Goal: Task Accomplishment & Management: Use online tool/utility

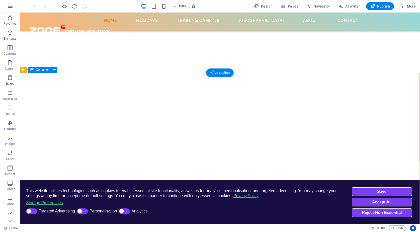
scroll to position [1705, 2]
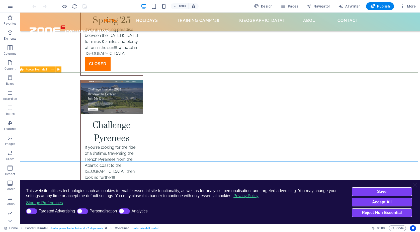
click at [23, 69] on icon at bounding box center [21, 69] width 3 height 6
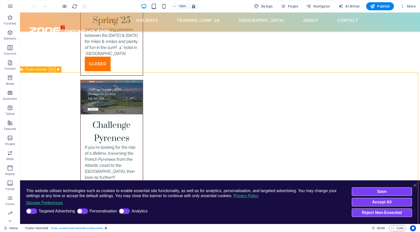
click at [51, 69] on icon at bounding box center [52, 69] width 3 height 5
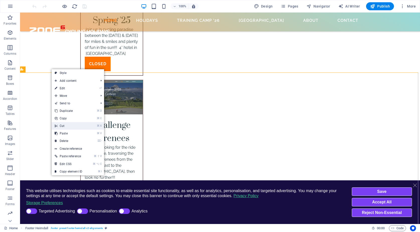
click at [62, 124] on link "⌘ X Cut" at bounding box center [69, 126] width 34 height 8
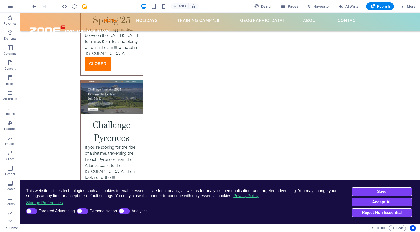
scroll to position [1559, 2]
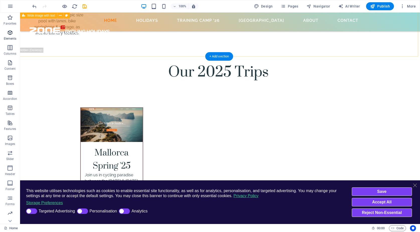
click at [8, 30] on icon "button" at bounding box center [10, 33] width 6 height 6
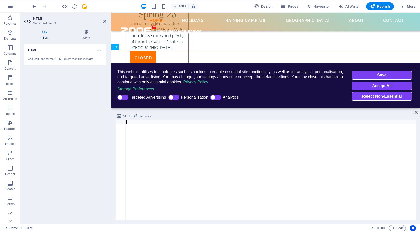
scroll to position [1559, 0]
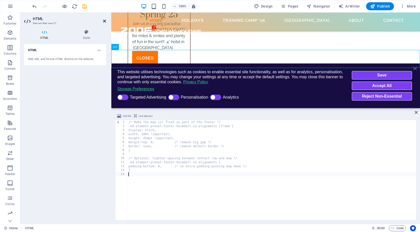
click at [104, 20] on icon at bounding box center [104, 21] width 3 height 4
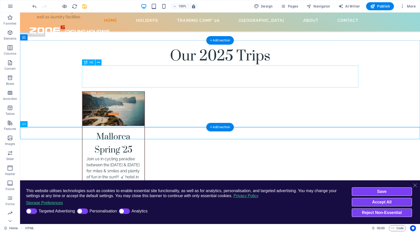
scroll to position [1563, 0]
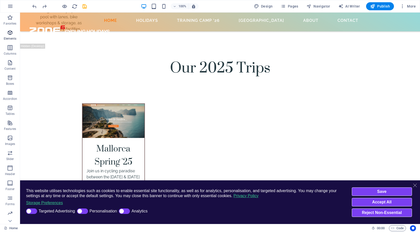
click at [11, 30] on icon "button" at bounding box center [10, 33] width 6 height 6
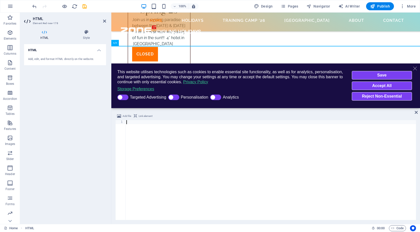
scroll to position [149, 0]
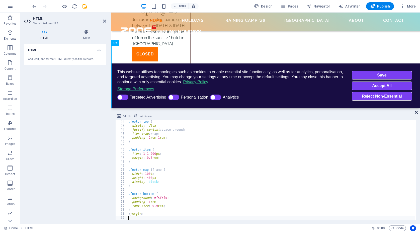
click at [417, 111] on icon at bounding box center [416, 112] width 3 height 4
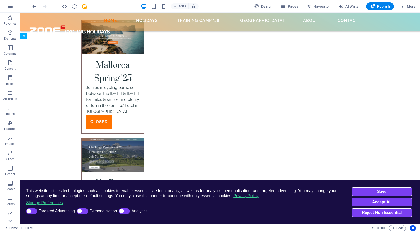
scroll to position [1709, 1]
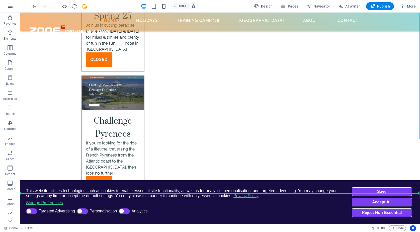
drag, startPoint x: 51, startPoint y: 64, endPoint x: 35, endPoint y: 169, distance: 105.8
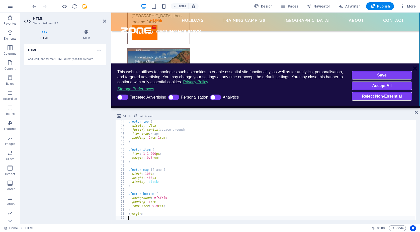
click at [148, 146] on div ".footer-top { display : flex ; justify-content : space-around ; flex-wrap : wra…" at bounding box center [397, 173] width 541 height 107
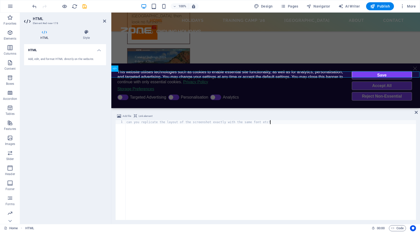
scroll to position [1592, 1]
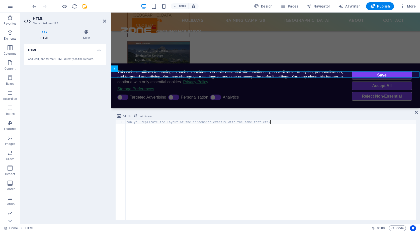
type textarea "</style>"
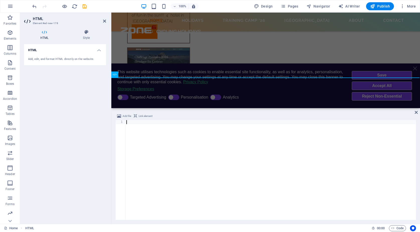
scroll to position [297, 0]
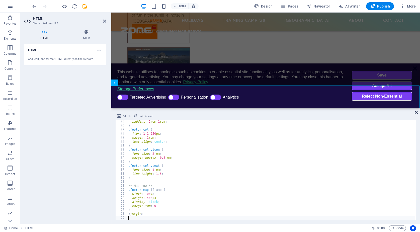
click at [417, 112] on icon at bounding box center [416, 112] width 3 height 4
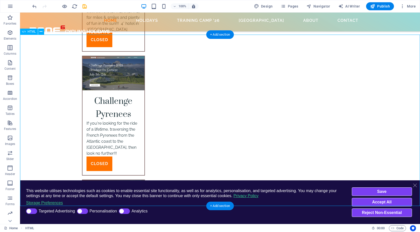
scroll to position [1734, 0]
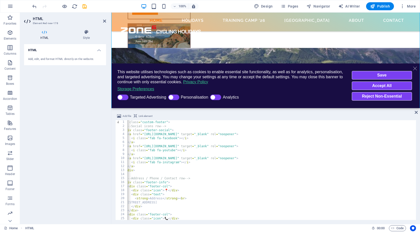
scroll to position [1586, 0]
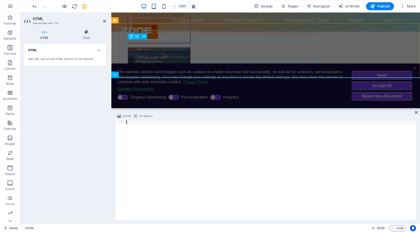
type textarea "</style>"
click at [34, 7] on icon "undo" at bounding box center [35, 7] width 6 height 6
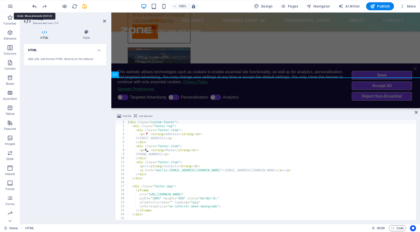
scroll to position [0, 0]
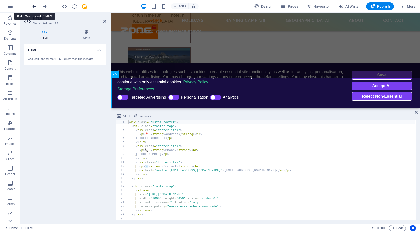
click at [34, 7] on icon "undo" at bounding box center [35, 7] width 6 height 6
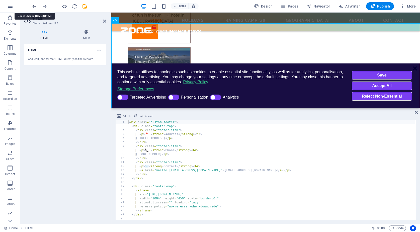
click at [34, 7] on icon "undo" at bounding box center [35, 7] width 6 height 6
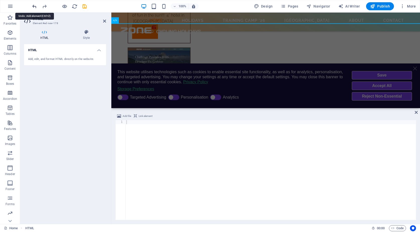
click at [34, 7] on icon "undo" at bounding box center [35, 7] width 6 height 6
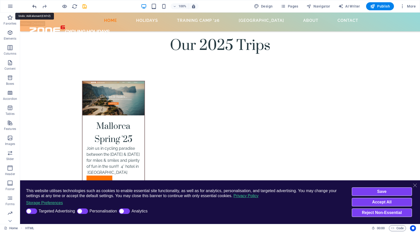
scroll to position [1563, 0]
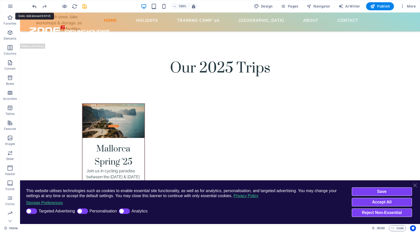
click at [32, 5] on icon "undo" at bounding box center [35, 7] width 6 height 6
click at [36, 6] on icon "undo" at bounding box center [35, 7] width 6 height 6
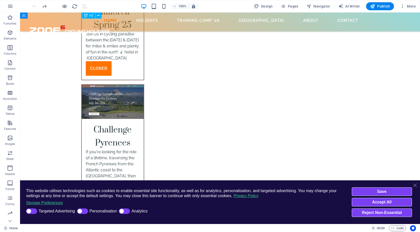
scroll to position [1700, 1]
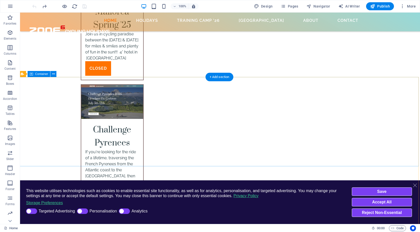
click at [44, 74] on span "Container" at bounding box center [41, 73] width 13 height 3
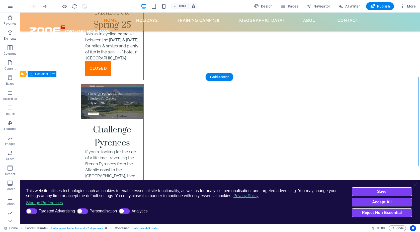
click at [44, 74] on span "Container" at bounding box center [41, 73] width 13 height 3
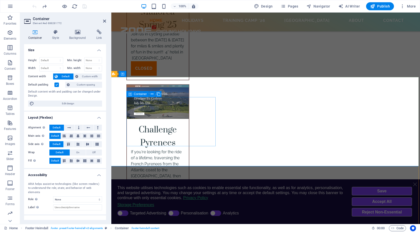
click at [137, 93] on span "Container" at bounding box center [140, 94] width 13 height 3
click at [237, 94] on span "Container" at bounding box center [233, 94] width 13 height 3
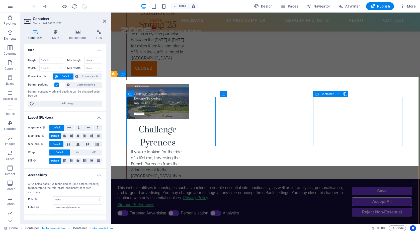
click at [329, 94] on span "Container" at bounding box center [327, 94] width 13 height 3
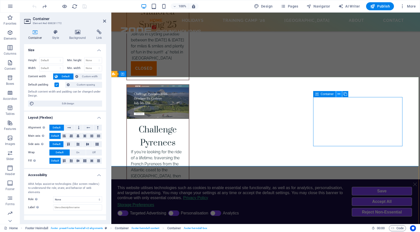
click at [339, 95] on icon at bounding box center [339, 94] width 3 height 5
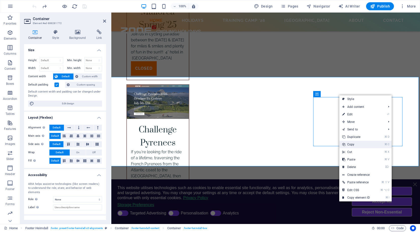
click at [351, 143] on link "⌘ C Copy" at bounding box center [356, 145] width 34 height 8
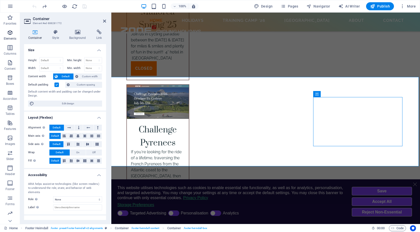
click at [9, 32] on icon "button" at bounding box center [10, 33] width 6 height 6
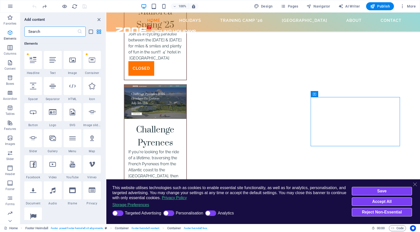
scroll to position [53, 0]
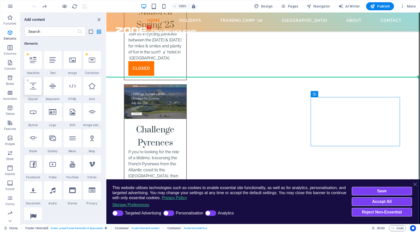
select select "px"
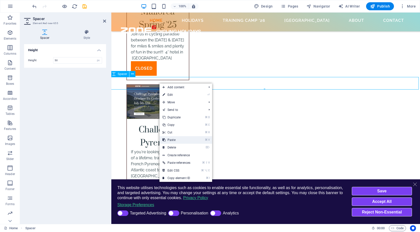
click at [175, 140] on link "⌘ V Paste" at bounding box center [176, 140] width 34 height 8
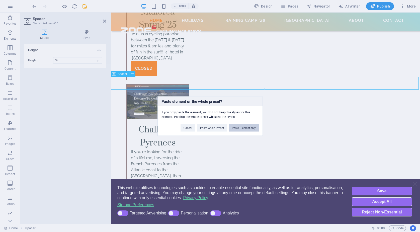
click at [245, 127] on button "Paste Element only" at bounding box center [244, 128] width 30 height 8
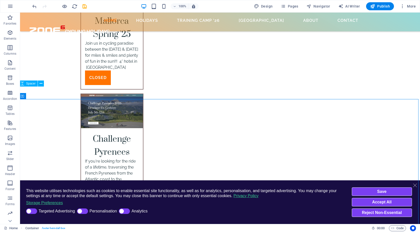
scroll to position [1691, 2]
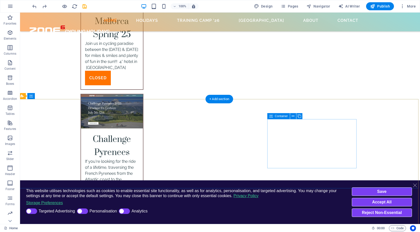
click at [276, 116] on span "Container" at bounding box center [281, 116] width 13 height 3
click at [293, 115] on icon at bounding box center [293, 116] width 3 height 5
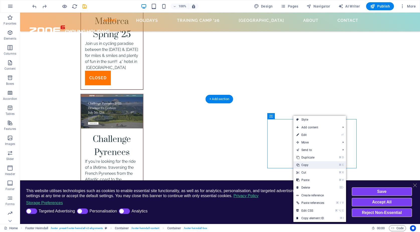
click at [304, 165] on link "⌘ C Copy" at bounding box center [310, 165] width 34 height 8
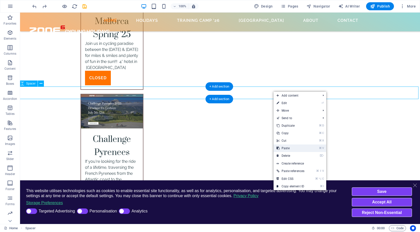
click at [287, 145] on link "⌘ V Paste" at bounding box center [291, 148] width 34 height 8
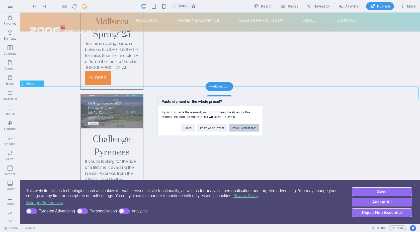
click at [242, 129] on button "Paste Element only" at bounding box center [244, 128] width 30 height 8
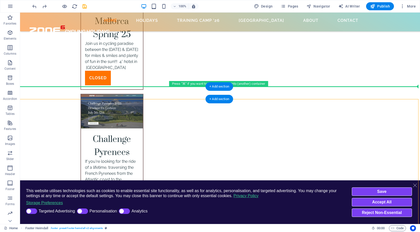
drag, startPoint x: 299, startPoint y: 129, endPoint x: 281, endPoint y: 93, distance: 40.8
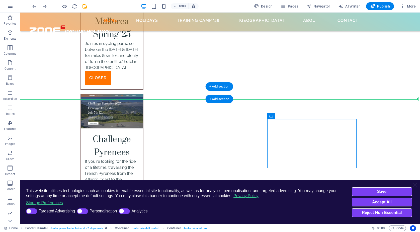
drag, startPoint x: 302, startPoint y: 128, endPoint x: 276, endPoint y: 95, distance: 42.3
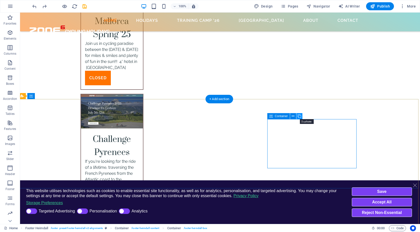
click at [299, 116] on icon at bounding box center [300, 116] width 4 height 5
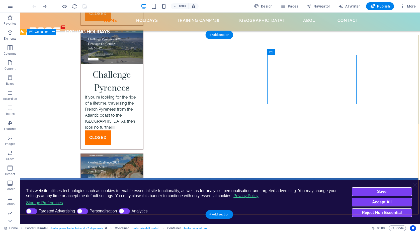
scroll to position [1743, 2]
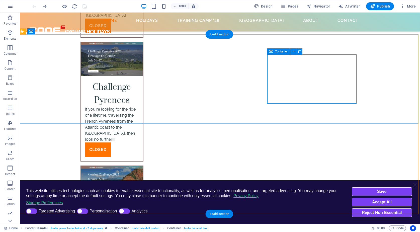
click at [286, 51] on span "Container" at bounding box center [281, 51] width 13 height 3
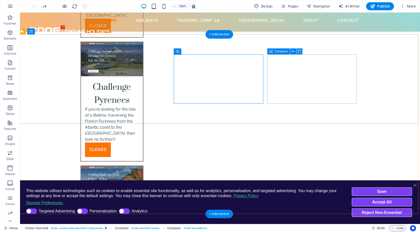
click at [294, 50] on icon at bounding box center [293, 51] width 3 height 5
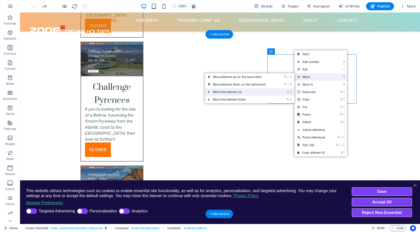
click at [256, 91] on link "⌘ ⬆ Move the element up" at bounding box center [240, 92] width 71 height 8
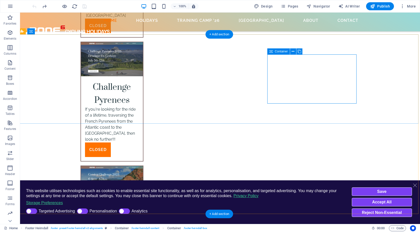
click at [279, 51] on span "Container" at bounding box center [281, 51] width 13 height 3
click at [292, 51] on icon at bounding box center [293, 51] width 3 height 5
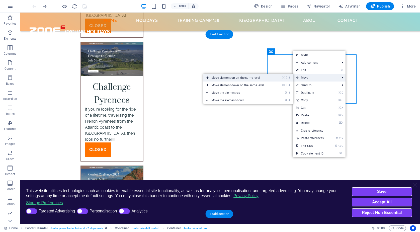
click at [267, 77] on link "⌘ ⇧ ⬆ Move element up on the same level" at bounding box center [238, 78] width 71 height 8
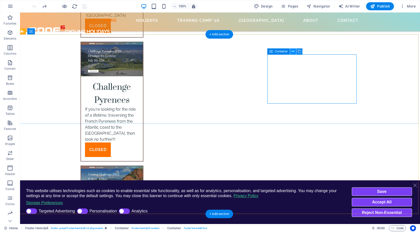
click at [293, 51] on icon at bounding box center [293, 51] width 3 height 5
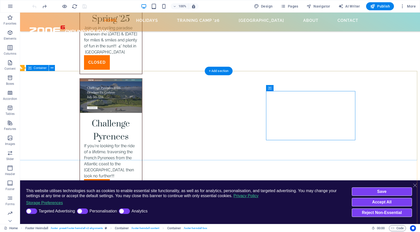
scroll to position [1706, 2]
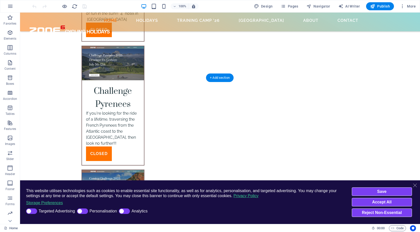
scroll to position [1699, 1]
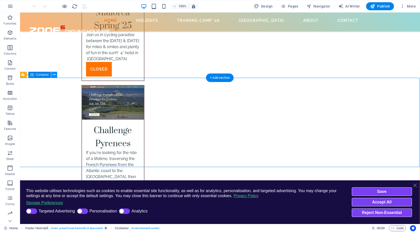
click at [55, 74] on icon at bounding box center [54, 74] width 3 height 5
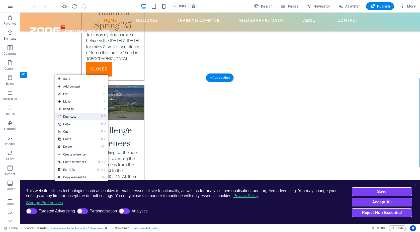
click at [67, 116] on link "⌘ D Duplicate" at bounding box center [72, 117] width 34 height 8
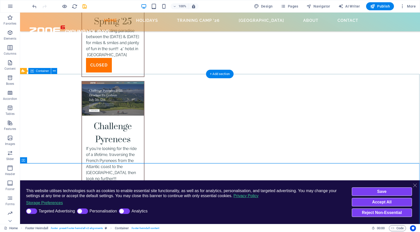
scroll to position [1703, 1]
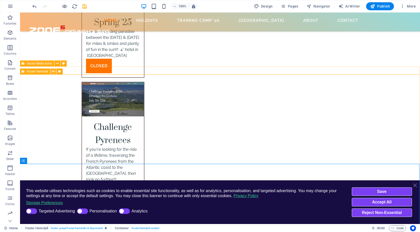
click at [52, 72] on icon at bounding box center [53, 71] width 3 height 5
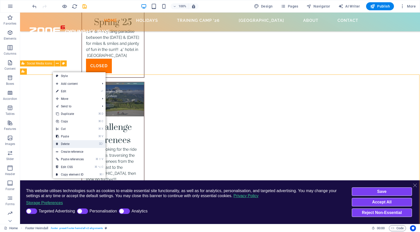
click at [69, 144] on link "⌦ Delete" at bounding box center [70, 144] width 34 height 8
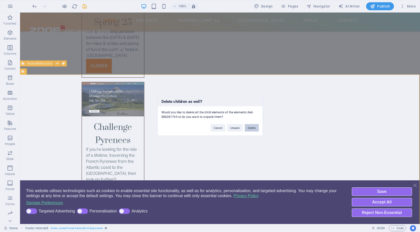
click at [254, 127] on button "Delete" at bounding box center [252, 128] width 14 height 8
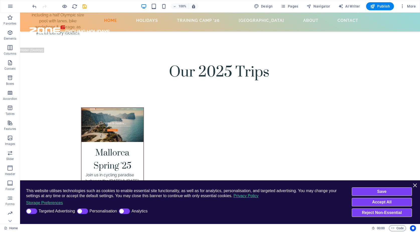
scroll to position [1377, 1]
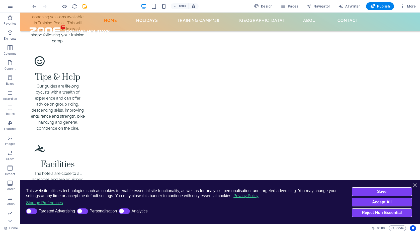
click at [414, 185] on icon "Close this dialog" at bounding box center [415, 185] width 5 height 5
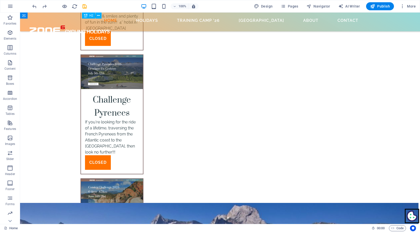
scroll to position [1728, 2]
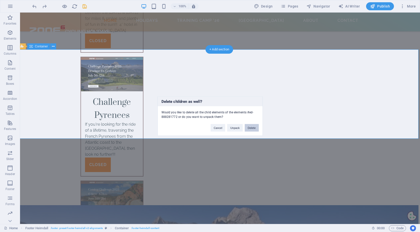
click at [252, 128] on button "Delete" at bounding box center [252, 128] width 14 height 8
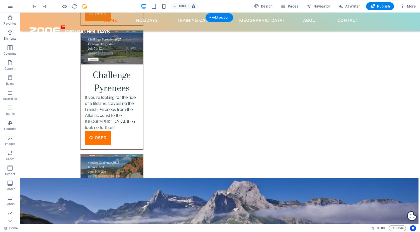
scroll to position [1759, 2]
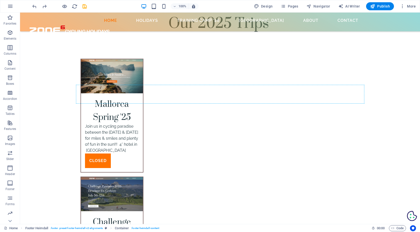
scroll to position [1600, 2]
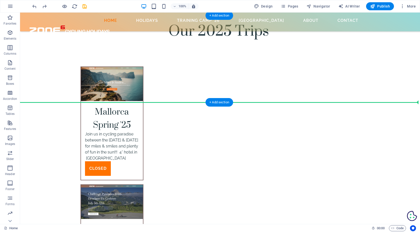
drag, startPoint x: 53, startPoint y: 117, endPoint x: 38, endPoint y: 83, distance: 37.8
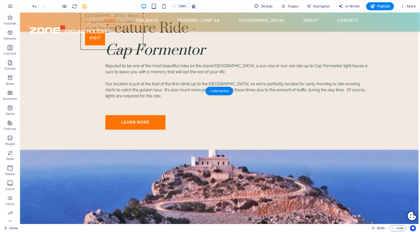
scroll to position [2662, 2]
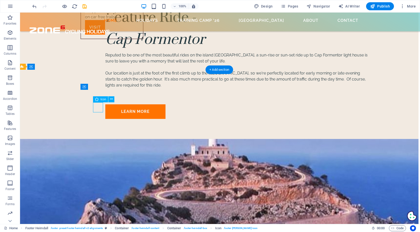
select select "xMidYMid"
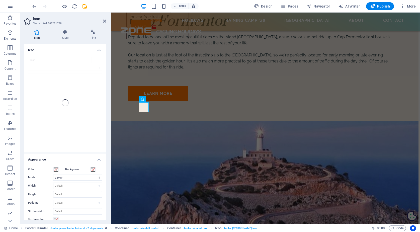
scroll to position [0, 0]
select select "xMidYMid"
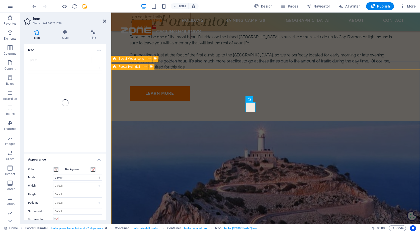
click at [104, 22] on icon at bounding box center [104, 21] width 3 height 4
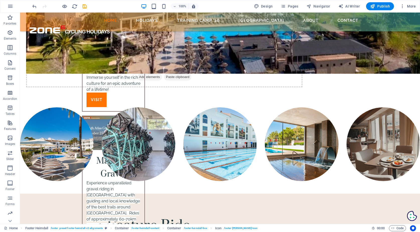
scroll to position [2411, 0]
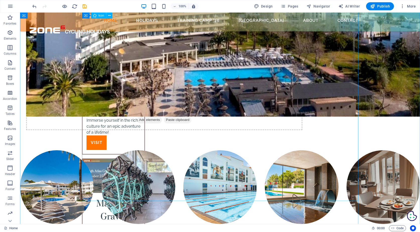
select select "xMidYMid"
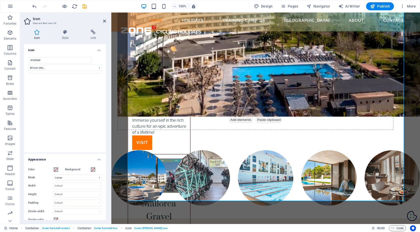
scroll to position [101, 0]
click at [65, 33] on icon at bounding box center [65, 32] width 27 height 5
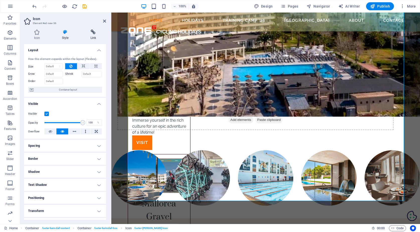
scroll to position [0, 0]
click at [103, 22] on icon at bounding box center [104, 21] width 3 height 4
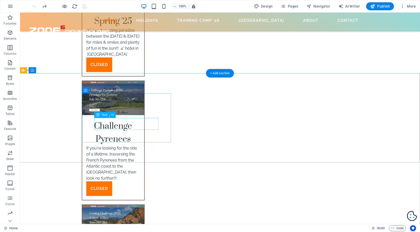
scroll to position [1704, 0]
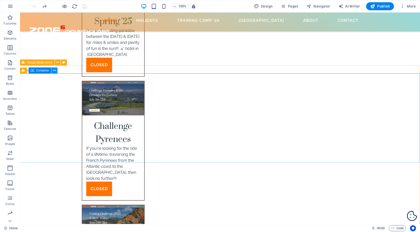
click at [53, 71] on icon at bounding box center [54, 70] width 3 height 5
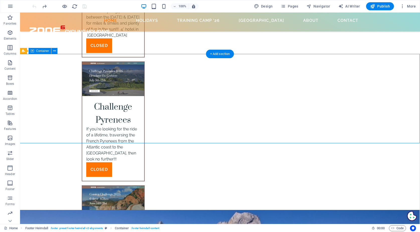
scroll to position [1723, 0]
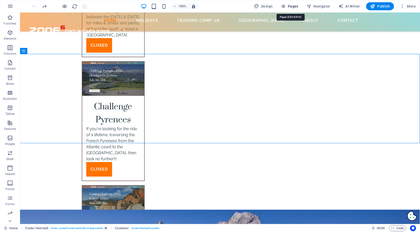
click at [291, 5] on span "Pages" at bounding box center [290, 6] width 18 height 5
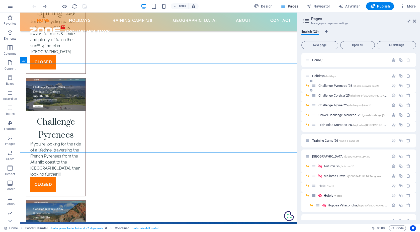
click at [337, 86] on span "Challenge Pyrenees '25 /challenge-pyrenees-25" at bounding box center [348, 86] width 61 height 4
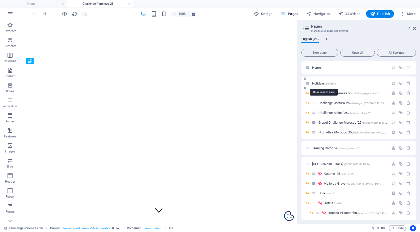
scroll to position [0, 0]
click at [321, 84] on span "Holidays /holidays" at bounding box center [324, 84] width 24 height 4
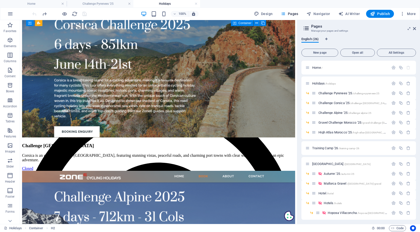
scroll to position [463, 0]
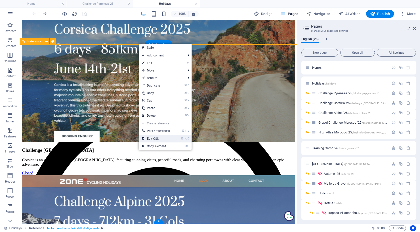
click at [158, 138] on link "⌘ ⌥ C Edit CSS" at bounding box center [156, 139] width 34 height 8
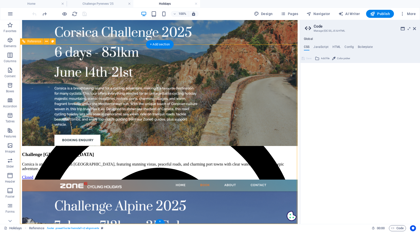
type textarea "@include footer-heimdall-v2("
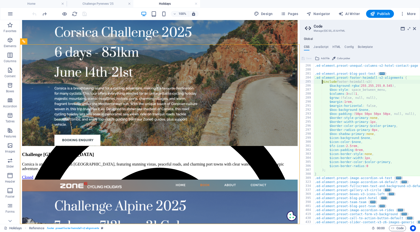
scroll to position [131, 0]
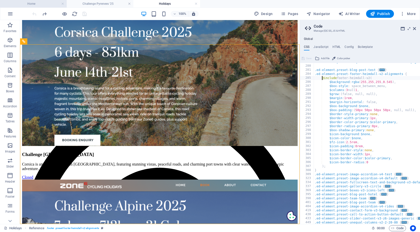
click at [43, 4] on h4 "Home" at bounding box center [33, 4] width 67 height 6
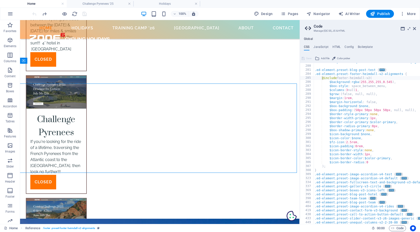
scroll to position [1723, 0]
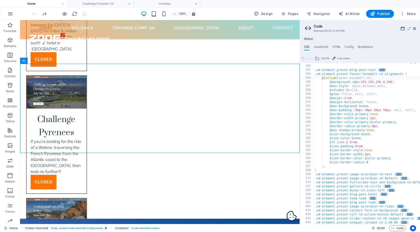
click at [413, 29] on header "Code Manage (S)CSS, JS & HTML" at bounding box center [360, 26] width 111 height 13
click at [415, 28] on icon at bounding box center [414, 29] width 3 height 4
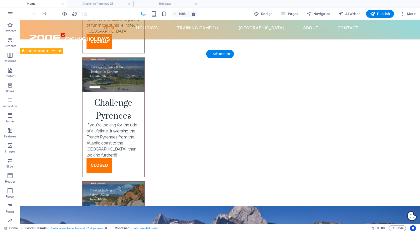
click at [24, 50] on icon at bounding box center [23, 51] width 3 height 6
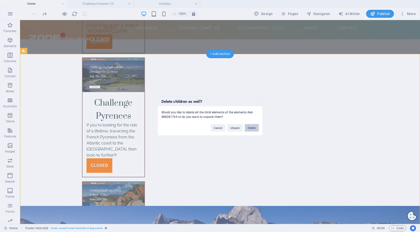
click at [248, 127] on button "Delete" at bounding box center [252, 128] width 14 height 8
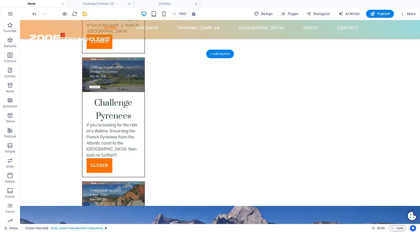
scroll to position [1563, 0]
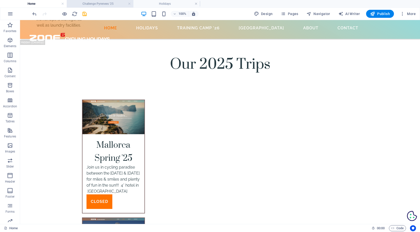
click at [109, 2] on h4 "Challenge Pyrenees '25" at bounding box center [100, 4] width 67 height 6
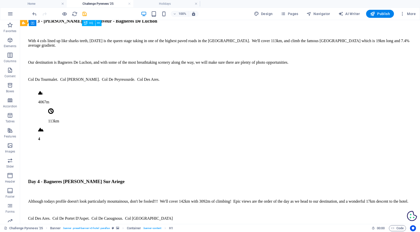
scroll to position [1536, 0]
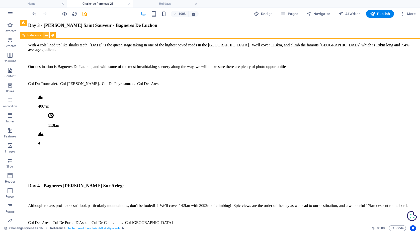
click at [46, 36] on icon at bounding box center [46, 35] width 3 height 5
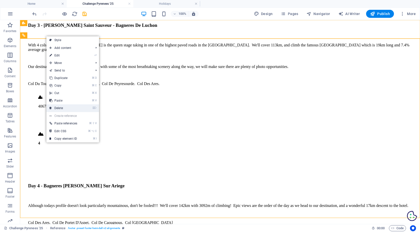
click at [62, 109] on link "⌦ Delete" at bounding box center [63, 108] width 34 height 8
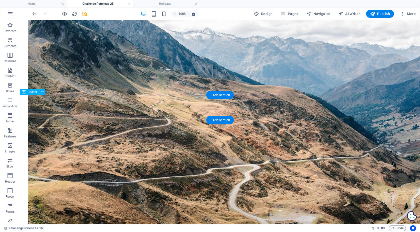
scroll to position [1287, 0]
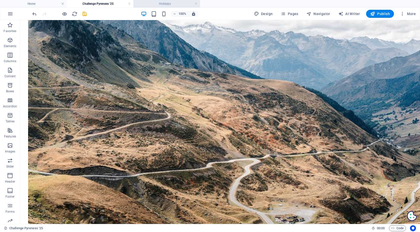
click at [167, 2] on h4 "Holidays" at bounding box center [166, 4] width 67 height 6
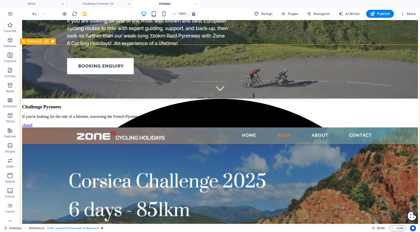
click at [46, 41] on icon at bounding box center [46, 41] width 3 height 5
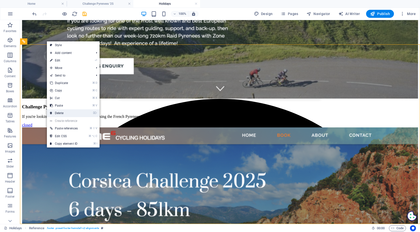
click at [62, 112] on link "⌦ Delete" at bounding box center [64, 113] width 34 height 8
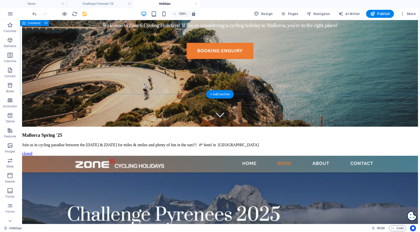
scroll to position [0, 0]
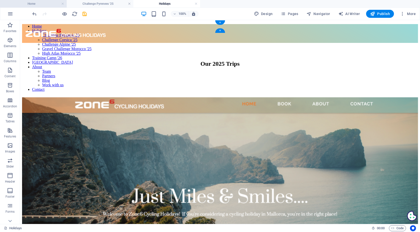
click at [33, 2] on h4 "Home" at bounding box center [33, 4] width 67 height 6
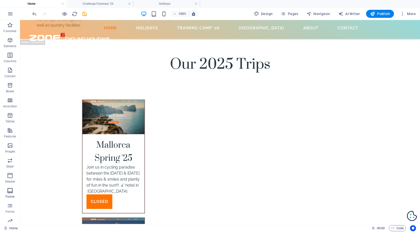
click at [9, 190] on icon "button" at bounding box center [10, 191] width 6 height 6
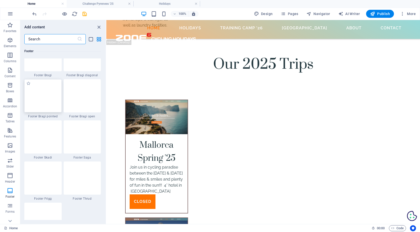
scroll to position [3464, 0]
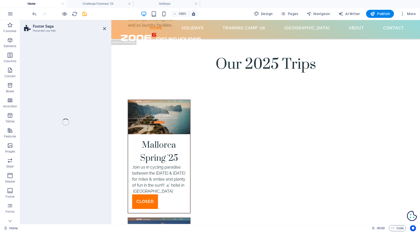
select select "rem"
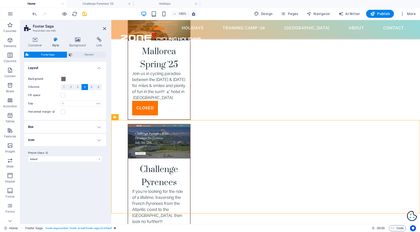
scroll to position [1656, 0]
click at [35, 14] on icon "undo" at bounding box center [35, 14] width 6 height 6
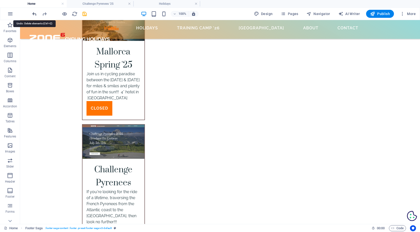
scroll to position [1563, 0]
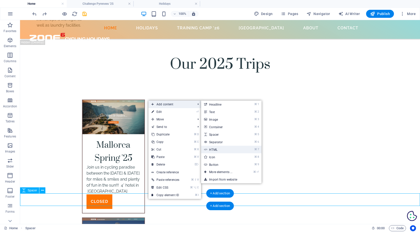
click at [223, 147] on link "⌘ 7 HTML" at bounding box center [221, 150] width 41 height 8
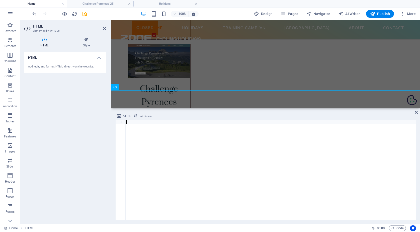
scroll to position [149, 0]
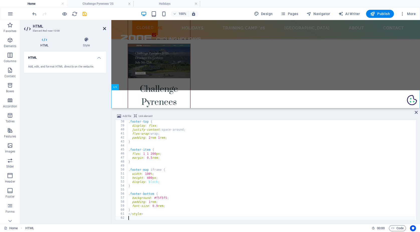
click at [104, 27] on icon at bounding box center [104, 29] width 3 height 4
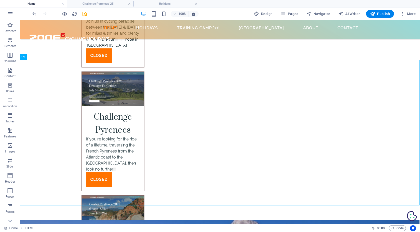
scroll to position [1709, 1]
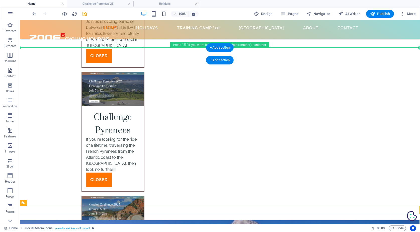
drag, startPoint x: 61, startPoint y: 223, endPoint x: 47, endPoint y: 53, distance: 171.2
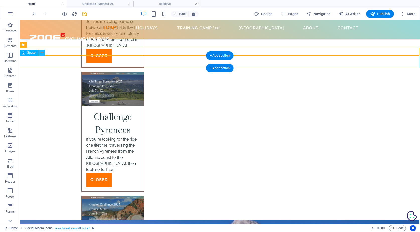
click at [42, 52] on icon at bounding box center [42, 52] width 3 height 5
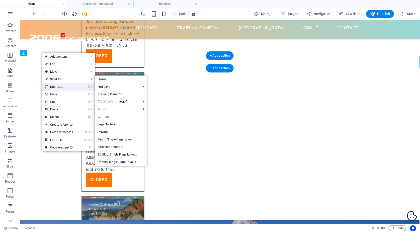
click at [53, 88] on link "⌘ D Duplicate" at bounding box center [59, 87] width 34 height 8
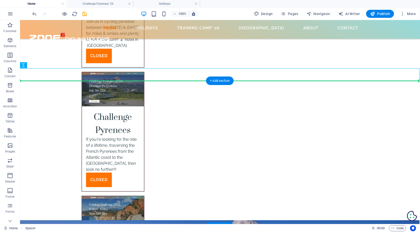
drag, startPoint x: 33, startPoint y: 73, endPoint x: 40, endPoint y: 83, distance: 12.7
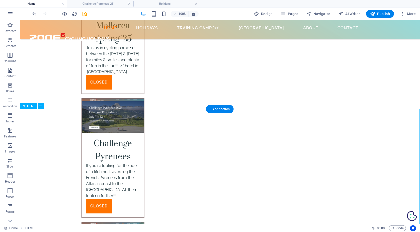
scroll to position [1683, 1]
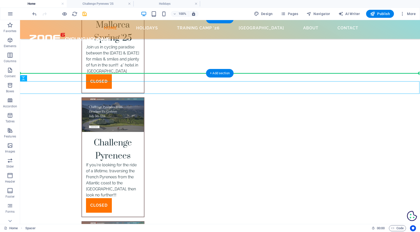
drag, startPoint x: 49, startPoint y: 99, endPoint x: 30, endPoint y: 72, distance: 33.4
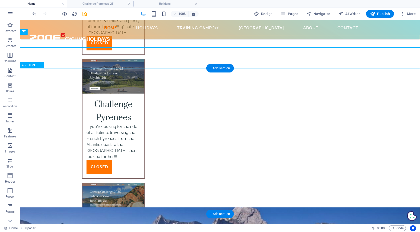
scroll to position [1721, 0]
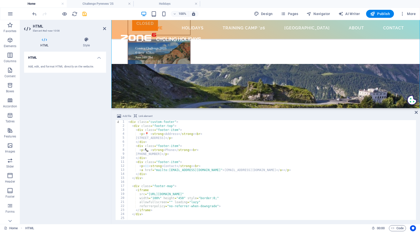
scroll to position [1, 0]
click at [175, 150] on div "< div class = "custom-footer" > < div class = "footer-top" > < div class = "foo…" at bounding box center [397, 172] width 541 height 107
type textarea "<p>📞 <strong>Phone/Whatsapp</strong><br>"
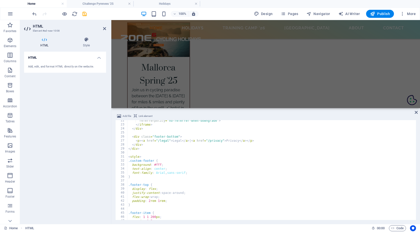
scroll to position [1498, 1]
click at [416, 111] on icon at bounding box center [416, 112] width 3 height 4
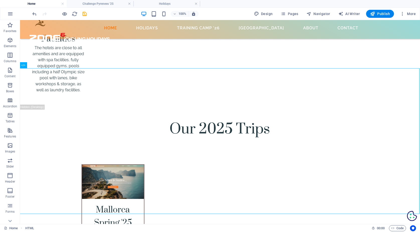
scroll to position [1721, 1]
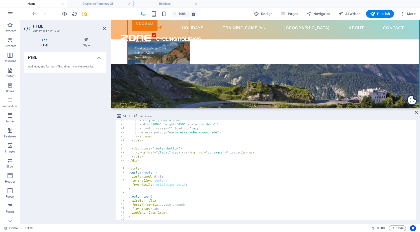
scroll to position [72, 0]
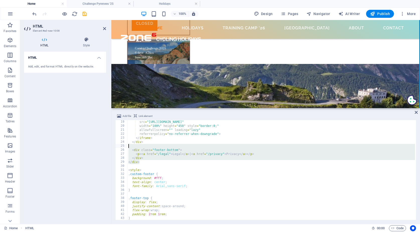
drag, startPoint x: 147, startPoint y: 162, endPoint x: 127, endPoint y: 145, distance: 26.8
click at [127, 145] on div "<p>📞 <strong>Phone/Whatsapp</strong><br> 19 20 21 22 23 24 25 26 27 28 29 30 31…" at bounding box center [265, 170] width 301 height 100
type textarea "<div class="footer-bottom">"
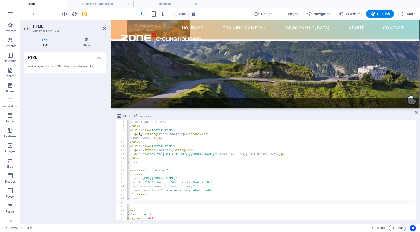
scroll to position [0, 0]
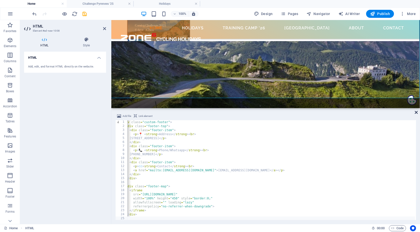
click at [417, 111] on icon at bounding box center [416, 112] width 3 height 4
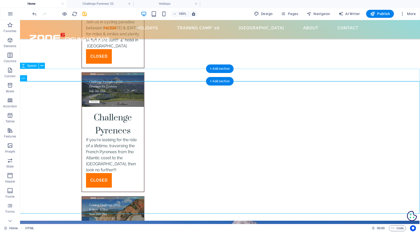
scroll to position [1708, 1]
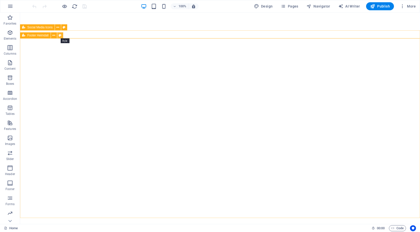
click at [61, 34] on icon at bounding box center [60, 35] width 3 height 5
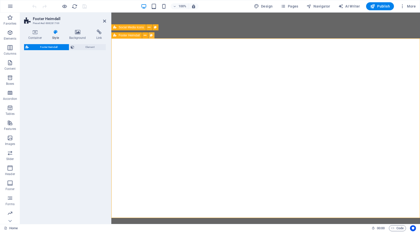
select select "rem"
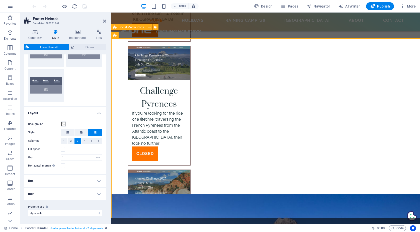
scroll to position [33, 0]
click at [99, 182] on h4 "Box" at bounding box center [65, 181] width 82 height 12
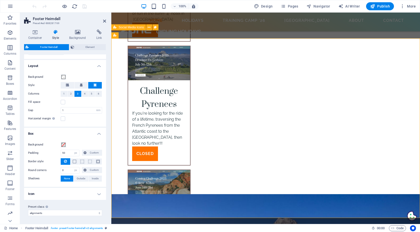
scroll to position [81, 0]
click at [98, 193] on h4 "Icon" at bounding box center [65, 194] width 82 height 12
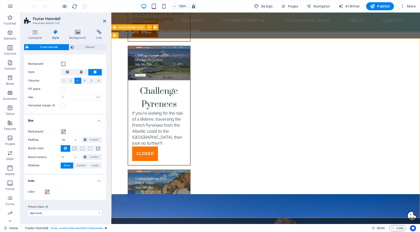
scroll to position [94, 0]
click at [90, 227] on span ". footer .preset-footer-heimdall-v2-alignments" at bounding box center [76, 228] width 53 height 6
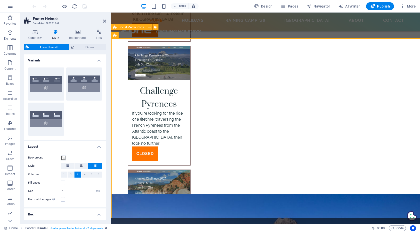
scroll to position [0, 0]
click at [104, 21] on icon at bounding box center [104, 21] width 3 height 4
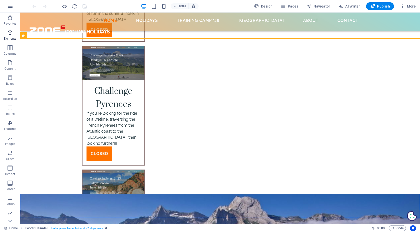
click at [9, 33] on icon "button" at bounding box center [10, 33] width 6 height 6
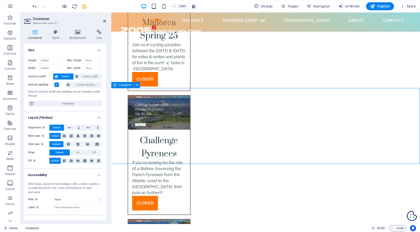
scroll to position [1689, 0]
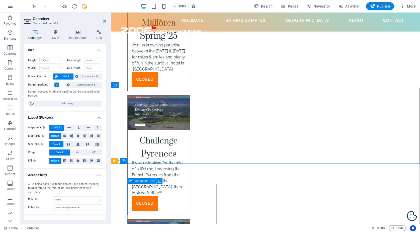
click at [155, 180] on button at bounding box center [153, 181] width 6 height 6
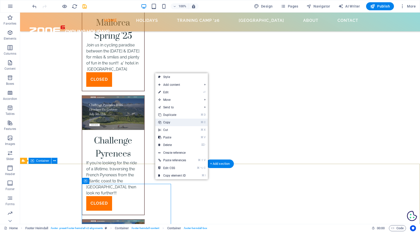
click at [170, 123] on link "⌘ C Copy" at bounding box center [172, 123] width 34 height 8
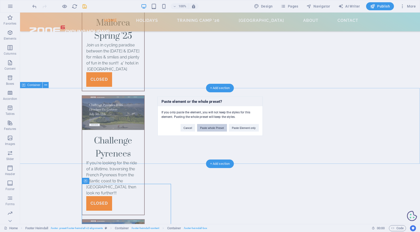
click at [214, 126] on button "Paste whole Preset" at bounding box center [212, 128] width 30 height 8
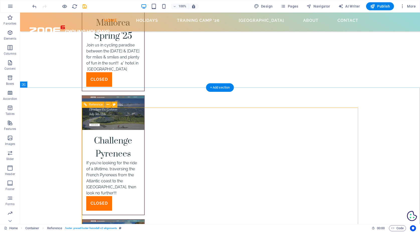
scroll to position [1715, 0]
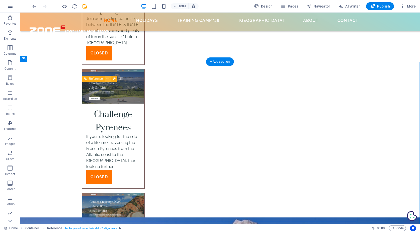
click at [109, 78] on icon at bounding box center [108, 78] width 3 height 5
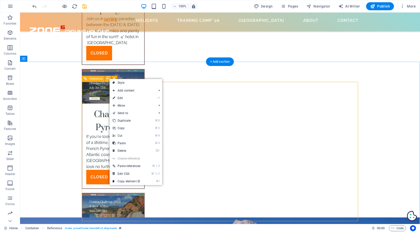
click at [109, 78] on icon at bounding box center [108, 78] width 3 height 5
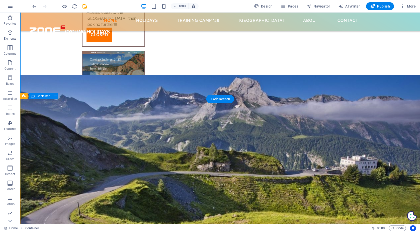
scroll to position [1858, 0]
click at [23, 97] on icon at bounding box center [23, 96] width 3 height 6
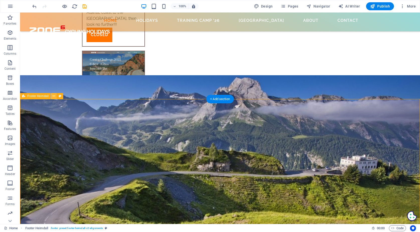
click at [52, 96] on icon at bounding box center [53, 96] width 3 height 5
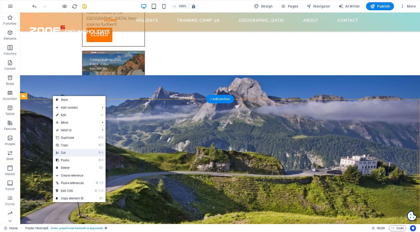
click at [65, 153] on link "⌘ X Cut" at bounding box center [70, 153] width 34 height 8
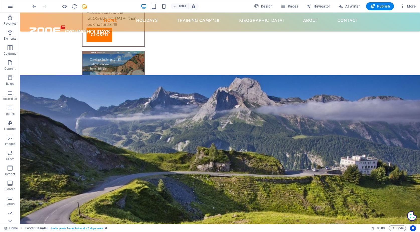
scroll to position [1639, 0]
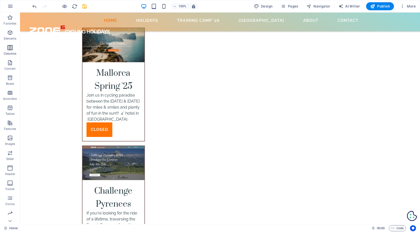
click at [9, 47] on icon "button" at bounding box center [10, 48] width 6 height 6
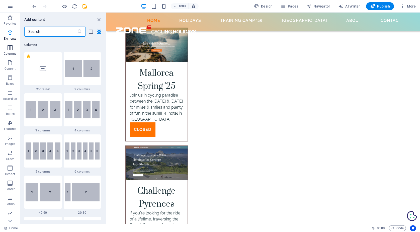
scroll to position [248, 0]
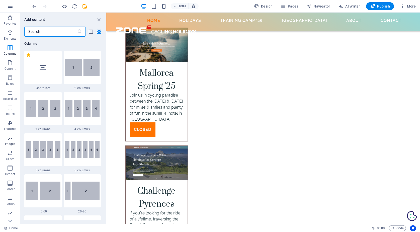
click at [10, 139] on icon "button" at bounding box center [10, 138] width 6 height 6
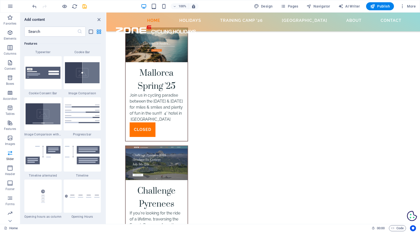
scroll to position [2019, 0]
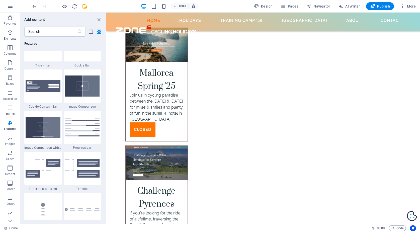
click at [9, 107] on icon "button" at bounding box center [10, 108] width 6 height 6
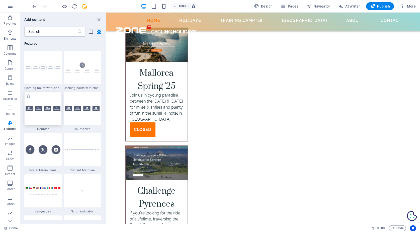
scroll to position [2211, 0]
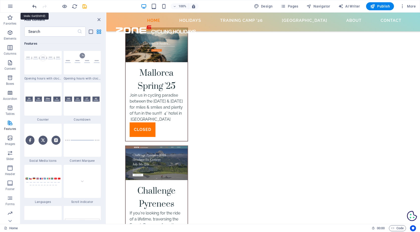
click at [34, 5] on icon "undo" at bounding box center [35, 7] width 6 height 6
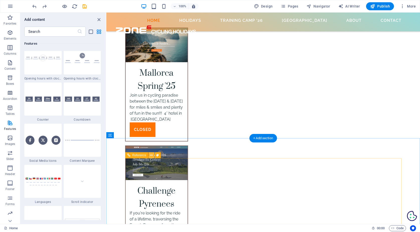
click at [151, 155] on icon at bounding box center [151, 155] width 3 height 5
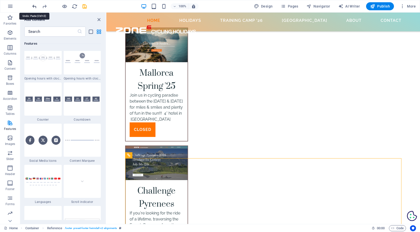
click at [35, 5] on icon "undo" at bounding box center [35, 7] width 6 height 6
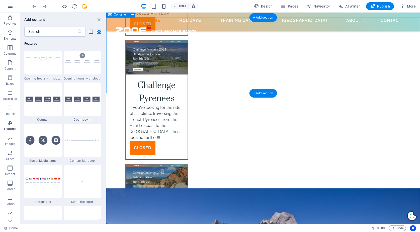
scroll to position [1761, 0]
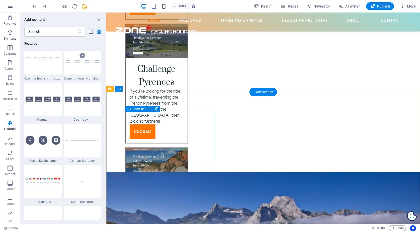
click at [137, 108] on span "Container" at bounding box center [139, 109] width 13 height 3
click at [151, 109] on icon at bounding box center [150, 109] width 3 height 5
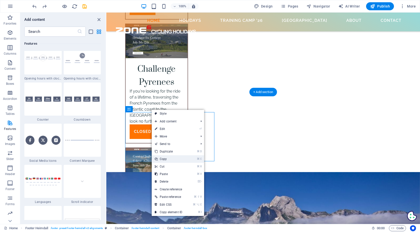
click at [165, 156] on link "⌘ C Copy" at bounding box center [169, 159] width 34 height 8
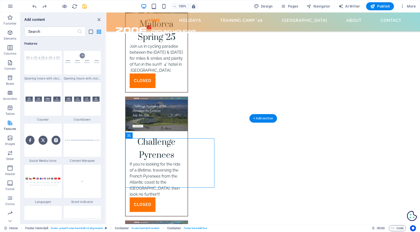
scroll to position [1670, 1]
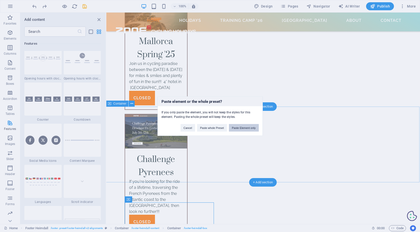
click at [243, 127] on button "Paste Element only" at bounding box center [244, 128] width 30 height 8
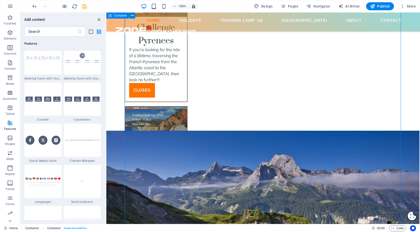
scroll to position [1802, 1]
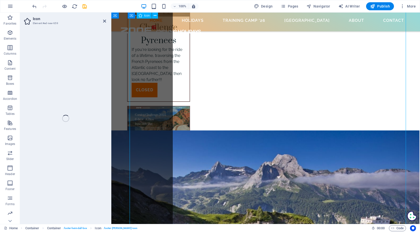
select select "xMidYMid"
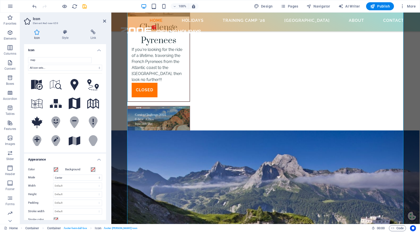
scroll to position [0, 0]
click at [63, 31] on icon at bounding box center [65, 32] width 27 height 5
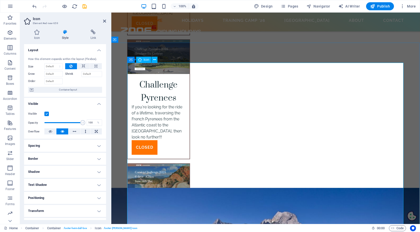
scroll to position [1734, 1]
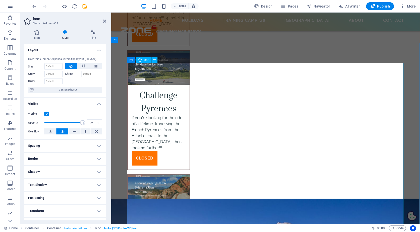
click at [146, 61] on span "Icon" at bounding box center [147, 59] width 6 height 3
click at [39, 33] on icon at bounding box center [37, 32] width 26 height 5
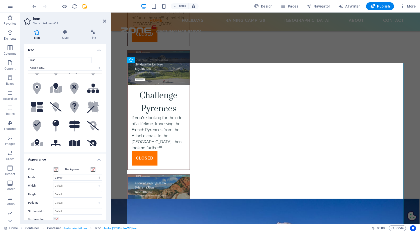
scroll to position [0, 0]
click at [136, 59] on span "Container" at bounding box center [141, 59] width 13 height 3
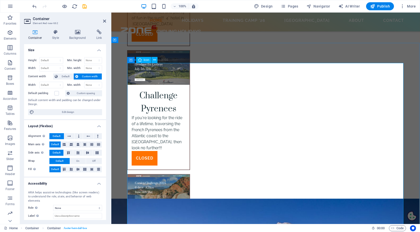
select select "xMidYMid"
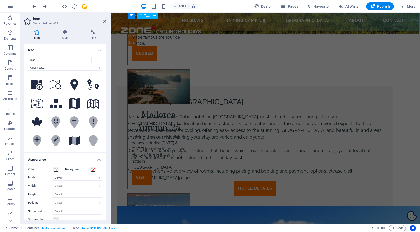
scroll to position [1818, 1]
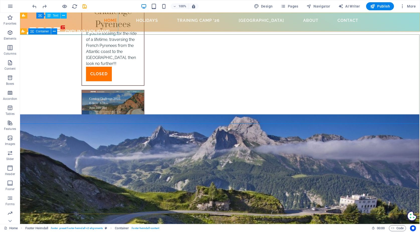
click at [44, 30] on span "Container" at bounding box center [42, 31] width 13 height 3
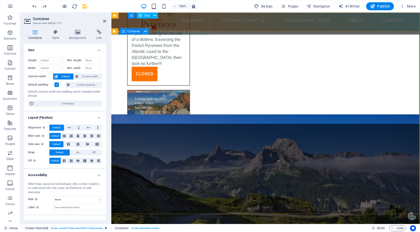
click at [145, 31] on icon at bounding box center [145, 31] width 3 height 5
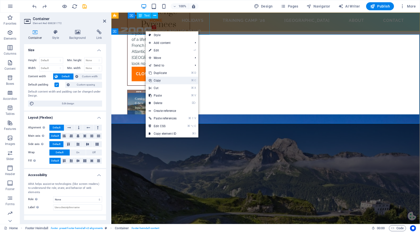
click at [168, 82] on link "⌘ C Copy" at bounding box center [163, 81] width 34 height 8
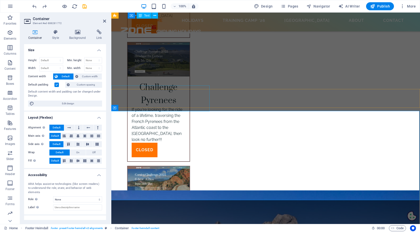
scroll to position [1742, 1]
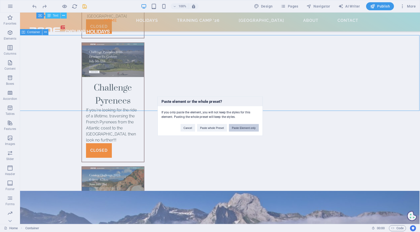
click at [247, 129] on button "Paste Element only" at bounding box center [244, 128] width 30 height 8
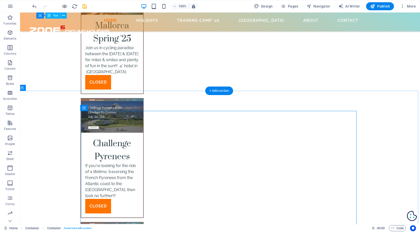
scroll to position [1686, 2]
click at [94, 108] on span "Container" at bounding box center [94, 107] width 13 height 3
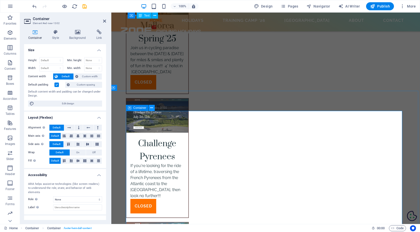
click at [152, 106] on icon at bounding box center [151, 107] width 3 height 5
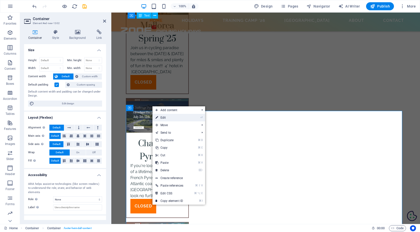
click at [161, 118] on link "⏎ Edit" at bounding box center [169, 118] width 34 height 8
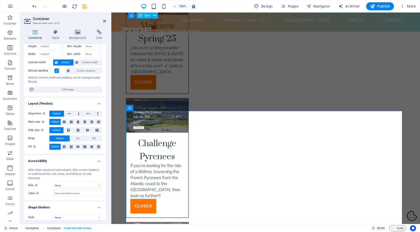
scroll to position [14, 0]
click at [57, 33] on icon at bounding box center [55, 32] width 15 height 5
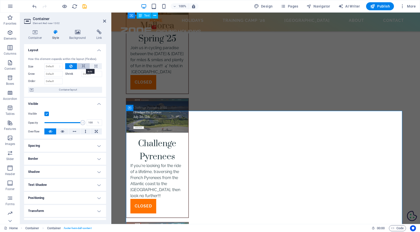
click at [84, 66] on icon at bounding box center [84, 66] width 4 height 6
click at [95, 66] on icon at bounding box center [96, 66] width 3 height 6
type input "100"
select select "%"
click at [71, 65] on icon at bounding box center [70, 66] width 3 height 6
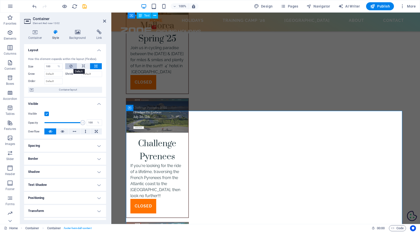
select select "DISABLED_OPTION_VALUE"
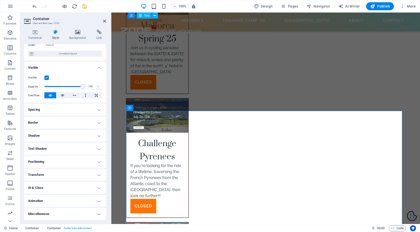
scroll to position [36, 0]
click at [62, 96] on icon at bounding box center [63, 96] width 4 height 6
click at [50, 95] on icon at bounding box center [51, 96] width 4 height 6
click at [104, 21] on icon at bounding box center [104, 21] width 3 height 4
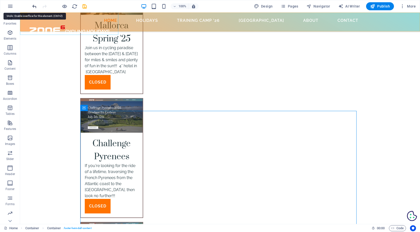
click at [34, 5] on icon "undo" at bounding box center [35, 7] width 6 height 6
click at [35, 5] on icon "undo" at bounding box center [35, 7] width 6 height 6
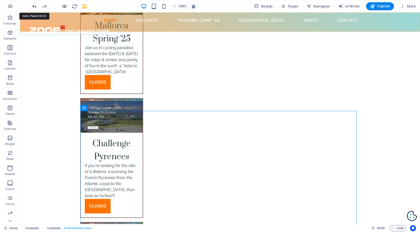
click at [34, 6] on icon "undo" at bounding box center [35, 7] width 6 height 6
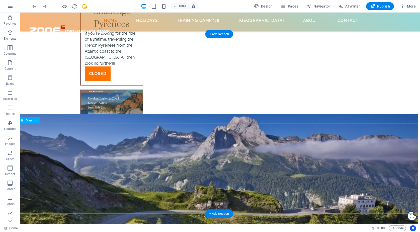
scroll to position [1818, 2]
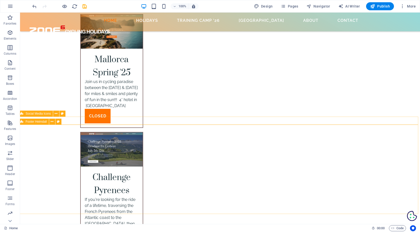
click at [30, 122] on span "Footer Heimdall" at bounding box center [36, 121] width 21 height 3
click at [53, 121] on icon at bounding box center [52, 121] width 3 height 5
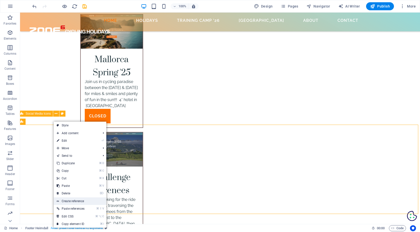
click at [70, 202] on link "Create reference" at bounding box center [80, 201] width 53 height 8
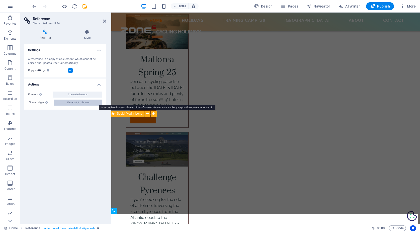
click at [77, 103] on span "Show origin element" at bounding box center [78, 103] width 23 height 6
select select "rem"
select select "px"
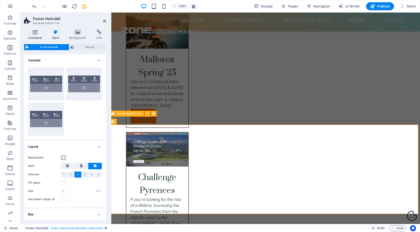
click at [37, 35] on h4 "Container" at bounding box center [36, 35] width 24 height 11
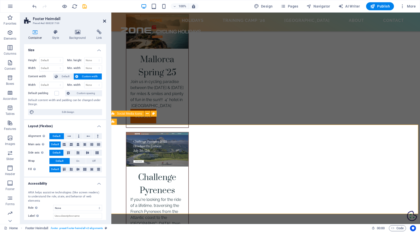
click at [105, 21] on icon at bounding box center [104, 21] width 3 height 4
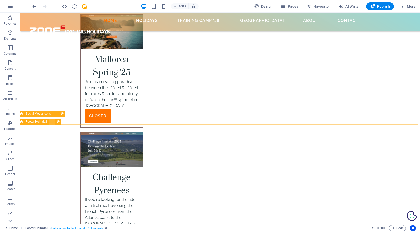
click at [52, 122] on icon at bounding box center [52, 121] width 3 height 5
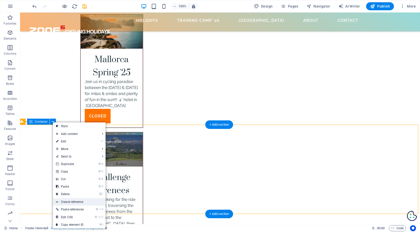
click at [65, 201] on link "Create reference" at bounding box center [79, 202] width 53 height 8
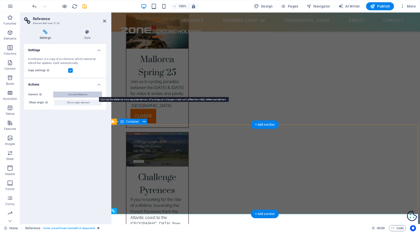
click at [79, 94] on span "Convert reference" at bounding box center [77, 95] width 19 height 6
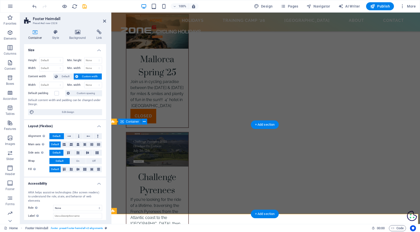
scroll to position [0, 0]
click at [103, 23] on icon at bounding box center [104, 21] width 3 height 4
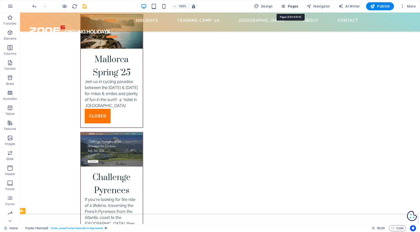
click at [286, 8] on icon "button" at bounding box center [283, 6] width 5 height 5
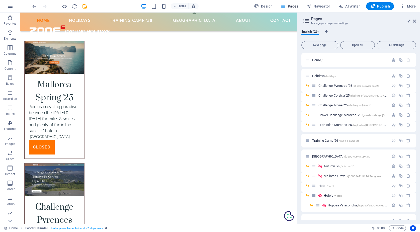
scroll to position [1638, 2]
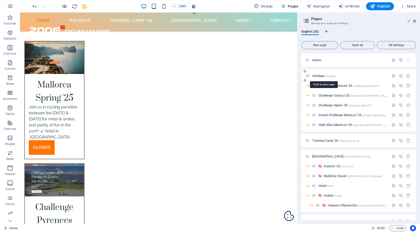
click at [320, 75] on span "Holidays /holidays" at bounding box center [324, 76] width 24 height 4
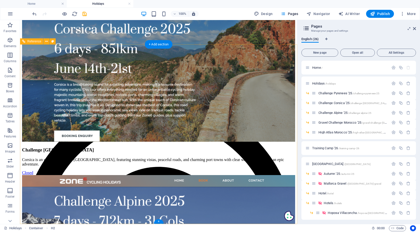
scroll to position [463, 0]
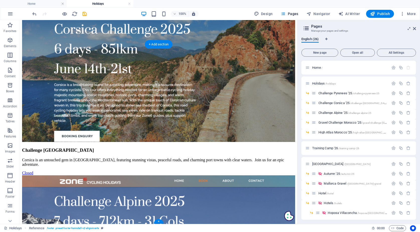
scroll to position [284, 0]
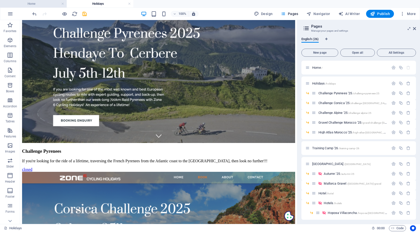
click at [38, 5] on h4 "Home" at bounding box center [33, 4] width 67 height 6
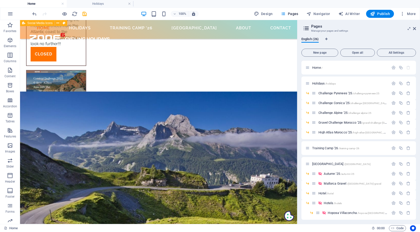
scroll to position [1840, 0]
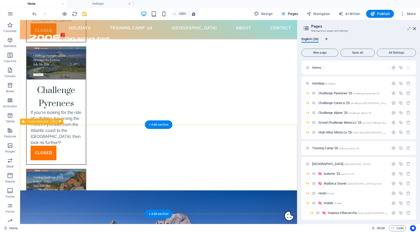
click at [54, 121] on icon at bounding box center [53, 121] width 3 height 5
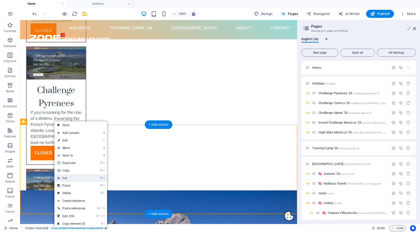
click at [69, 177] on link "⌘ X Cut" at bounding box center [71, 178] width 34 height 8
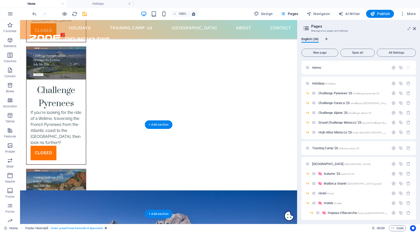
scroll to position [1662, 0]
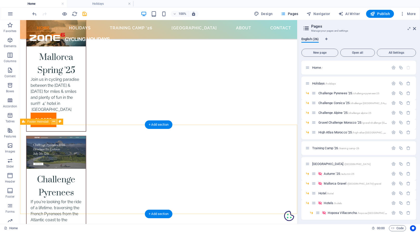
click at [53, 120] on icon at bounding box center [53, 121] width 3 height 5
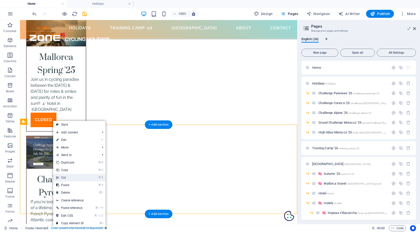
click at [70, 177] on link "⌘ X Cut" at bounding box center [70, 178] width 34 height 8
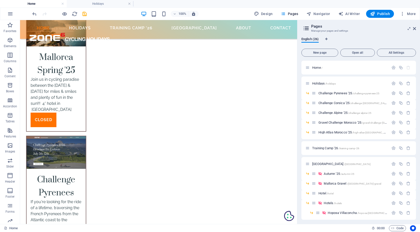
scroll to position [1572, 0]
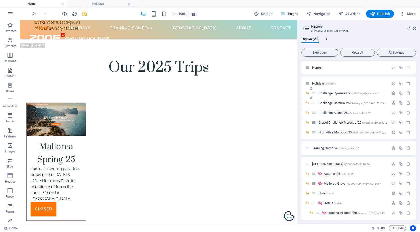
click at [323, 92] on span "Challenge Pyrenees '25 /challenge-pyrenees-25" at bounding box center [348, 93] width 61 height 4
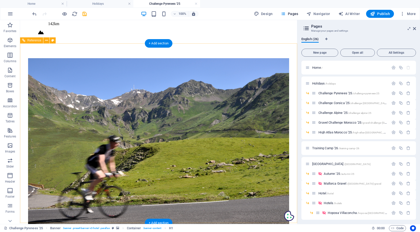
scroll to position [1502, 0]
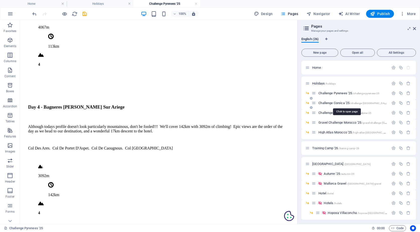
click at [333, 103] on span "Challenge Corsica '25 /challenge-corsica-25" at bounding box center [355, 103] width 74 height 4
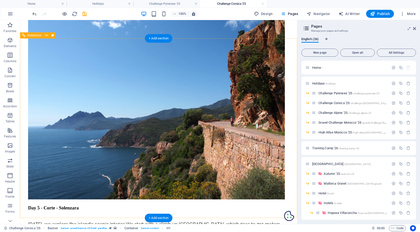
scroll to position [1720, 0]
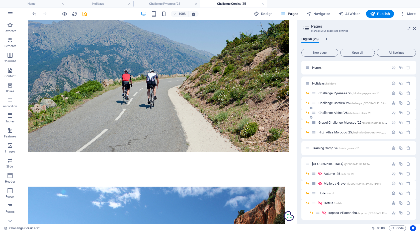
click at [335, 112] on span "Challenge Alpine '25 /challenge-alpine-25" at bounding box center [344, 113] width 53 height 4
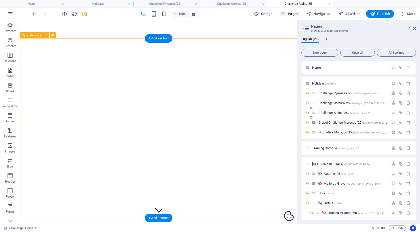
scroll to position [1720, 0]
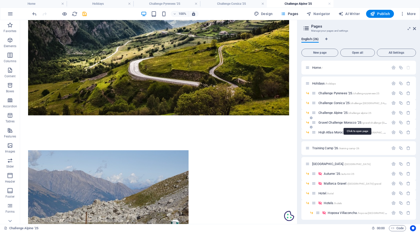
click at [334, 122] on span "Gravel Challenge Morocco '25 /gravel-challenge-morocco-25" at bounding box center [364, 123] width 93 height 4
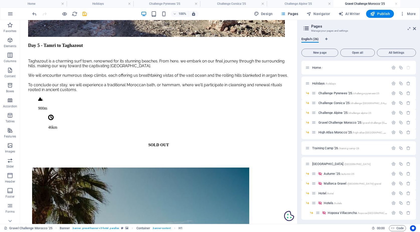
scroll to position [1522, 0]
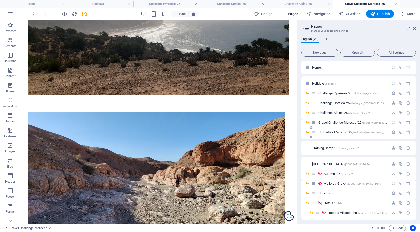
click at [337, 132] on span "High Atlas Morocco '25 /high-atlas-morocco-25" at bounding box center [356, 132] width 76 height 4
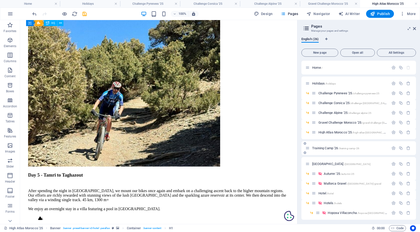
scroll to position [1582, 0]
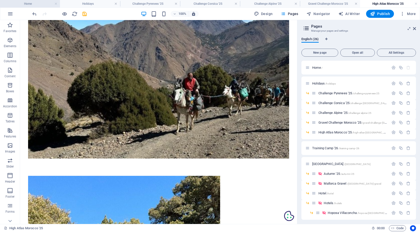
click at [30, 4] on h4 "Home" at bounding box center [30, 4] width 60 height 6
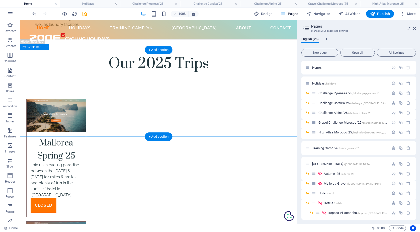
scroll to position [1572, 0]
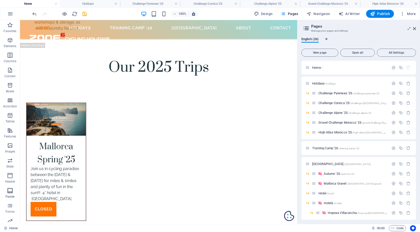
click at [9, 190] on icon "button" at bounding box center [10, 191] width 6 height 6
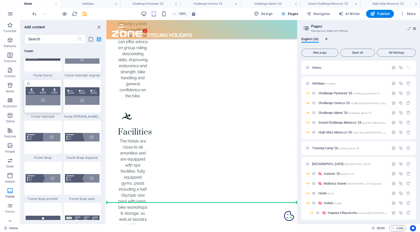
scroll to position [1841, 0]
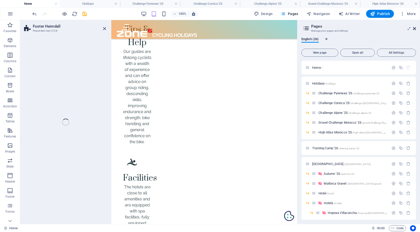
click at [414, 28] on icon at bounding box center [414, 29] width 3 height 4
select select "rem"
select select "preset-footer-heimdall-v2-default"
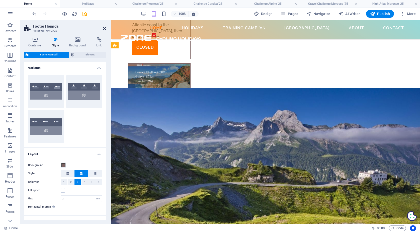
scroll to position [1729, 0]
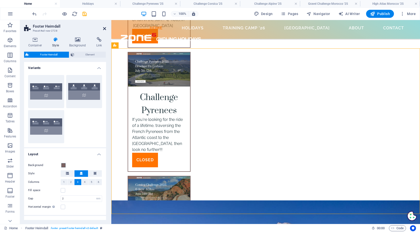
click at [105, 28] on icon at bounding box center [104, 29] width 3 height 4
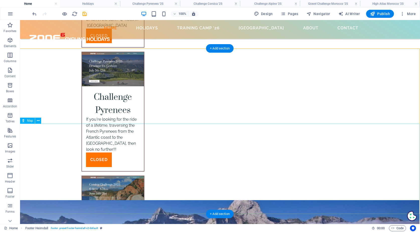
scroll to position [1729, 1]
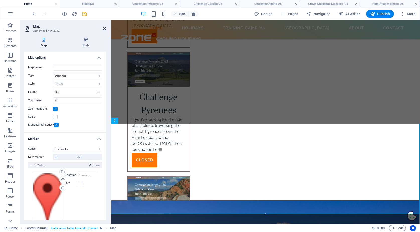
click at [104, 28] on icon at bounding box center [104, 29] width 3 height 4
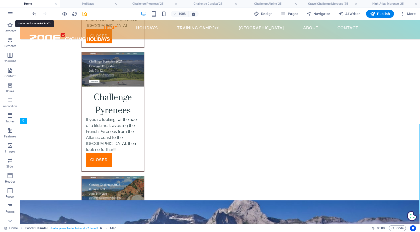
click at [35, 14] on icon "undo" at bounding box center [35, 14] width 6 height 6
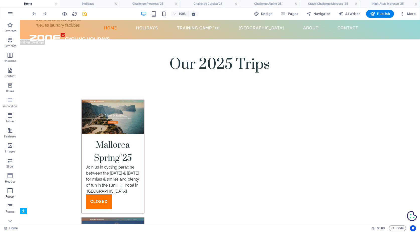
click at [10, 193] on icon "button" at bounding box center [10, 191] width 6 height 6
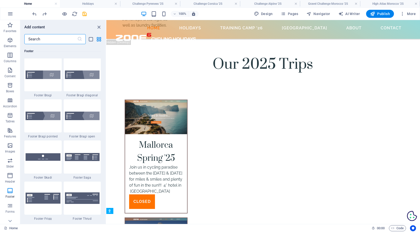
scroll to position [3454, 0]
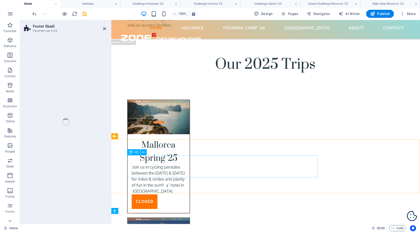
select select "rem"
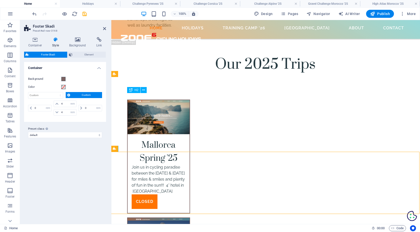
scroll to position [1625, 1]
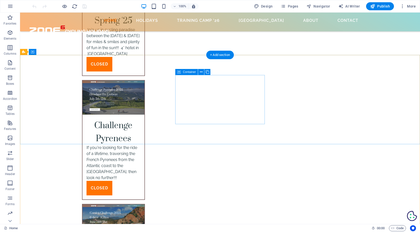
scroll to position [1704, 0]
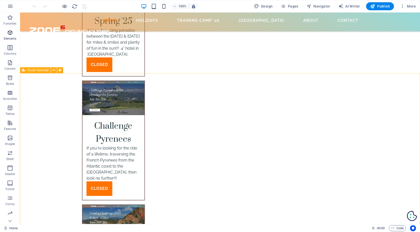
click at [10, 31] on icon "button" at bounding box center [10, 33] width 6 height 6
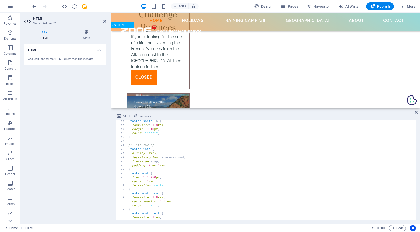
scroll to position [1664, 1]
click at [106, 21] on icon at bounding box center [104, 21] width 3 height 4
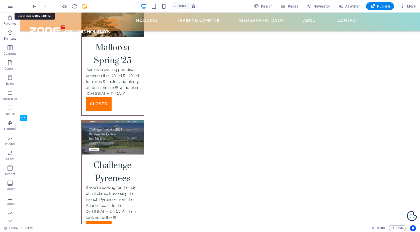
click at [36, 6] on icon "undo" at bounding box center [35, 7] width 6 height 6
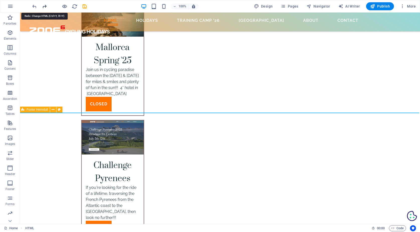
click at [45, 6] on icon "redo" at bounding box center [45, 7] width 6 height 6
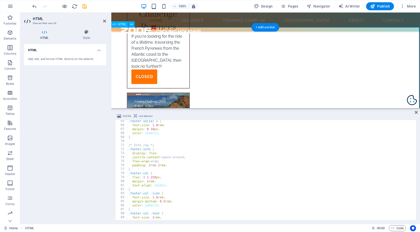
scroll to position [258, 0]
click at [140, 155] on div ".footer-social a { font-size : 1.8 rem ; margin : 0 10 px ; color : inherit ; }…" at bounding box center [397, 172] width 541 height 107
type textarea "</style>"
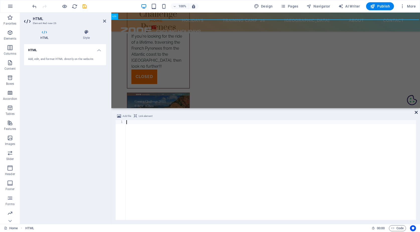
click at [417, 112] on icon at bounding box center [416, 112] width 3 height 4
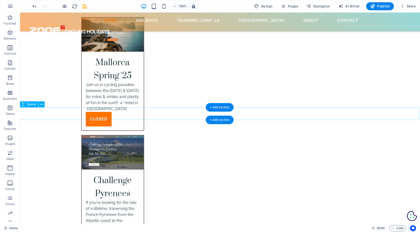
scroll to position [1637, 1]
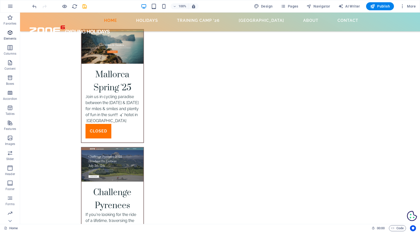
click at [10, 33] on icon "button" at bounding box center [10, 33] width 6 height 6
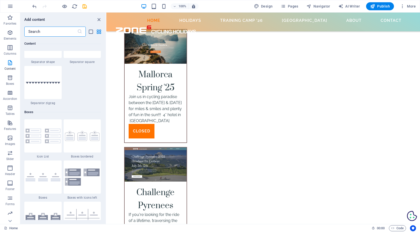
scroll to position [1325, 0]
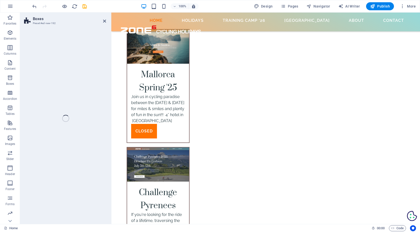
select select "rem"
select select "preset-boxes-v3-border"
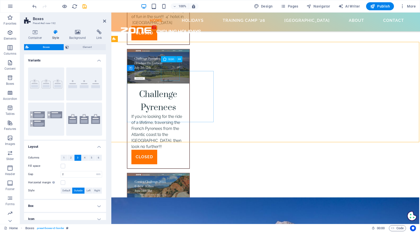
scroll to position [1735, 1]
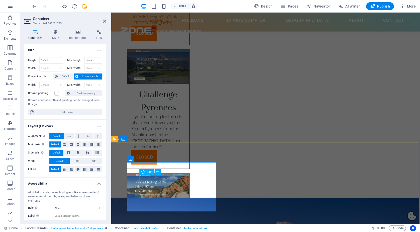
click at [157, 172] on icon at bounding box center [157, 171] width 3 height 5
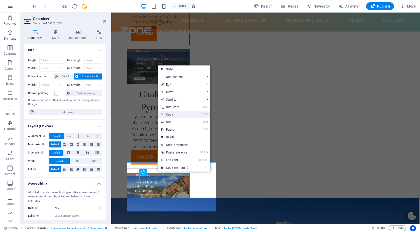
click at [179, 116] on link "⌘ C Copy" at bounding box center [175, 115] width 34 height 8
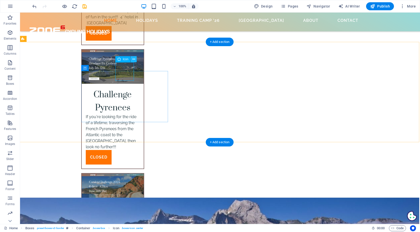
click at [133, 59] on icon at bounding box center [133, 59] width 3 height 5
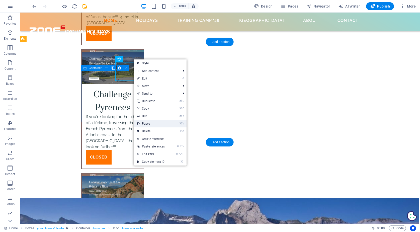
click at [147, 123] on link "⌘ V Paste" at bounding box center [151, 124] width 34 height 8
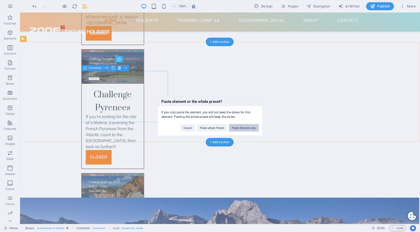
click at [237, 128] on button "Paste Element only" at bounding box center [244, 128] width 30 height 8
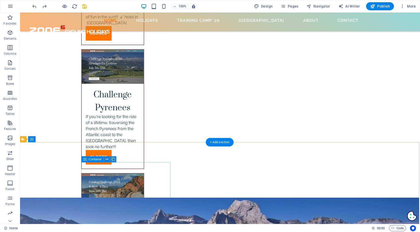
scroll to position [1772, 1]
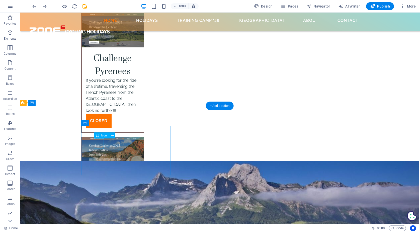
select select "xMidYMid"
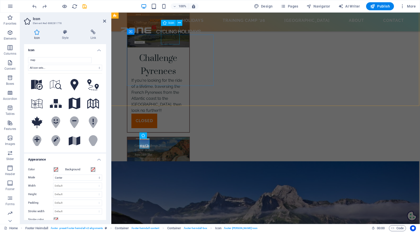
select select "xMidYMid"
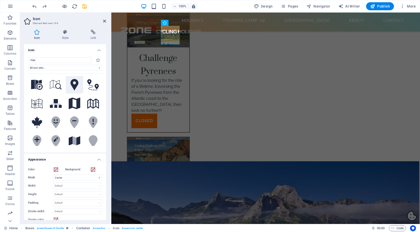
type input "map"
click at [76, 84] on icon at bounding box center [74, 85] width 8 height 12
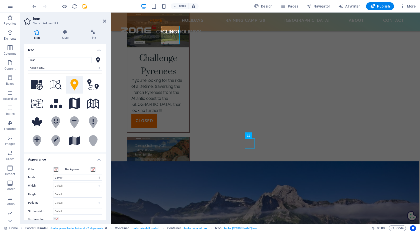
select select "xMidYMid"
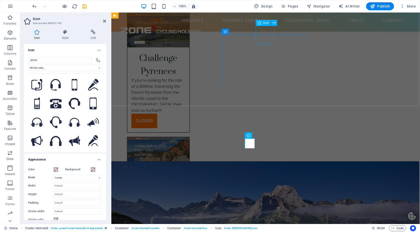
select select "xMidYMid"
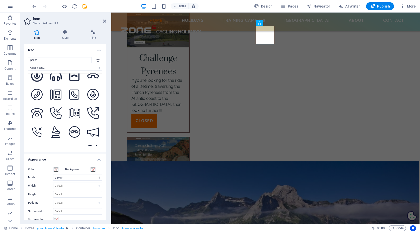
scroll to position [669, 0]
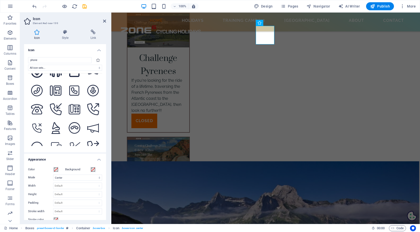
type input "phone"
click at [76, 22] on icon at bounding box center [74, 16] width 12 height 12
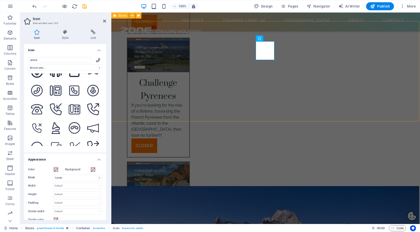
scroll to position [1745, 1]
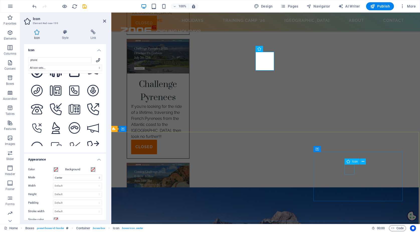
select select "xMidYMid"
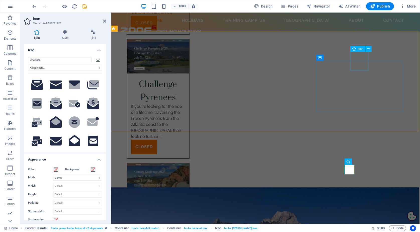
select select "xMidYMid"
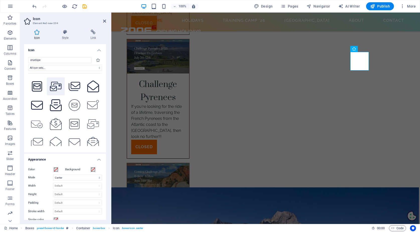
scroll to position [169, 0]
type input "envelope"
click at [38, 104] on icon at bounding box center [37, 104] width 12 height 12
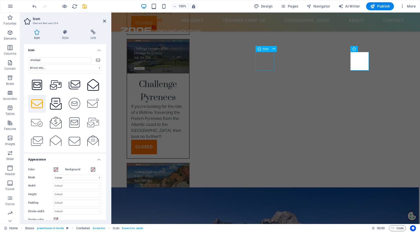
select select "xMidYMid"
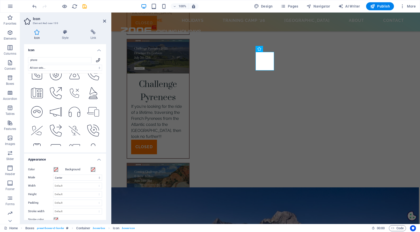
scroll to position [873, 0]
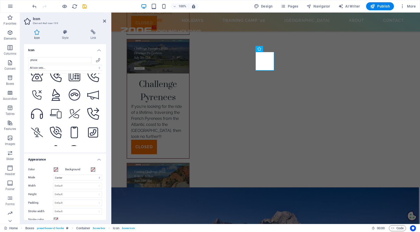
scroll to position [701, 0]
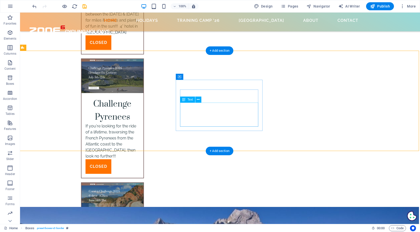
scroll to position [1726, 1]
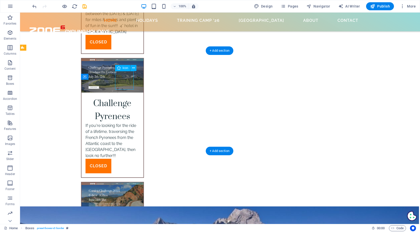
select select "xMidYMid"
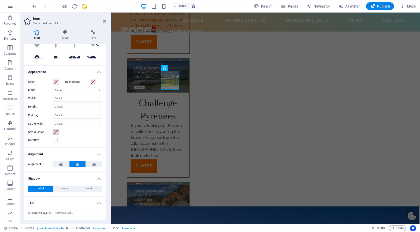
scroll to position [87, 0]
click at [55, 82] on span at bounding box center [56, 82] width 4 height 4
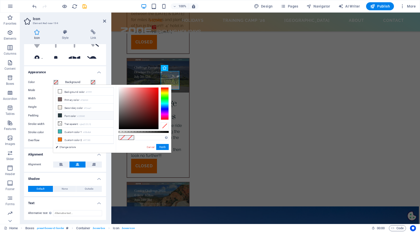
click at [61, 115] on icon at bounding box center [60, 116] width 4 height 4
type input "#253940"
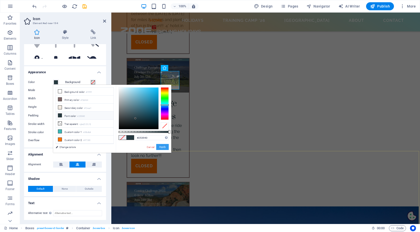
click at [163, 146] on button "Apply" at bounding box center [162, 147] width 13 height 6
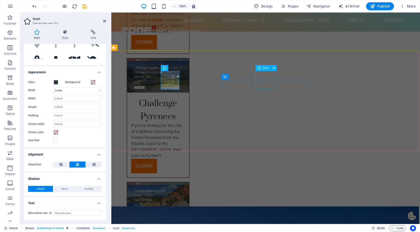
select select "xMidYMid"
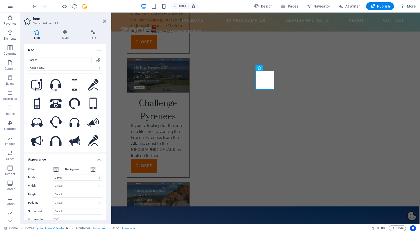
click at [56, 169] on span at bounding box center [56, 170] width 4 height 4
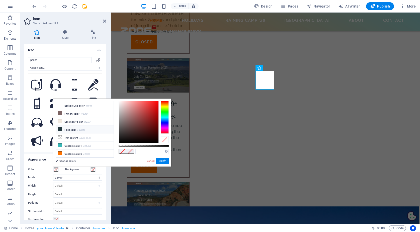
click at [71, 130] on li "Font color #253940" at bounding box center [85, 129] width 58 height 8
type input "#253940"
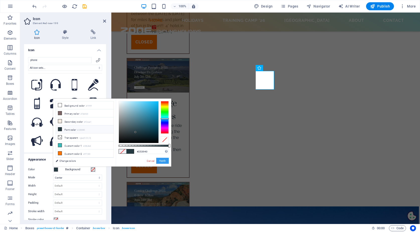
click at [162, 161] on button "Apply" at bounding box center [162, 161] width 13 height 6
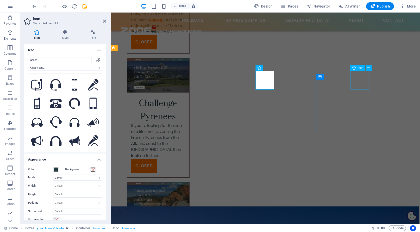
select select "xMidYMid"
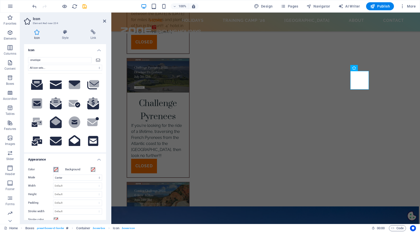
click at [56, 170] on span at bounding box center [56, 170] width 4 height 4
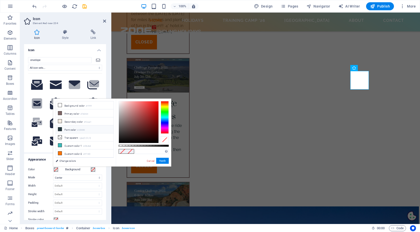
click at [77, 130] on li "Font color #253940" at bounding box center [85, 129] width 58 height 8
type input "#253940"
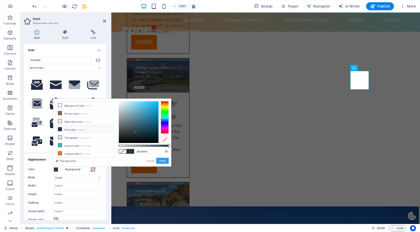
click at [161, 161] on button "Apply" at bounding box center [162, 161] width 13 height 6
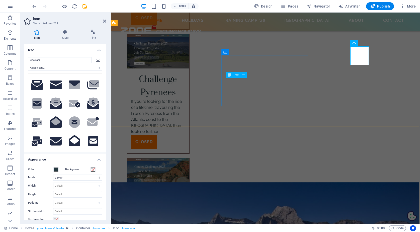
scroll to position [1751, 1]
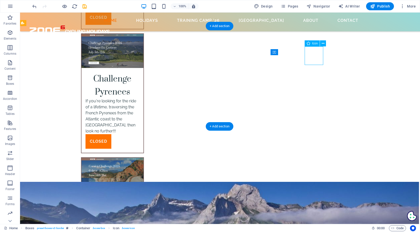
select select "xMidYMid"
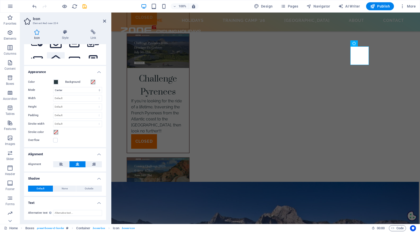
scroll to position [87, 0]
click at [65, 33] on icon at bounding box center [65, 32] width 27 height 5
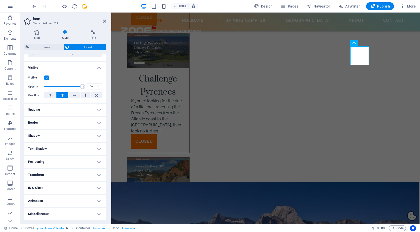
scroll to position [46, 0]
click at [53, 123] on h4 "Border" at bounding box center [65, 123] width 82 height 12
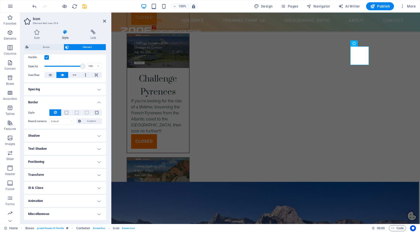
scroll to position [66, 0]
click at [58, 134] on h4 "Shadow" at bounding box center [65, 136] width 82 height 12
click at [64, 157] on h4 "Text Shadow" at bounding box center [65, 160] width 82 height 12
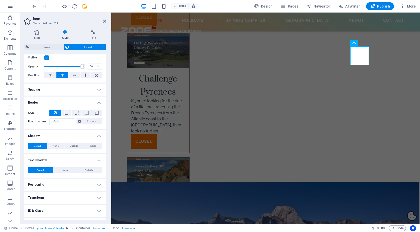
click at [69, 186] on h4 "Positioning" at bounding box center [65, 185] width 82 height 12
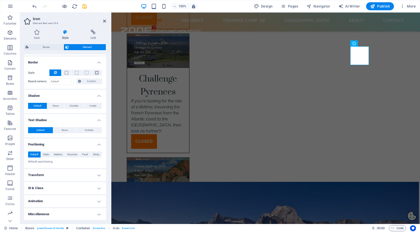
scroll to position [106, 0]
click at [71, 174] on h4 "Transform" at bounding box center [65, 175] width 82 height 12
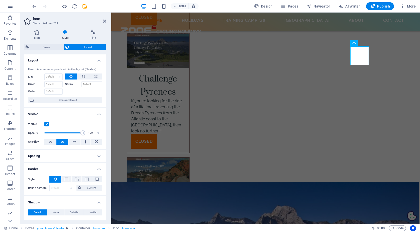
scroll to position [0, 0]
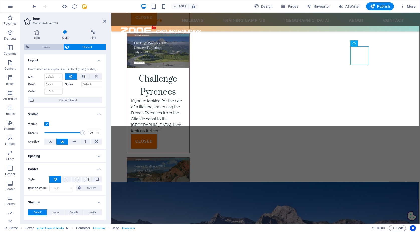
click at [52, 48] on span "Boxes" at bounding box center [46, 47] width 32 height 6
select select "rem"
select select "preset-boxes-v3-border"
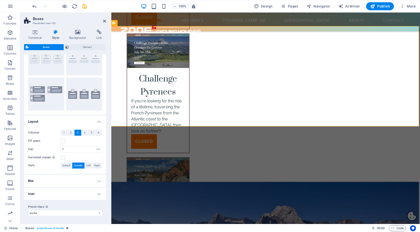
scroll to position [25, 0]
click at [76, 193] on h4 "Icon" at bounding box center [65, 194] width 82 height 12
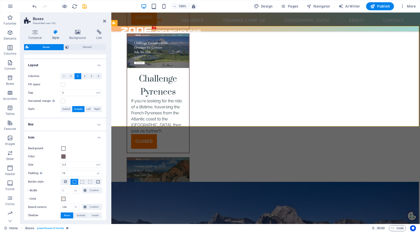
scroll to position [82, 0]
click at [64, 156] on span at bounding box center [63, 156] width 4 height 4
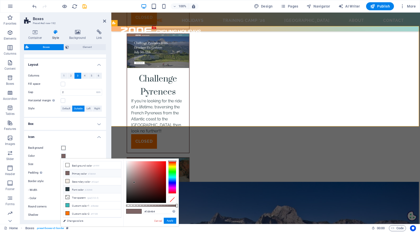
click at [71, 189] on li "Font color #253940" at bounding box center [92, 189] width 58 height 8
type input "#253940"
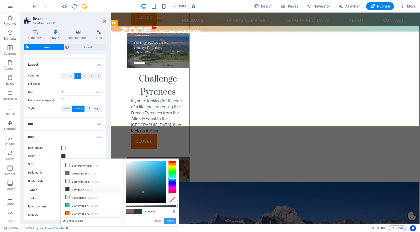
click at [171, 222] on button "Apply" at bounding box center [170, 221] width 13 height 6
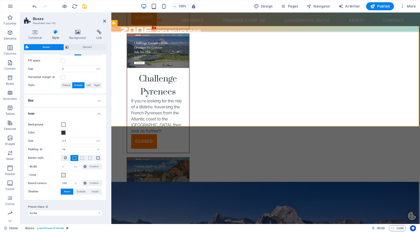
scroll to position [105, 0]
click at [65, 174] on span at bounding box center [63, 175] width 4 height 4
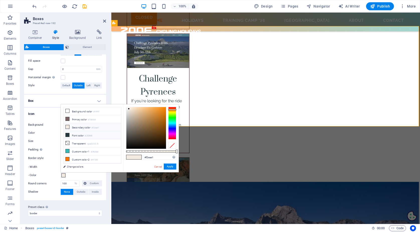
click at [74, 136] on li "Font color #253940" at bounding box center [92, 135] width 58 height 8
type input "#253940"
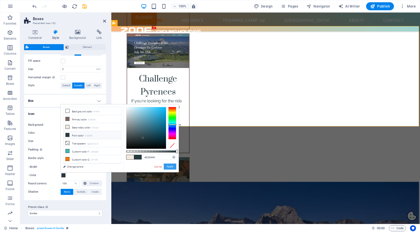
click at [170, 166] on button "Apply" at bounding box center [170, 167] width 13 height 6
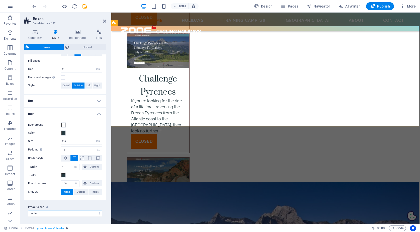
click at [88, 213] on select "hotel-awards icons-left icons-outside border Add preset class" at bounding box center [65, 213] width 74 height 6
click at [106, 20] on icon at bounding box center [104, 21] width 3 height 4
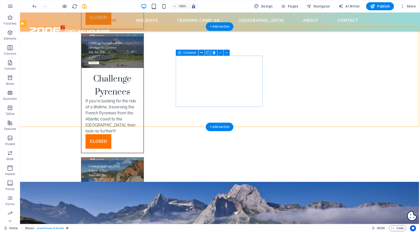
scroll to position [1731, 1]
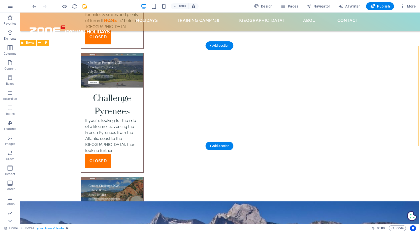
select select "rem"
select select "px"
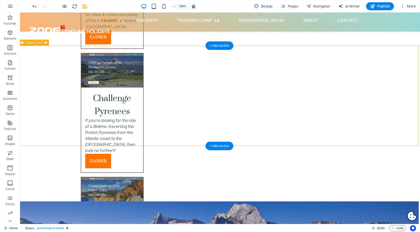
select select "px"
select select "%"
select select "preset-boxes-v3-border"
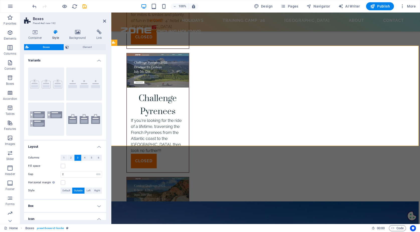
click at [96, 202] on h4 "Box" at bounding box center [65, 206] width 82 height 12
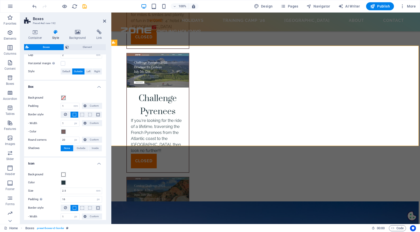
scroll to position [119, 0]
click at [65, 132] on span at bounding box center [63, 132] width 4 height 4
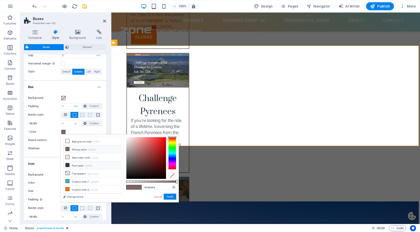
click at [76, 166] on li "Font color #253940" at bounding box center [92, 165] width 58 height 8
type input "#253940"
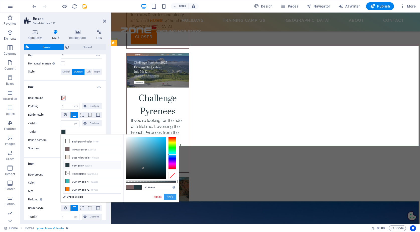
click at [169, 196] on button "Apply" at bounding box center [170, 197] width 13 height 6
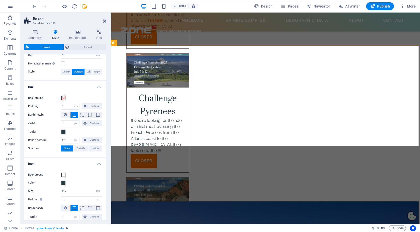
click at [105, 22] on icon at bounding box center [104, 21] width 3 height 4
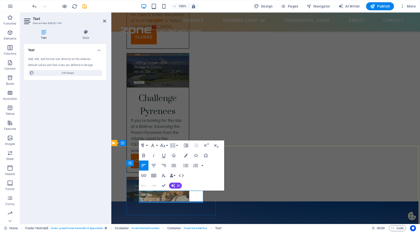
copy link "[STREET_ADDRESS]"
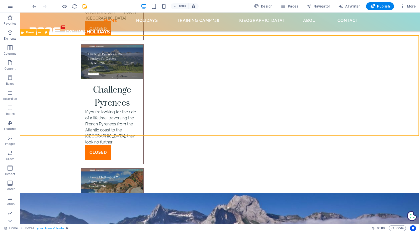
scroll to position [1746, 1]
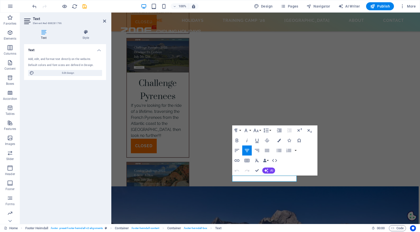
copy p "Phone:"
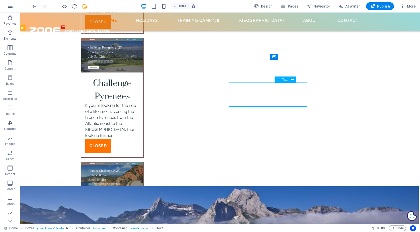
select select "rem"
select select "px"
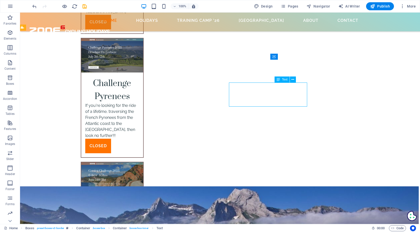
select select "rem"
select select "px"
select select "%"
select select "preset-boxes-v3-border"
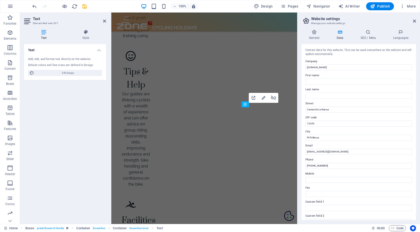
scroll to position [1998, 1]
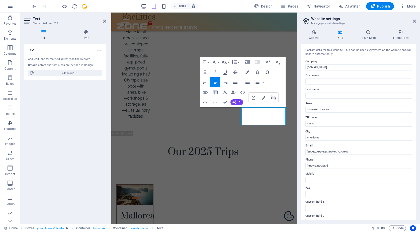
click at [335, 85] on div "Contact data for this website. This can be used everywhere on the website and w…" at bounding box center [358, 132] width 115 height 176
click at [312, 152] on input "[EMAIL_ADDRESS][DOMAIN_NAME]" at bounding box center [358, 152] width 107 height 6
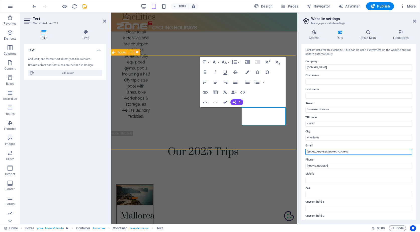
type input "[EMAIL_ADDRESS][DOMAIN_NAME]"
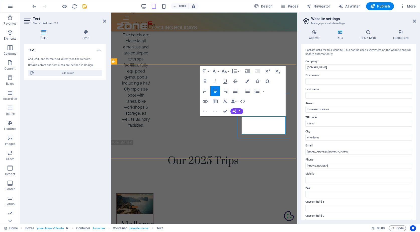
click at [414, 20] on icon at bounding box center [414, 21] width 3 height 4
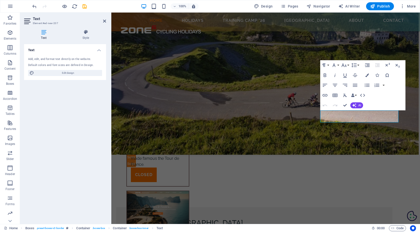
scroll to position [1719, 1]
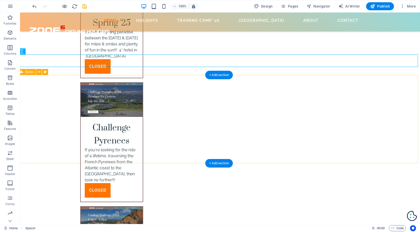
scroll to position [1702, 2]
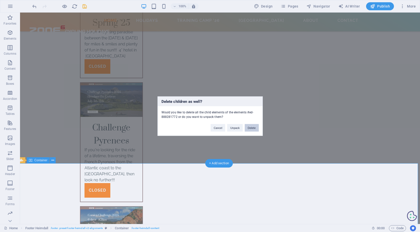
click at [254, 128] on button "Delete" at bounding box center [252, 128] width 14 height 8
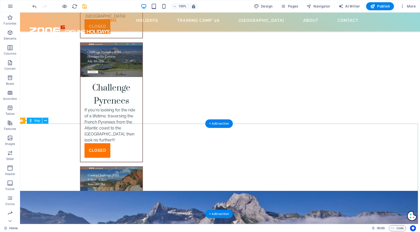
scroll to position [1742, 2]
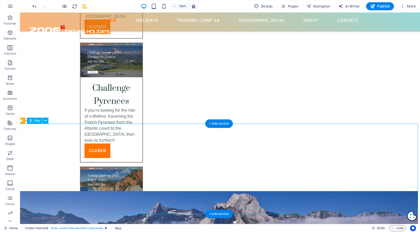
scroll to position [1687, 2]
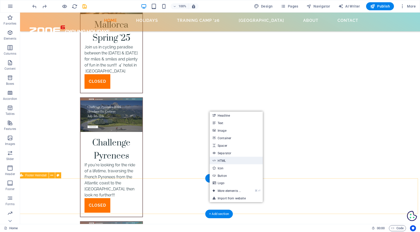
click at [224, 158] on link "HTML" at bounding box center [236, 161] width 53 height 8
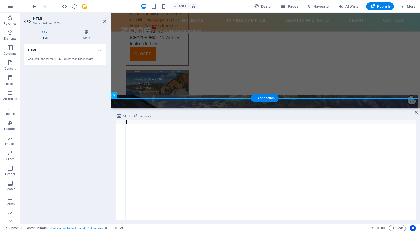
scroll to position [1674, 2]
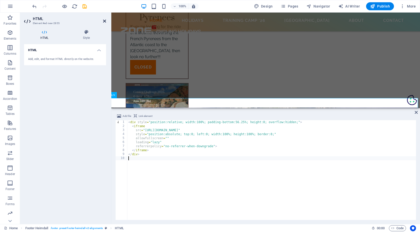
click at [103, 20] on icon at bounding box center [104, 21] width 3 height 4
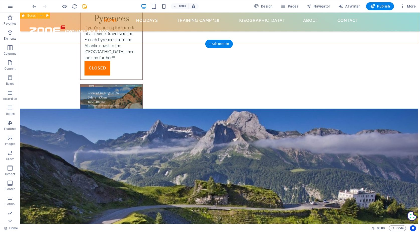
scroll to position [1825, 2]
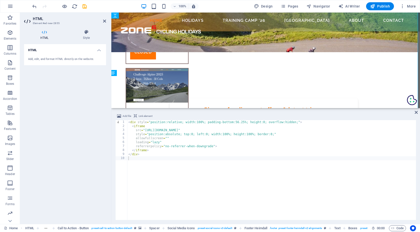
scroll to position [0, 2]
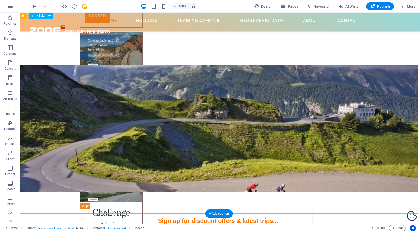
scroll to position [1876, 2]
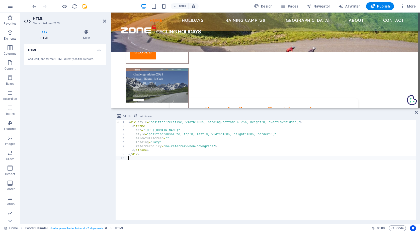
click at [146, 139] on div "< div style = "position:relative; width:100%; padding-bottom:56.25%; height:0; …" at bounding box center [396, 173] width 538 height 107
type textarea "</div>"
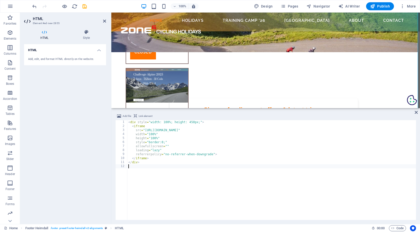
scroll to position [1787, 2]
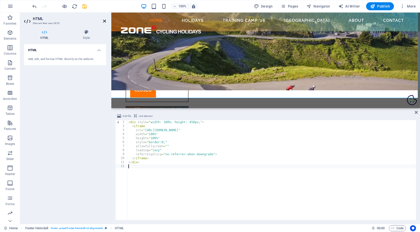
click at [104, 22] on icon at bounding box center [104, 21] width 3 height 4
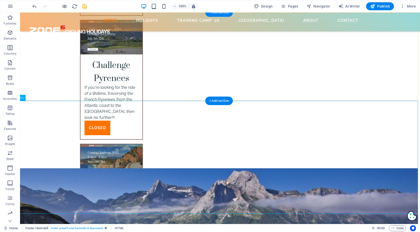
scroll to position [1764, 2]
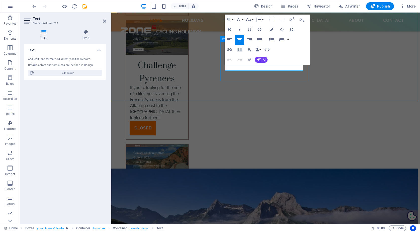
click span "[PHONE_NUMBER]"
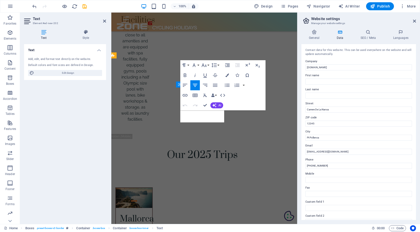
select select "rem"
select select "px"
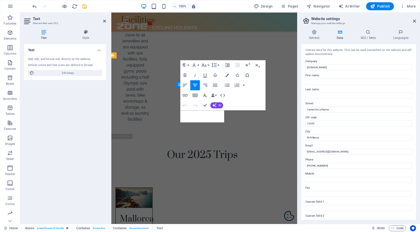
select select "rem"
select select "px"
select select "%"
select select "preset-boxes-v3-border"
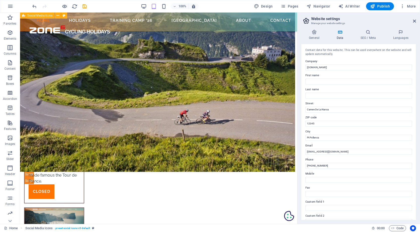
scroll to position [1774, 2]
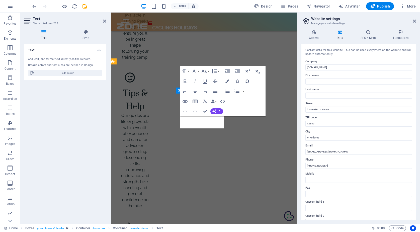
scroll to position [1989, 2]
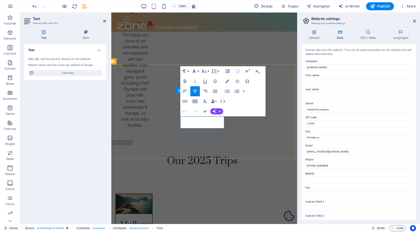
click at [198, 70] on button "Font Family" at bounding box center [195, 71] width 10 height 10
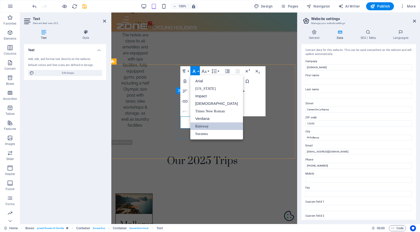
scroll to position [0, 0]
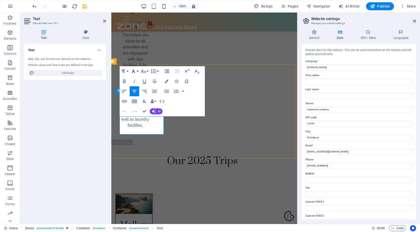
click at [137, 70] on button "Font Family" at bounding box center [135, 71] width 10 height 10
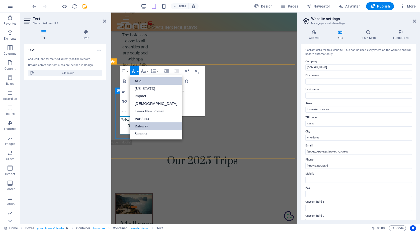
click at [141, 124] on link "Raleway" at bounding box center [156, 126] width 53 height 8
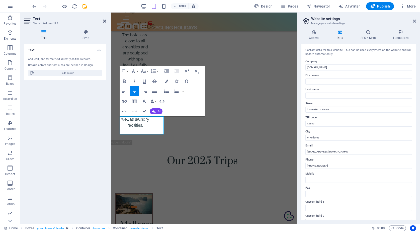
click at [105, 21] on icon at bounding box center [104, 21] width 3 height 4
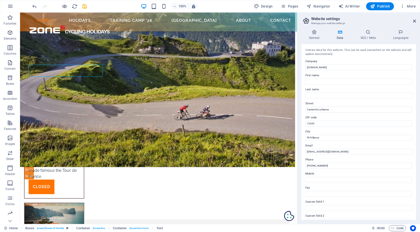
scroll to position [1774, 2]
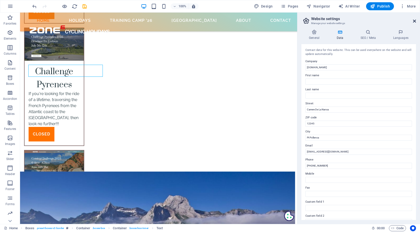
click at [415, 21] on icon at bounding box center [414, 21] width 3 height 4
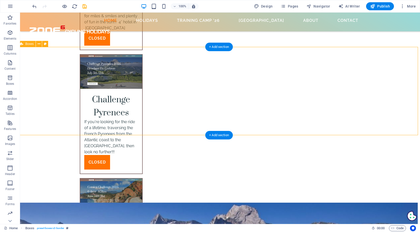
scroll to position [1730, 2]
click at [10, 32] on icon "button" at bounding box center [10, 33] width 6 height 6
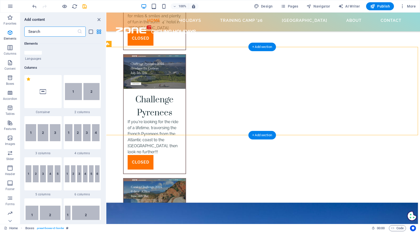
scroll to position [225, 0]
click at [11, 179] on button "Footer" at bounding box center [10, 185] width 20 height 15
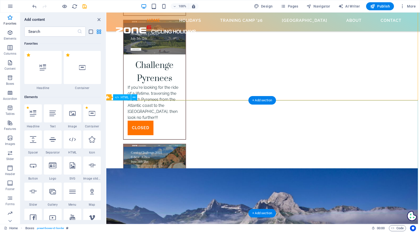
scroll to position [1764, 2]
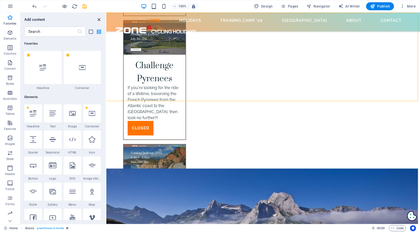
click at [98, 19] on icon "close panel" at bounding box center [99, 20] width 6 height 6
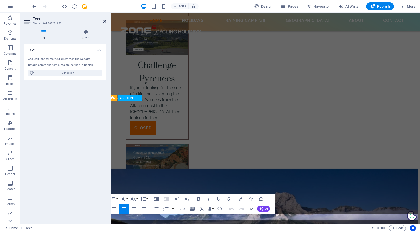
click at [105, 22] on icon at bounding box center [104, 21] width 3 height 4
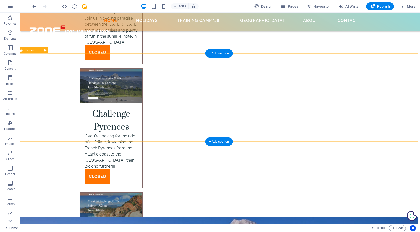
scroll to position [1737, 2]
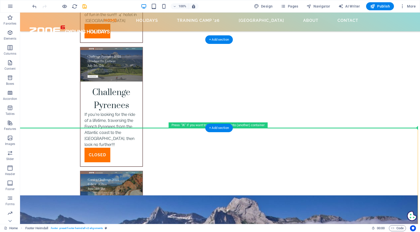
drag, startPoint x: 59, startPoint y: 137, endPoint x: 145, endPoint y: 112, distance: 89.1
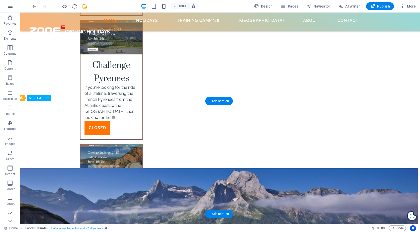
scroll to position [1764, 2]
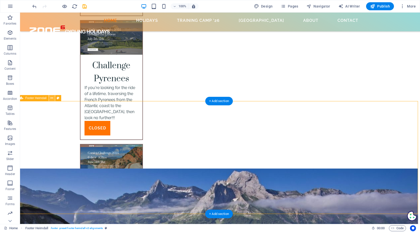
click at [51, 97] on icon at bounding box center [51, 98] width 3 height 5
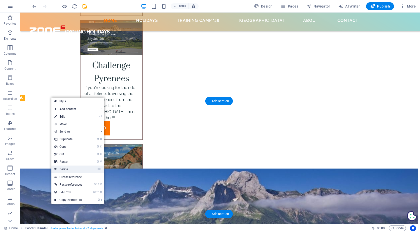
click at [70, 168] on link "⌦ Delete" at bounding box center [68, 170] width 34 height 8
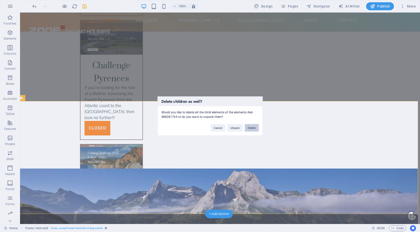
click at [251, 129] on button "Delete" at bounding box center [252, 128] width 14 height 8
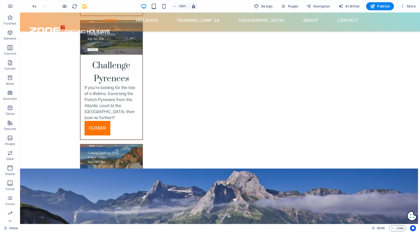
scroll to position [1651, 2]
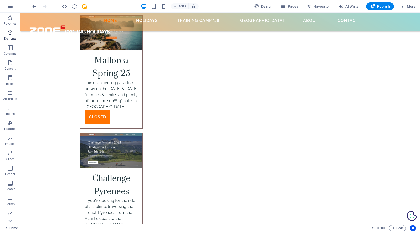
click at [10, 31] on icon "button" at bounding box center [10, 33] width 6 height 6
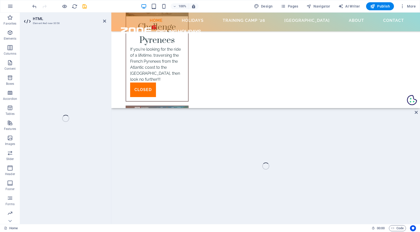
scroll to position [1674, 2]
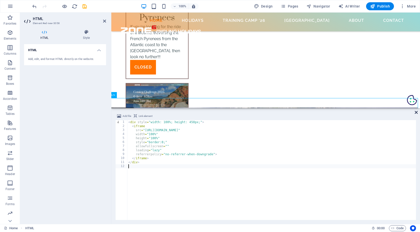
click at [416, 114] on icon at bounding box center [416, 112] width 3 height 4
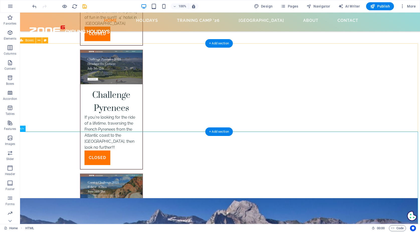
scroll to position [1723, 2]
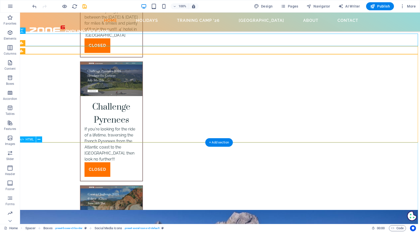
click at [320, 6] on span "Navigator" at bounding box center [318, 6] width 24 height 5
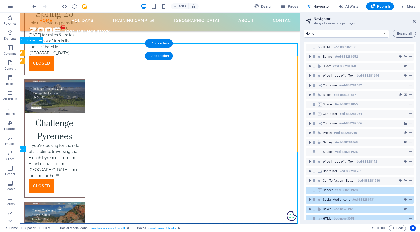
click at [409, 190] on icon "context-menu" at bounding box center [411, 190] width 4 height 4
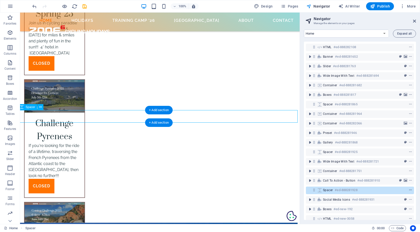
scroll to position [1656, 2]
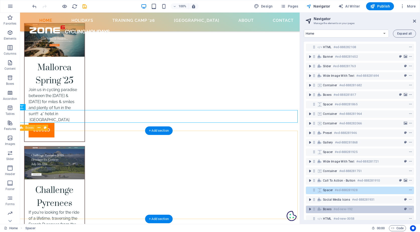
click at [352, 210] on h6 "#ed-new-192" at bounding box center [343, 209] width 19 height 6
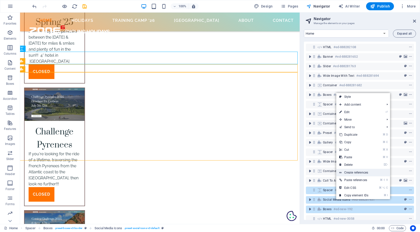
click at [360, 171] on link "Create references" at bounding box center [363, 173] width 54 height 8
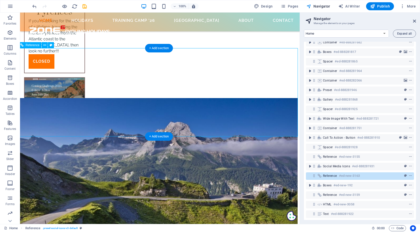
scroll to position [1848, 2]
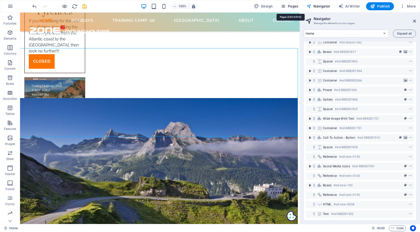
click at [293, 6] on span "Pages" at bounding box center [290, 6] width 18 height 5
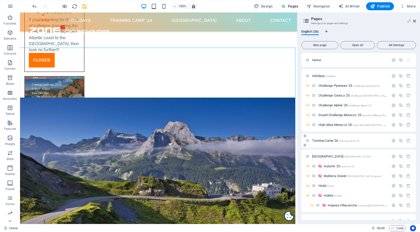
click at [330, 140] on span "Training Camp '26 /training-camp-26" at bounding box center [335, 141] width 47 height 4
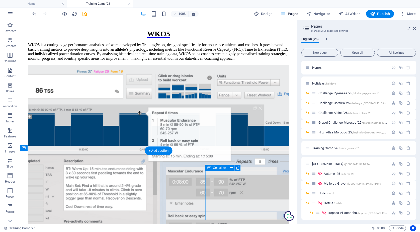
scroll to position [1315, 0]
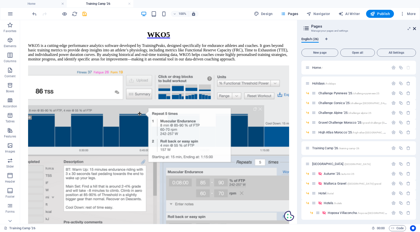
click at [415, 28] on icon at bounding box center [414, 29] width 3 height 4
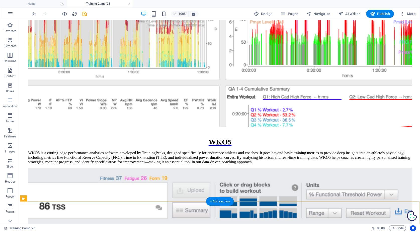
scroll to position [1270, 0]
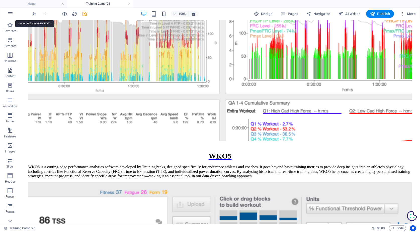
click at [35, 13] on icon "undo" at bounding box center [35, 14] width 6 height 6
click at [40, 5] on h4 "Home" at bounding box center [33, 4] width 67 height 6
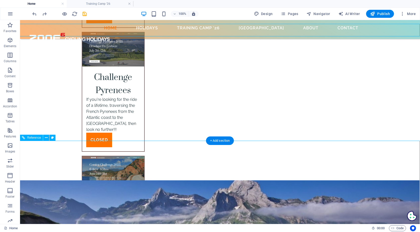
scroll to position [1730, 0]
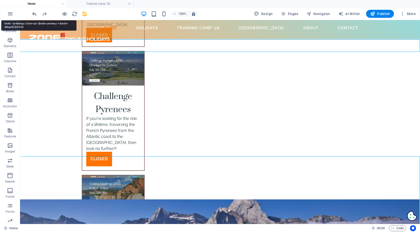
click at [35, 13] on icon "undo" at bounding box center [35, 14] width 6 height 6
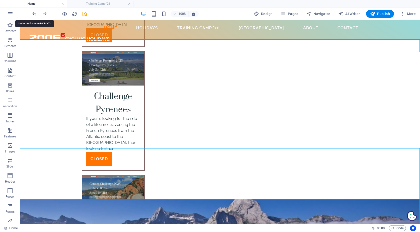
click at [35, 13] on icon "undo" at bounding box center [35, 14] width 6 height 6
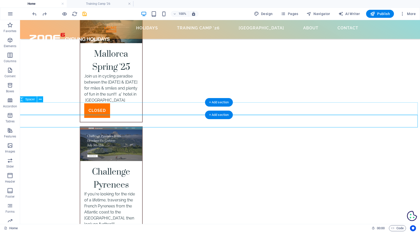
scroll to position [1654, 2]
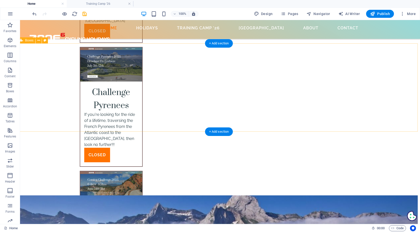
scroll to position [1734, 2]
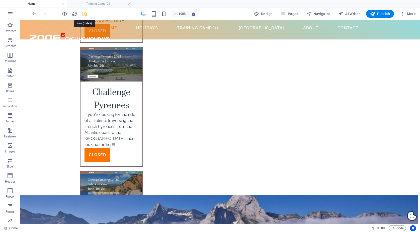
click at [86, 14] on icon "save" at bounding box center [85, 14] width 6 height 6
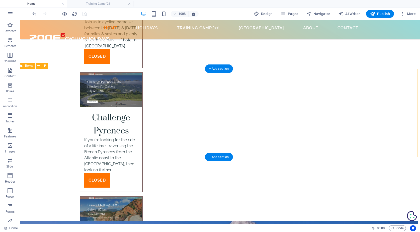
scroll to position [1708, 2]
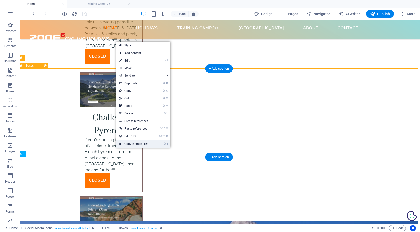
click at [136, 144] on link "⌘ I Copy element IDs" at bounding box center [133, 144] width 35 height 8
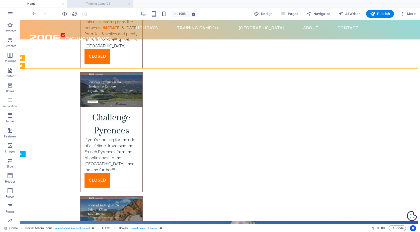
click at [108, 4] on h4 "Training Camp '26" at bounding box center [100, 4] width 67 height 6
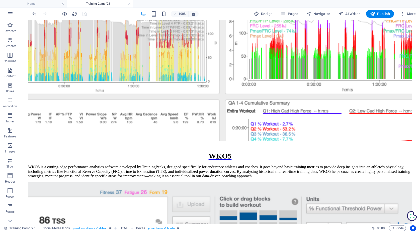
scroll to position [1270, 0]
click at [323, 13] on span "Navigator" at bounding box center [318, 13] width 24 height 5
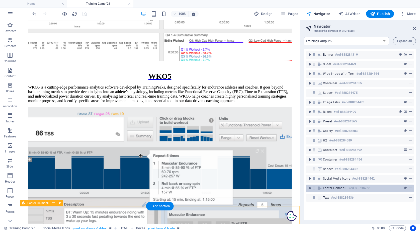
click at [356, 188] on h6 "#ed-888284391" at bounding box center [359, 188] width 23 height 6
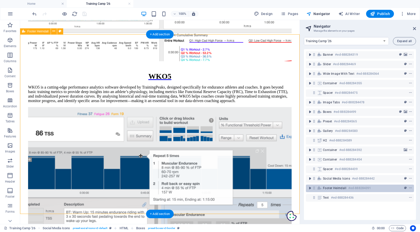
scroll to position [1442, 0]
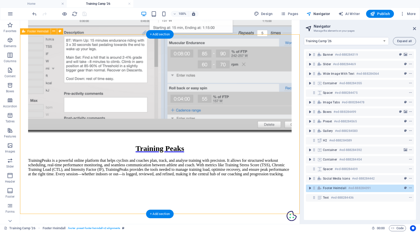
click at [410, 187] on icon "context-menu" at bounding box center [411, 188] width 4 height 4
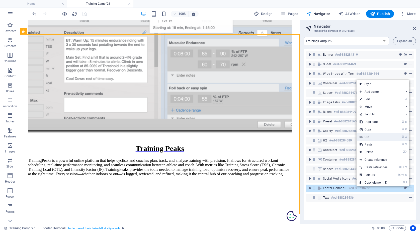
click at [387, 136] on link "⌘ X Cut" at bounding box center [374, 137] width 34 height 8
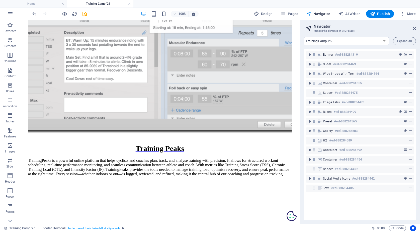
scroll to position [1262, 0]
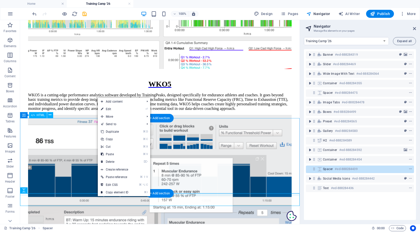
click at [115, 176] on link "⌘ ⇧ V Paste reference" at bounding box center [115, 177] width 34 height 8
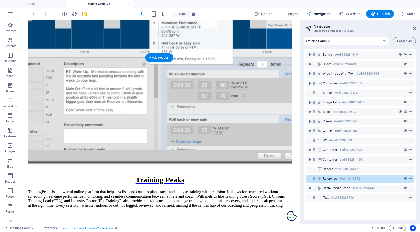
scroll to position [1262, 1]
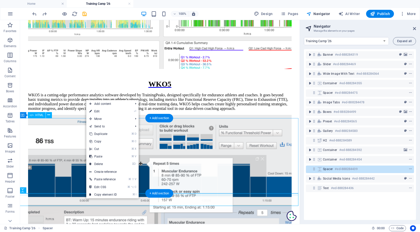
click at [98, 157] on link "⌘ V Paste" at bounding box center [103, 157] width 34 height 8
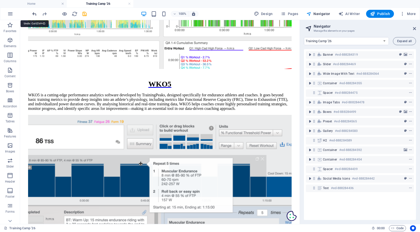
click at [34, 14] on icon "undo" at bounding box center [35, 14] width 6 height 6
click at [130, 3] on link at bounding box center [129, 4] width 3 height 5
select select "16774395-en"
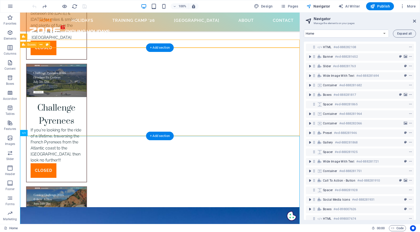
scroll to position [1739, 0]
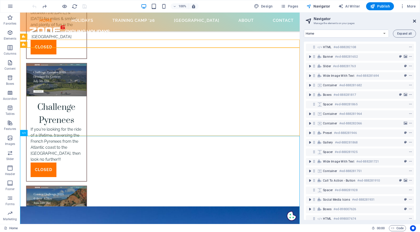
click at [414, 19] on link at bounding box center [414, 21] width 3 height 4
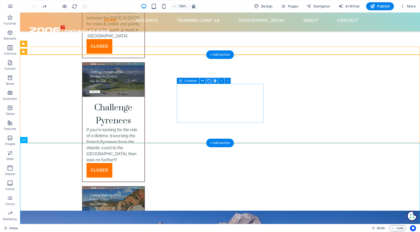
scroll to position [1734, 0]
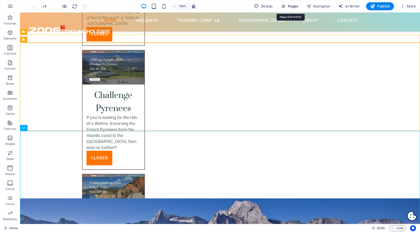
click at [294, 4] on span "Pages" at bounding box center [290, 6] width 18 height 5
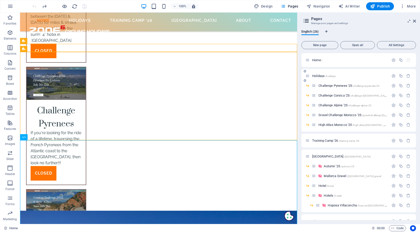
click at [321, 75] on span "Holidays /holidays" at bounding box center [324, 76] width 24 height 4
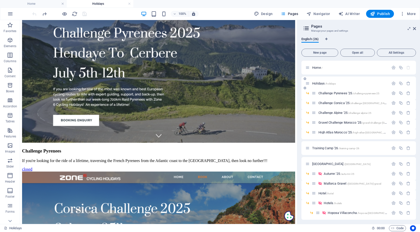
scroll to position [284, 0]
click at [330, 94] on span "Challenge Pyrenees '25 /challenge-pyrenees-25" at bounding box center [348, 93] width 61 height 4
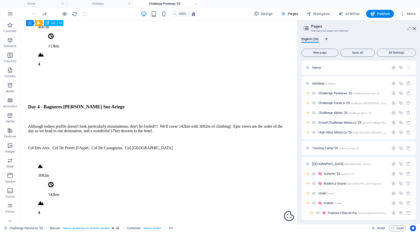
scroll to position [1364, 0]
click at [332, 122] on span "Gravel Challenge Morocco '25 /gravel-challenge-morocco-25" at bounding box center [364, 123] width 93 height 4
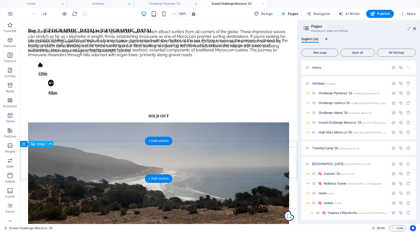
scroll to position [1194, 0]
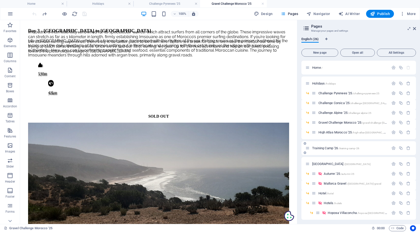
click at [329, 148] on span "Training Camp '26 /training-camp-26" at bounding box center [335, 148] width 47 height 4
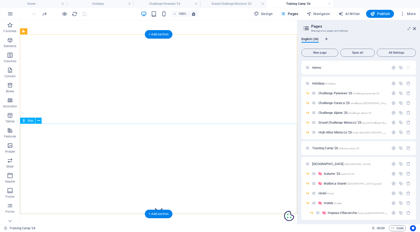
scroll to position [1440, 0]
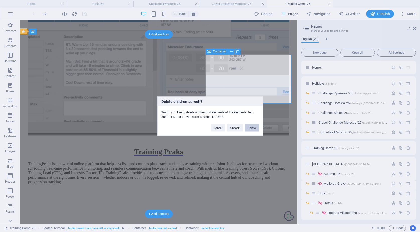
click at [251, 127] on button "Delete" at bounding box center [252, 128] width 14 height 8
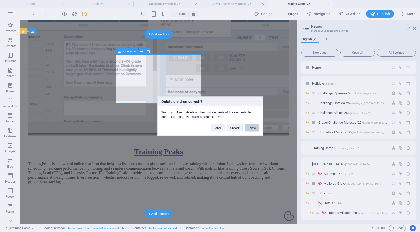
click at [250, 128] on button "Delete" at bounding box center [252, 128] width 14 height 8
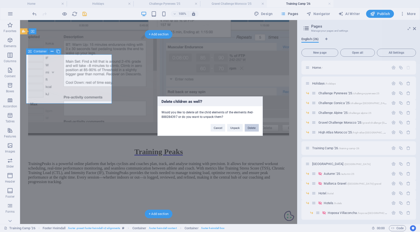
click at [252, 126] on button "Delete" at bounding box center [252, 128] width 14 height 8
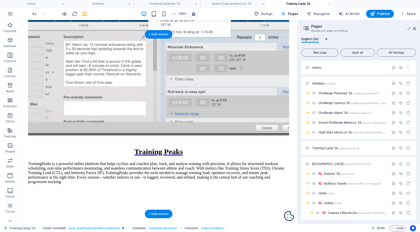
scroll to position [1423, 0]
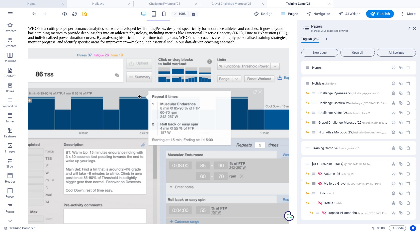
click at [42, 4] on h4 "Home" at bounding box center [33, 4] width 67 height 6
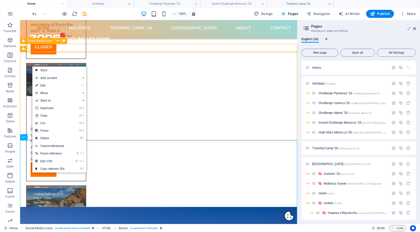
click at [23, 47] on icon at bounding box center [23, 49] width 3 height 6
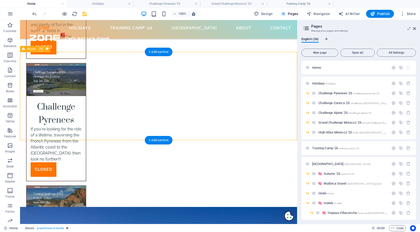
click at [41, 50] on icon at bounding box center [41, 48] width 3 height 5
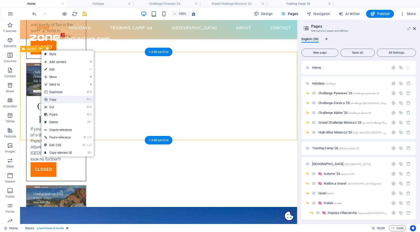
click at [59, 99] on link "⌘ C Copy" at bounding box center [58, 100] width 34 height 8
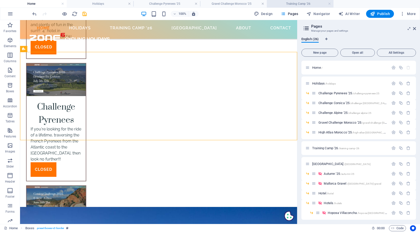
click at [290, 1] on h4 "Training Camp '26" at bounding box center [300, 4] width 67 height 6
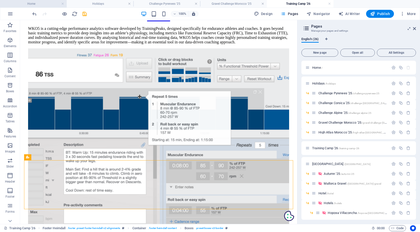
click at [36, 1] on h4 "Home" at bounding box center [33, 4] width 67 height 6
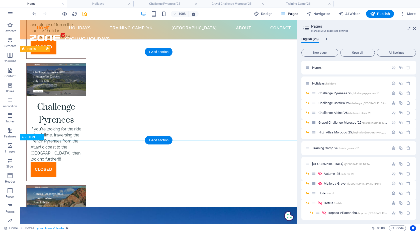
click at [26, 138] on div "HTML" at bounding box center [29, 137] width 18 height 6
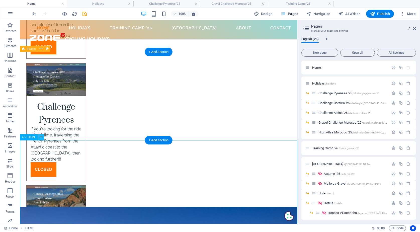
click at [40, 136] on icon at bounding box center [41, 136] width 3 height 5
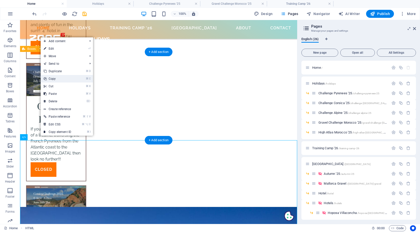
click at [57, 79] on link "⌘ C Copy" at bounding box center [58, 79] width 34 height 8
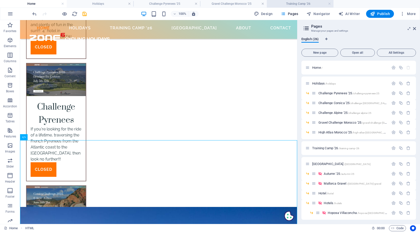
click at [305, 5] on h4 "Training Camp '26" at bounding box center [300, 4] width 67 height 6
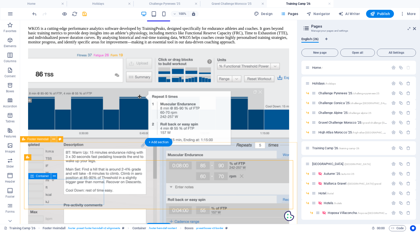
click at [53, 140] on icon at bounding box center [53, 139] width 3 height 5
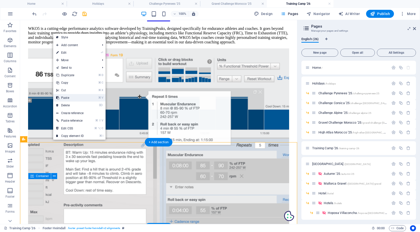
click at [72, 98] on link "⌘ V Paste" at bounding box center [70, 98] width 34 height 8
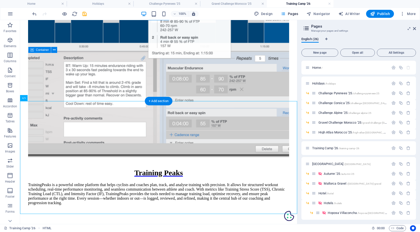
scroll to position [1459, 0]
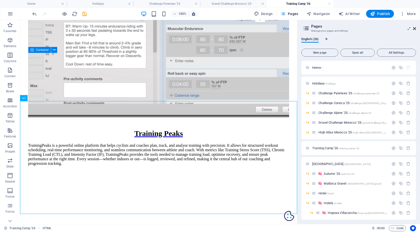
click at [414, 29] on icon at bounding box center [414, 29] width 3 height 4
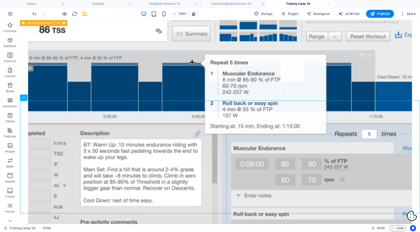
scroll to position [1461, 0]
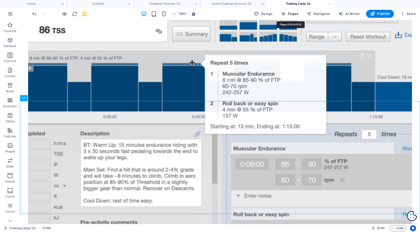
click at [293, 13] on span "Pages" at bounding box center [290, 13] width 18 height 5
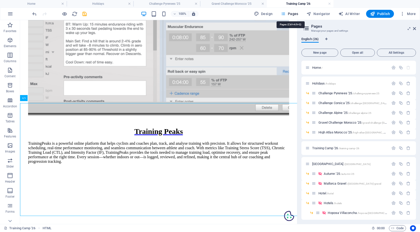
scroll to position [1459, 0]
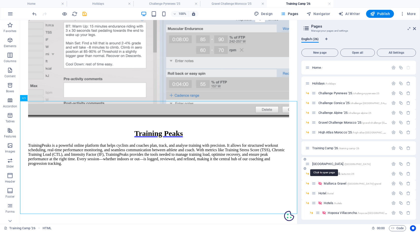
click at [317, 162] on span "[GEOGRAPHIC_DATA] /[GEOGRAPHIC_DATA]" at bounding box center [341, 164] width 58 height 4
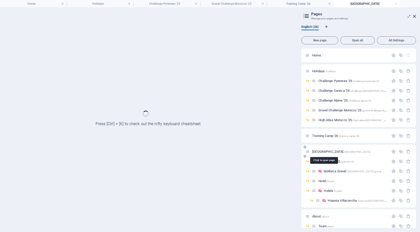
scroll to position [1438, 0]
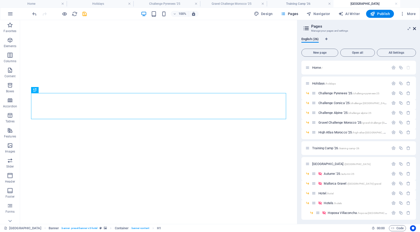
click at [414, 30] on icon at bounding box center [414, 29] width 3 height 4
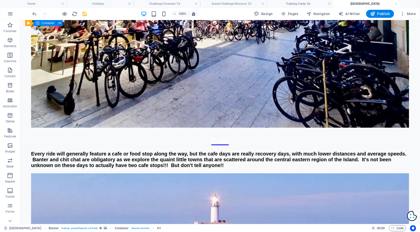
scroll to position [1927, 0]
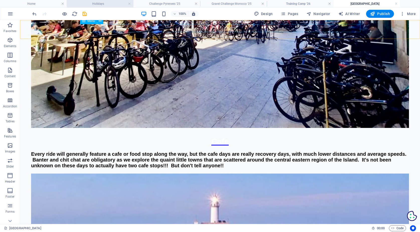
click at [107, 4] on h4 "Holidays" at bounding box center [100, 4] width 67 height 6
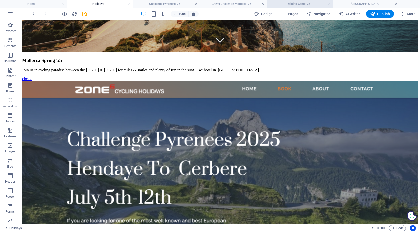
click at [300, 3] on h4 "Training Camp '26" at bounding box center [300, 4] width 67 height 6
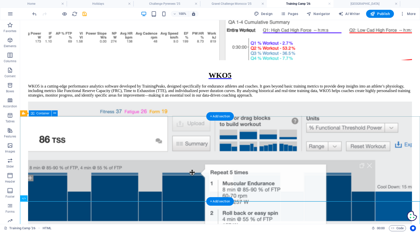
scroll to position [1346, 0]
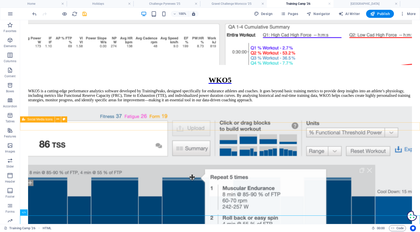
click at [30, 119] on span "Social Media Icons" at bounding box center [39, 119] width 25 height 3
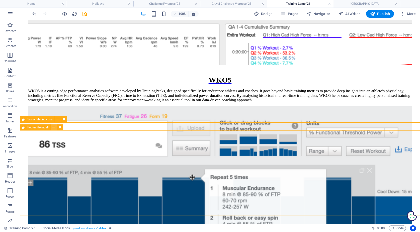
click at [54, 127] on icon at bounding box center [53, 127] width 3 height 5
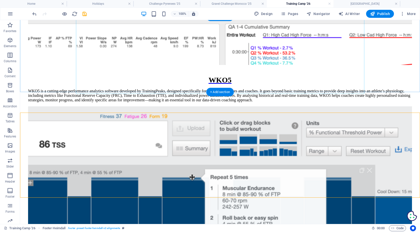
scroll to position [1364, 0]
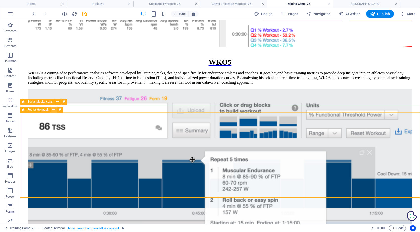
click at [53, 108] on icon at bounding box center [53, 109] width 3 height 5
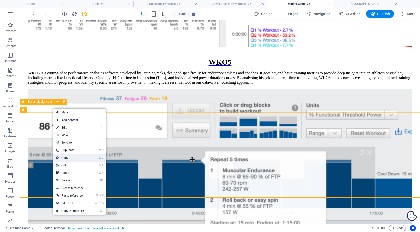
click at [66, 158] on link "⌘ C Copy" at bounding box center [70, 158] width 34 height 8
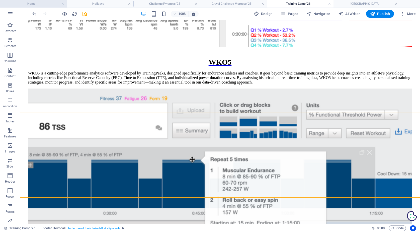
click at [46, 3] on h4 "Home" at bounding box center [33, 4] width 67 height 6
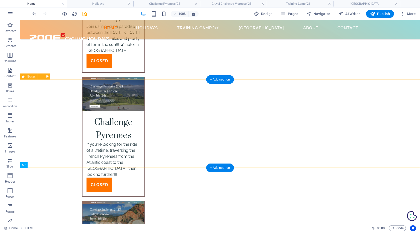
scroll to position [1696, 0]
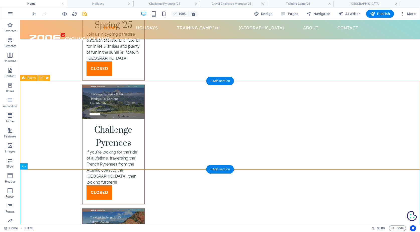
click at [40, 77] on icon at bounding box center [41, 77] width 3 height 5
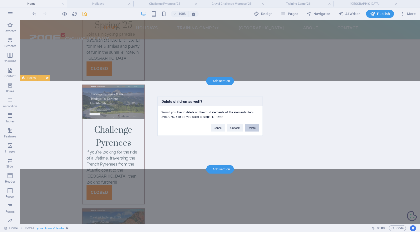
click at [252, 127] on button "Delete" at bounding box center [252, 128] width 14 height 8
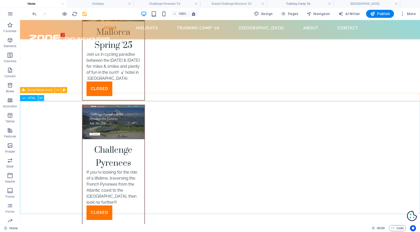
click at [41, 98] on icon at bounding box center [41, 98] width 3 height 5
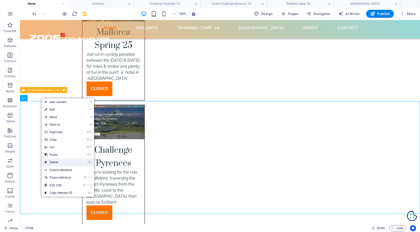
click at [58, 164] on link "⌦ Delete" at bounding box center [59, 162] width 34 height 8
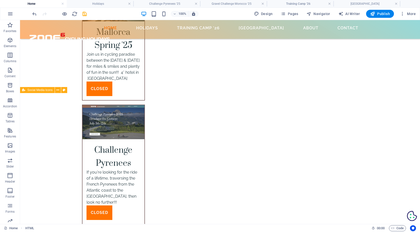
scroll to position [1563, 0]
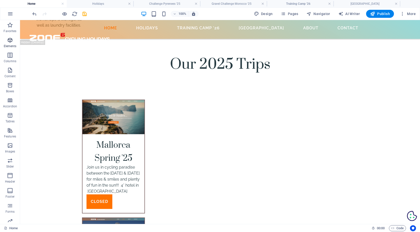
click at [9, 41] on icon "button" at bounding box center [10, 40] width 6 height 6
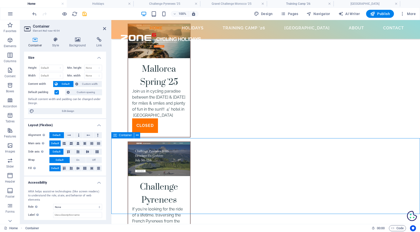
scroll to position [1639, 0]
click at [138, 134] on icon at bounding box center [137, 135] width 3 height 5
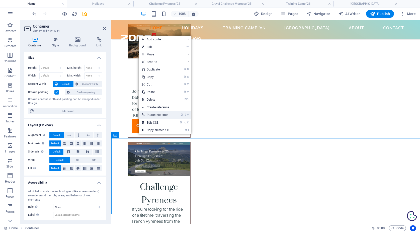
click at [153, 115] on link "⌘ ⇧ V Paste reference" at bounding box center [156, 115] width 34 height 8
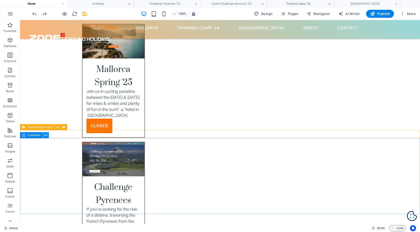
click at [46, 135] on icon at bounding box center [46, 135] width 3 height 5
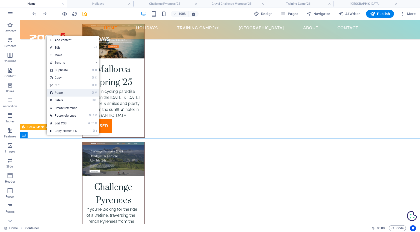
click at [64, 94] on link "⌘ V Paste" at bounding box center [64, 93] width 34 height 8
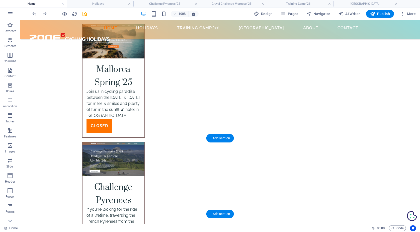
scroll to position [1563, 0]
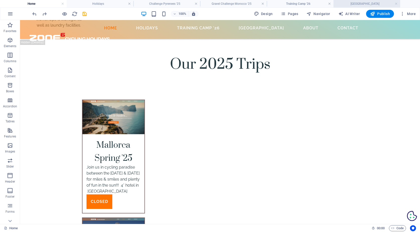
click at [346, 4] on h4 "[GEOGRAPHIC_DATA]" at bounding box center [367, 4] width 67 height 6
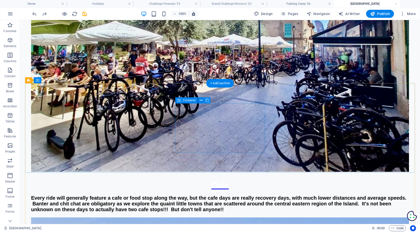
scroll to position [1874, 0]
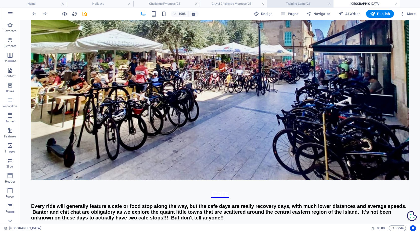
click at [301, 3] on h4 "Training Camp '26" at bounding box center [300, 4] width 67 height 6
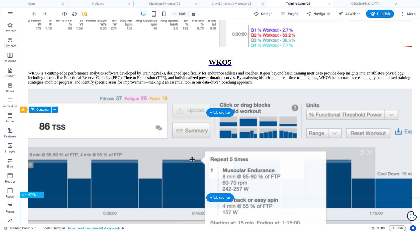
scroll to position [1379, 0]
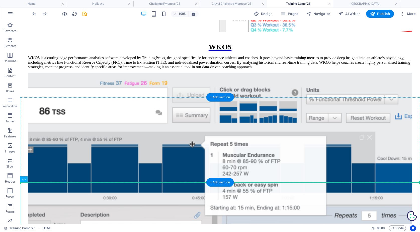
drag, startPoint x: 46, startPoint y: 215, endPoint x: 196, endPoint y: 172, distance: 156.2
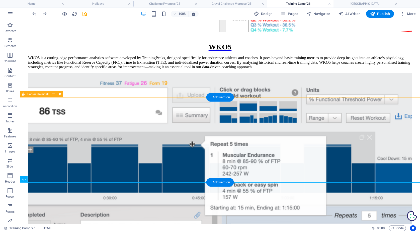
click at [26, 93] on div "Footer Heimdall" at bounding box center [35, 94] width 31 height 6
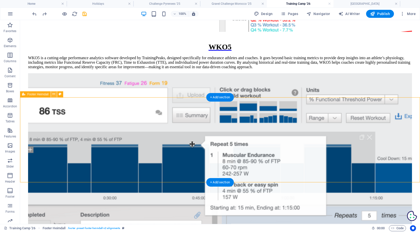
click at [55, 93] on icon at bounding box center [53, 94] width 3 height 5
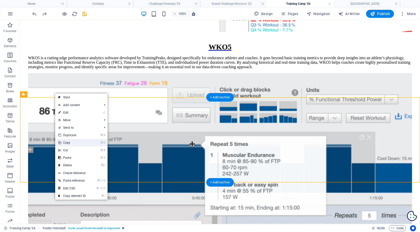
click at [70, 144] on link "⌘ C Copy" at bounding box center [72, 143] width 34 height 8
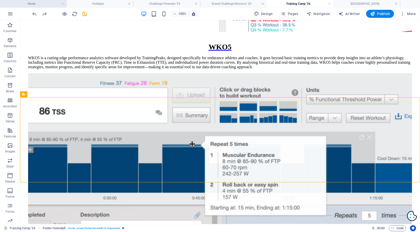
click at [24, 5] on h4 "Home" at bounding box center [33, 4] width 67 height 6
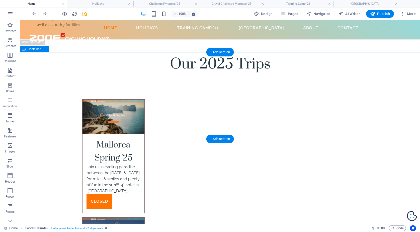
scroll to position [1563, 0]
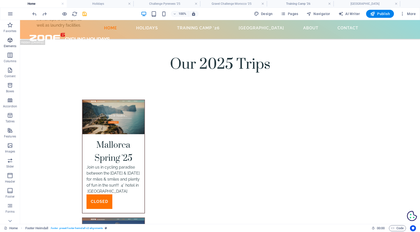
click at [10, 40] on icon "button" at bounding box center [10, 40] width 6 height 6
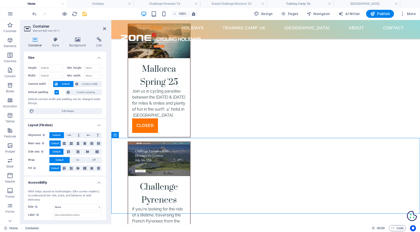
scroll to position [1639, 0]
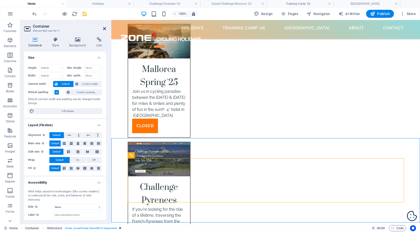
click at [104, 29] on icon at bounding box center [104, 29] width 3 height 4
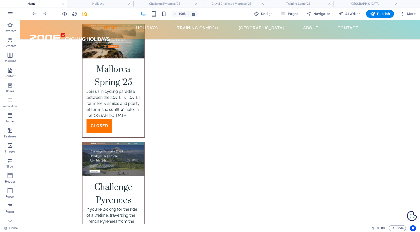
scroll to position [1563, 0]
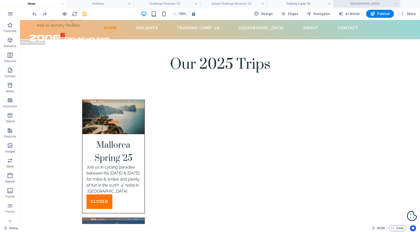
click at [357, 5] on h4 "[GEOGRAPHIC_DATA]" at bounding box center [367, 4] width 67 height 6
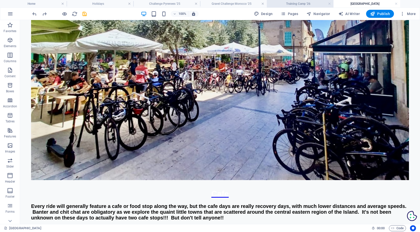
click at [311, 1] on h4 "Training Camp '26" at bounding box center [300, 4] width 67 height 6
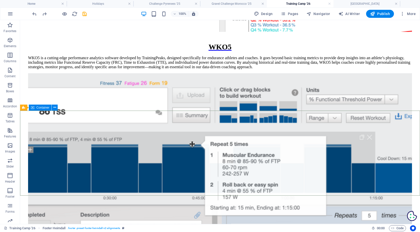
scroll to position [1366, 0]
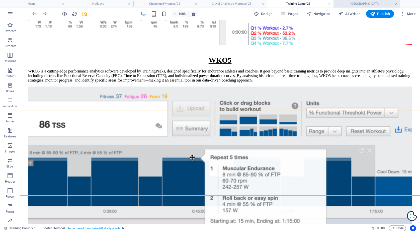
click at [397, 2] on link at bounding box center [396, 4] width 3 height 5
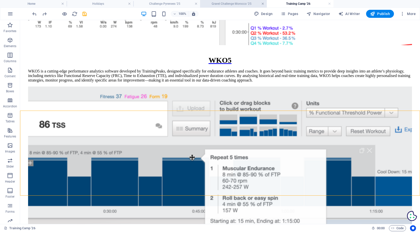
click at [262, 4] on link at bounding box center [262, 4] width 3 height 5
click at [195, 3] on link at bounding box center [196, 4] width 3 height 5
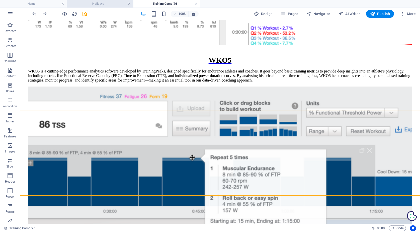
click at [129, 4] on link at bounding box center [129, 4] width 3 height 5
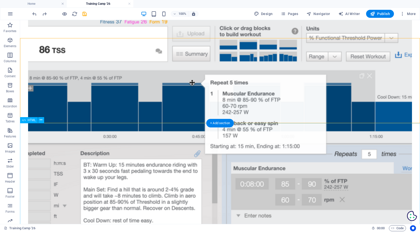
scroll to position [1427, 0]
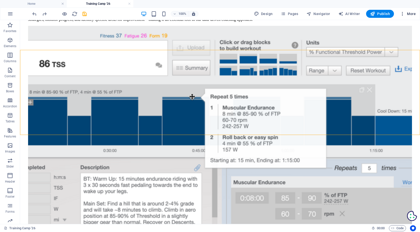
click at [412, 15] on span "More" at bounding box center [408, 13] width 16 height 5
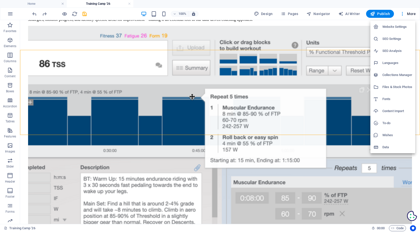
click at [403, 25] on h6 "Website Settings" at bounding box center [397, 27] width 30 height 6
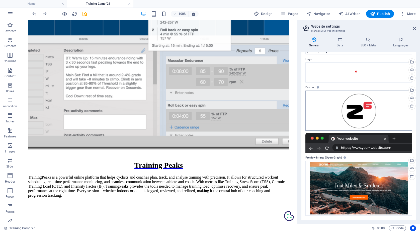
scroll to position [13, 0]
click at [341, 41] on icon at bounding box center [340, 39] width 22 height 5
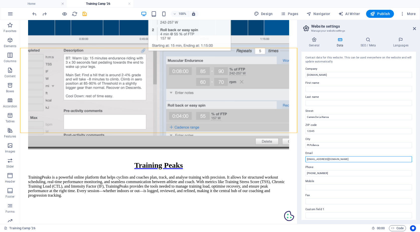
click at [310, 158] on input "[EMAIL_ADDRESS][DOMAIN_NAME]" at bounding box center [358, 159] width 107 height 6
type input "info@zone6cyclingholidays.com"
click at [414, 28] on icon at bounding box center [414, 29] width 3 height 4
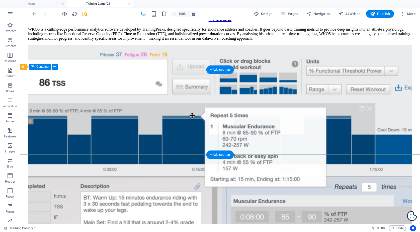
scroll to position [1404, 0]
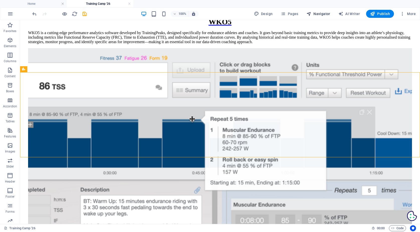
click at [321, 13] on span "Navigator" at bounding box center [318, 13] width 24 height 5
select select "16774425-en"
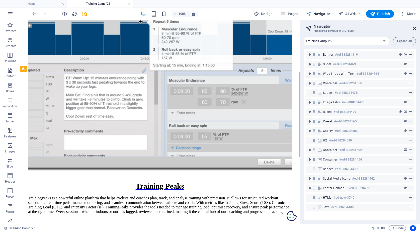
click at [415, 28] on icon at bounding box center [414, 29] width 3 height 4
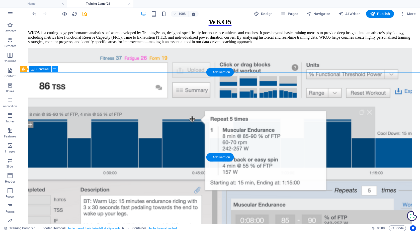
click at [54, 68] on icon at bounding box center [54, 68] width 3 height 5
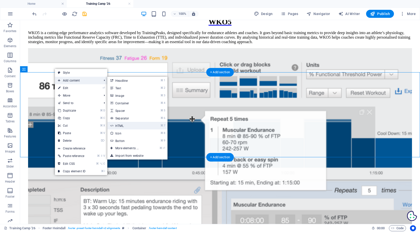
click at [125, 126] on link "⌘ 7 HTML" at bounding box center [127, 126] width 41 height 8
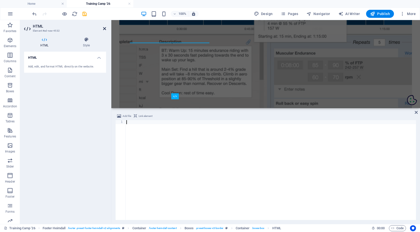
click at [103, 27] on icon at bounding box center [104, 29] width 3 height 4
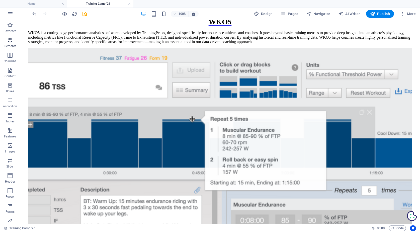
click at [8, 41] on icon "button" at bounding box center [10, 40] width 6 height 6
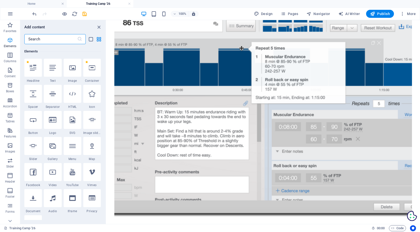
scroll to position [53, 0]
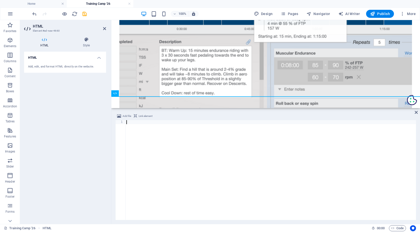
type textarea "#ed-888281931, #ed-898007674, #ed-898007626"
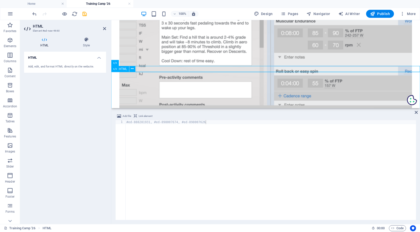
scroll to position [1433, 0]
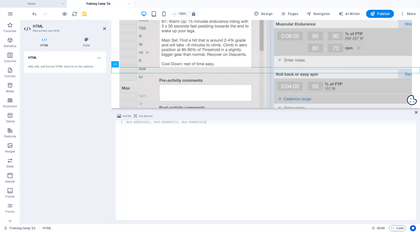
click at [44, 3] on h4 "Home" at bounding box center [33, 4] width 67 height 6
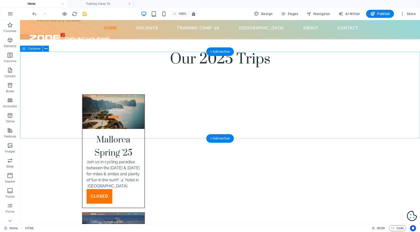
scroll to position [1563, 0]
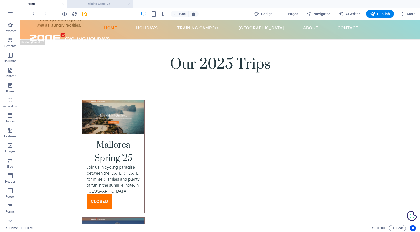
click at [102, 4] on h4 "Training Camp '26" at bounding box center [100, 4] width 67 height 6
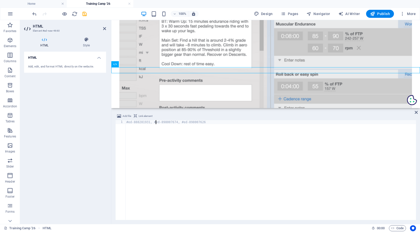
click at [155, 121] on div "#ed-888281931, #ed-898007674, #ed-898007626" at bounding box center [270, 174] width 291 height 108
paste textarea
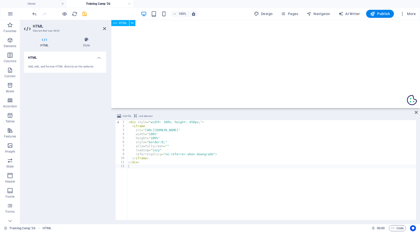
scroll to position [1593, 0]
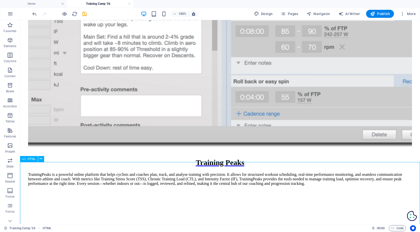
scroll to position [1512, 0]
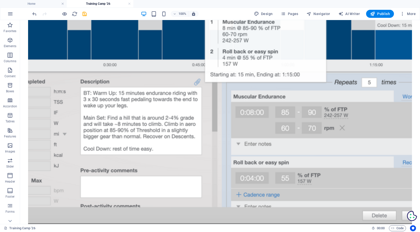
scroll to position [1461, 0]
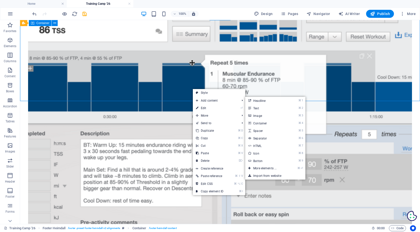
click at [214, 100] on span "Add content" at bounding box center [215, 101] width 45 height 8
click at [263, 146] on link "⌘ 7 HTML" at bounding box center [265, 146] width 41 height 8
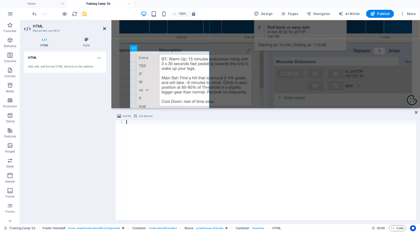
click at [103, 27] on icon at bounding box center [104, 29] width 3 height 4
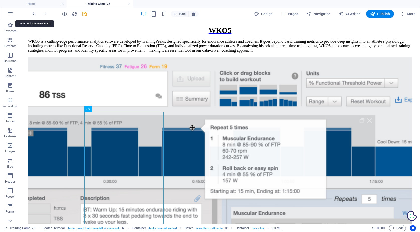
click at [35, 14] on icon "undo" at bounding box center [35, 14] width 6 height 6
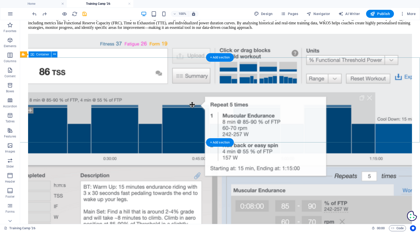
scroll to position [1439, 0]
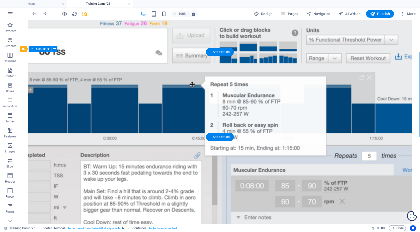
scroll to position [1383, 0]
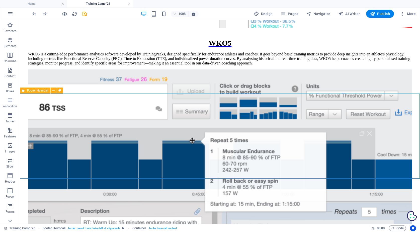
click at [25, 90] on icon at bounding box center [23, 91] width 3 height 6
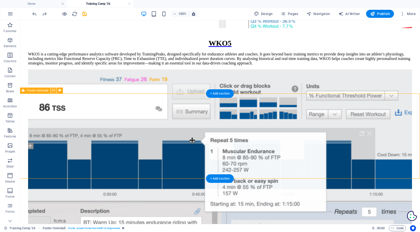
click at [53, 90] on icon at bounding box center [53, 90] width 3 height 5
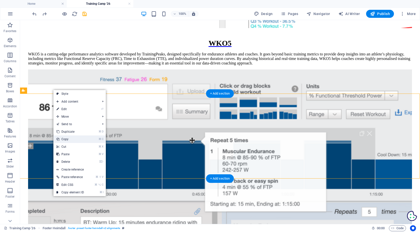
click at [70, 138] on link "⌘ C Copy" at bounding box center [70, 139] width 34 height 8
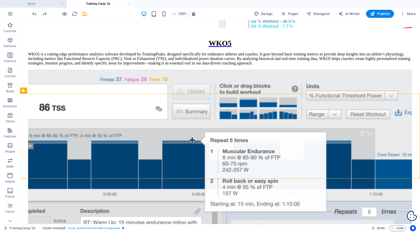
click at [44, 5] on h4 "Home" at bounding box center [33, 4] width 67 height 6
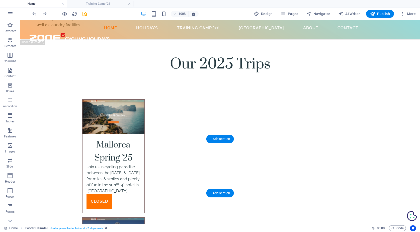
scroll to position [1563, 0]
click at [323, 14] on span "Navigator" at bounding box center [318, 13] width 24 height 5
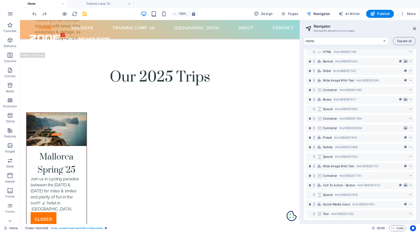
scroll to position [7, 0]
click at [351, 205] on div "Social Media Icons #ed-888281931" at bounding box center [360, 205] width 108 height 10
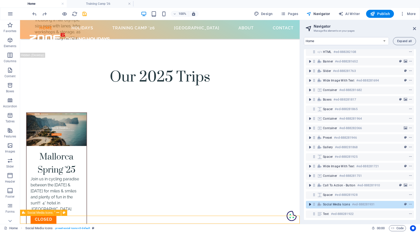
click at [310, 202] on icon "toggle-expand" at bounding box center [309, 204] width 5 height 5
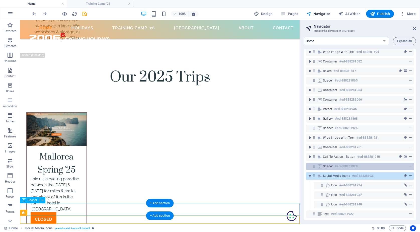
scroll to position [35, 0]
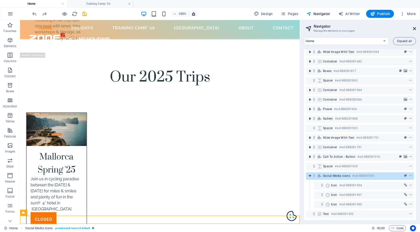
click at [415, 27] on link at bounding box center [414, 29] width 3 height 4
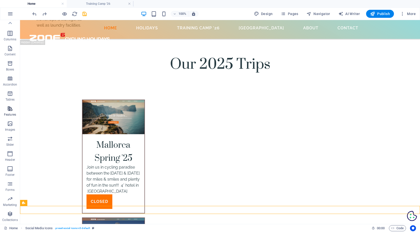
scroll to position [22, 0]
click at [11, 168] on icon "button" at bounding box center [10, 169] width 6 height 6
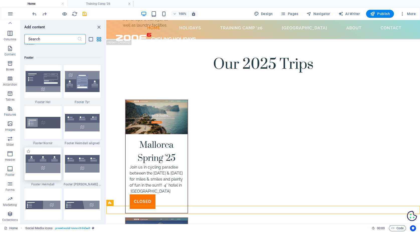
scroll to position [3320, 0]
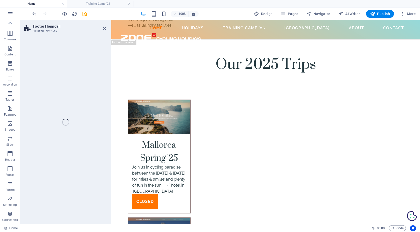
select select "rem"
select select "preset-footer-heimdall-v2-default"
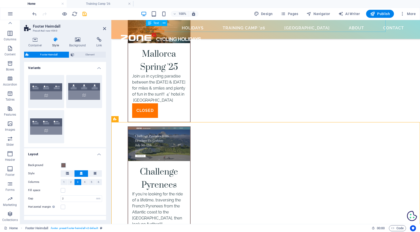
scroll to position [1655, 0]
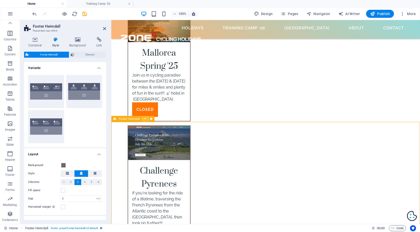
click at [145, 118] on icon at bounding box center [145, 118] width 3 height 5
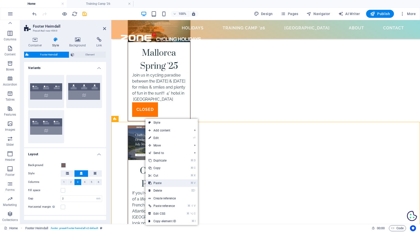
click at [161, 182] on link "⌘ V Paste" at bounding box center [162, 183] width 34 height 8
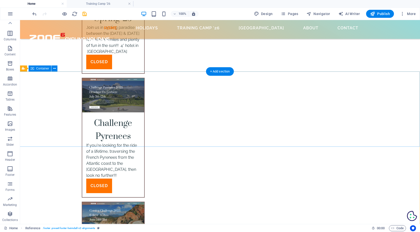
scroll to position [1699, 0]
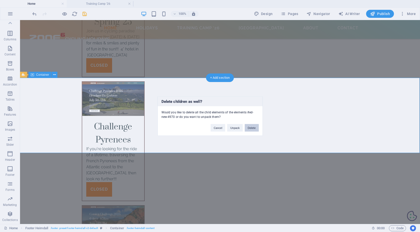
click at [250, 127] on button "Delete" at bounding box center [252, 128] width 14 height 8
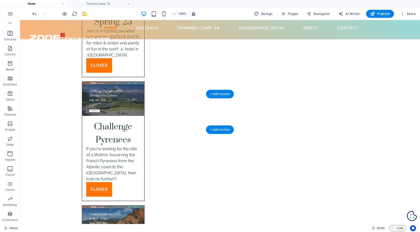
scroll to position [1683, 0]
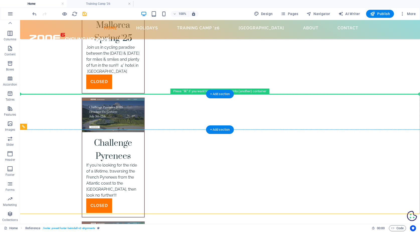
drag, startPoint x: 70, startPoint y: 157, endPoint x: 71, endPoint y: 110, distance: 47.4
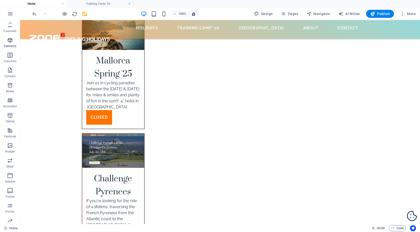
scroll to position [0, 0]
click at [11, 40] on icon "button" at bounding box center [10, 40] width 6 height 6
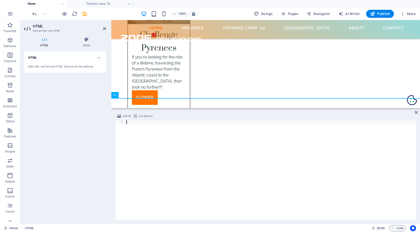
scroll to position [1677, 0]
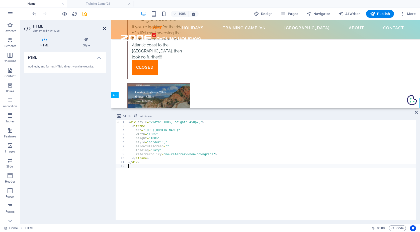
click at [104, 27] on icon at bounding box center [104, 29] width 3 height 4
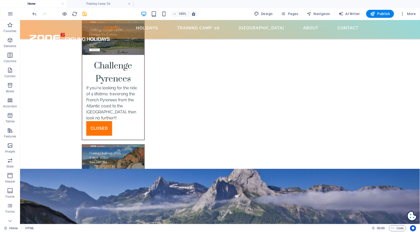
scroll to position [1352, 0]
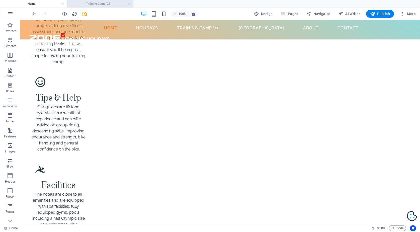
click at [94, 2] on h4 "Training Camp '26" at bounding box center [100, 4] width 67 height 6
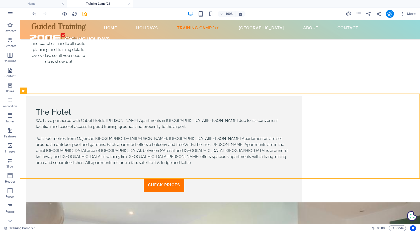
scroll to position [1383, 0]
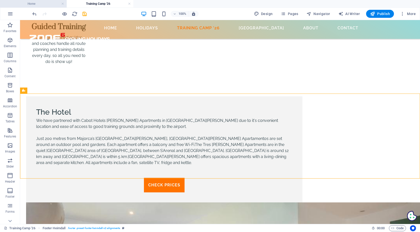
click at [42, 2] on h4 "Home" at bounding box center [33, 4] width 67 height 6
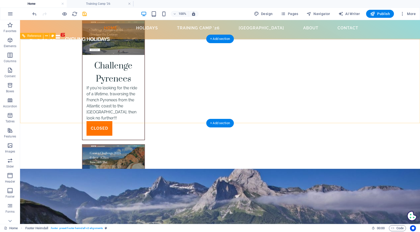
scroll to position [1730, 0]
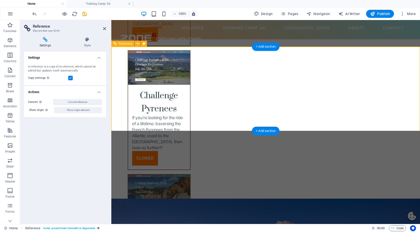
click at [105, 29] on icon at bounding box center [104, 29] width 3 height 4
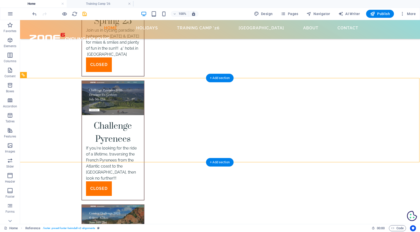
scroll to position [1698, 0]
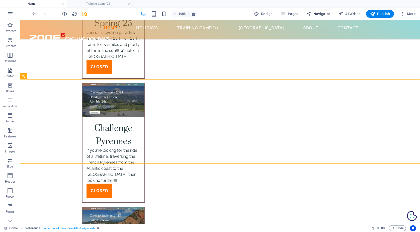
click at [318, 14] on span "Navigator" at bounding box center [318, 13] width 24 height 5
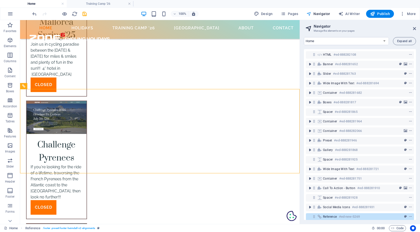
scroll to position [26, 0]
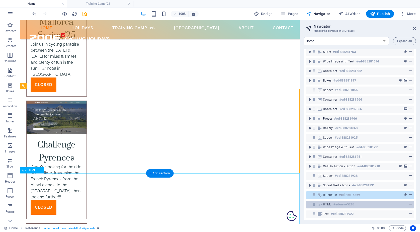
click at [410, 203] on icon "context-menu" at bounding box center [411, 205] width 4 height 4
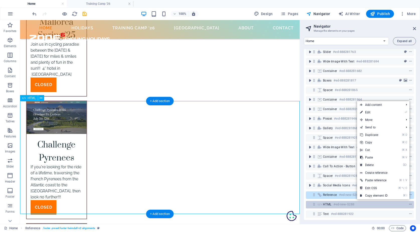
scroll to position [1770, 0]
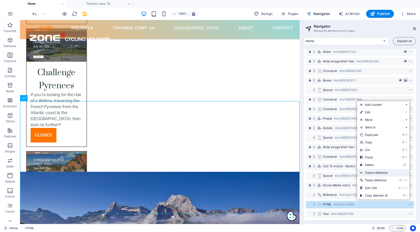
click at [387, 175] on link "Create reference" at bounding box center [383, 173] width 52 height 8
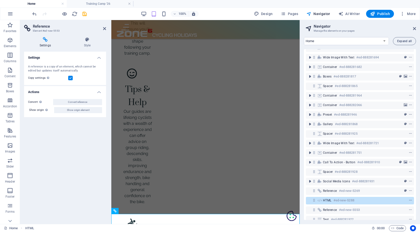
scroll to position [2053, 0]
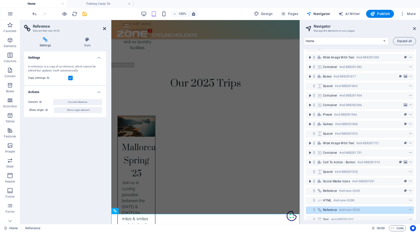
click at [105, 29] on icon at bounding box center [104, 29] width 3 height 4
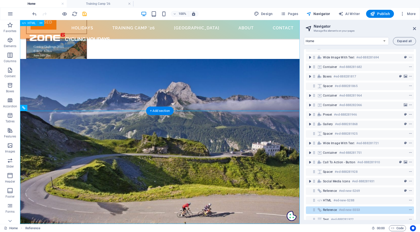
scroll to position [1825, 0]
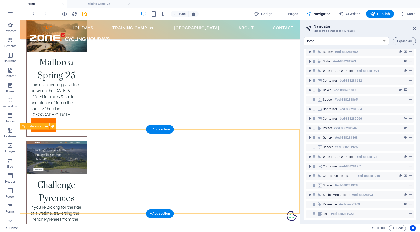
scroll to position [1657, 0]
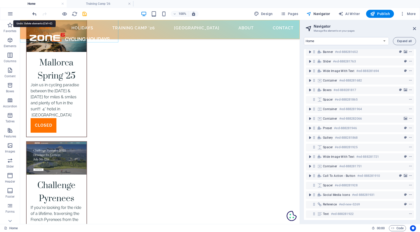
click at [35, 12] on icon "undo" at bounding box center [35, 14] width 6 height 6
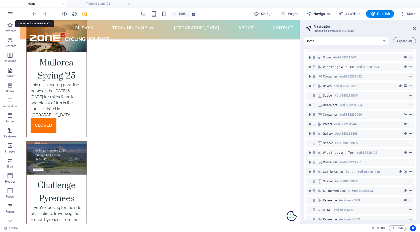
click at [35, 12] on icon "undo" at bounding box center [35, 14] width 6 height 6
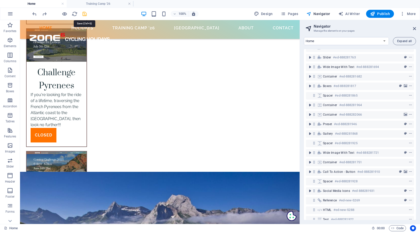
click at [85, 14] on icon "save" at bounding box center [85, 14] width 6 height 6
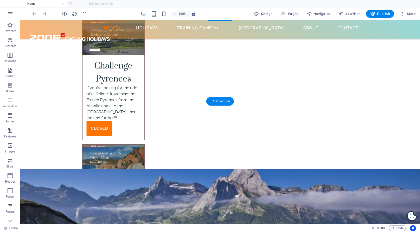
scroll to position [1715, 0]
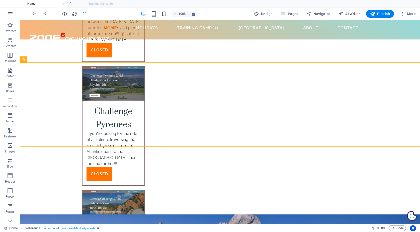
click at [107, 4] on ul "Home Training Camp '26" at bounding box center [210, 4] width 420 height 8
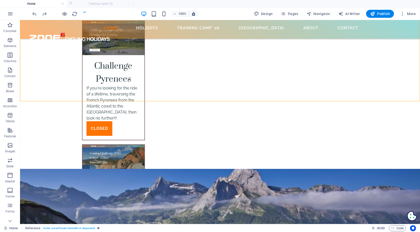
scroll to position [1760, 0]
click at [13, 14] on icon "button" at bounding box center [10, 14] width 6 height 6
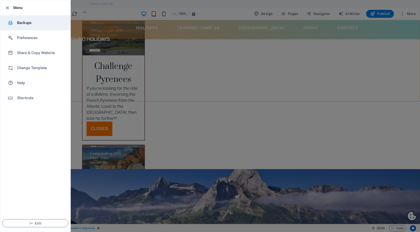
click at [21, 21] on h6 "Backups" at bounding box center [40, 23] width 46 height 6
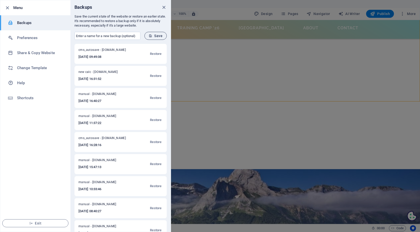
click at [157, 36] on span "Save" at bounding box center [156, 36] width 14 height 4
click at [164, 6] on icon "close" at bounding box center [164, 8] width 6 height 6
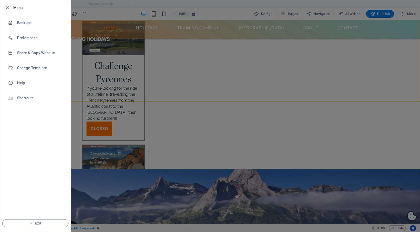
click at [7, 8] on icon "button" at bounding box center [8, 8] width 6 height 6
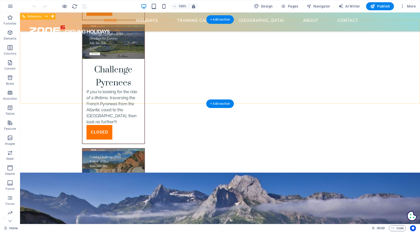
scroll to position [1733, 0]
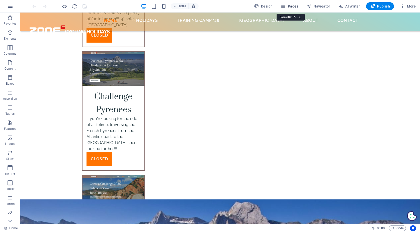
click at [293, 5] on span "Pages" at bounding box center [290, 6] width 18 height 5
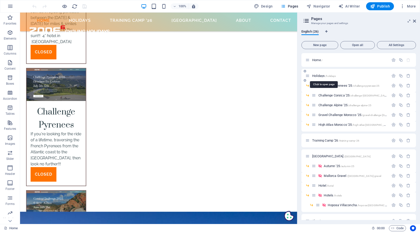
click at [317, 75] on span "Holidays /holidays" at bounding box center [324, 76] width 24 height 4
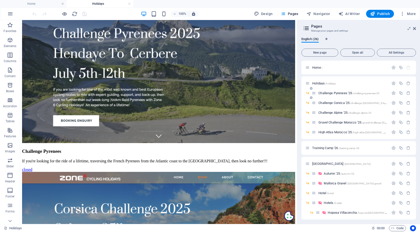
scroll to position [0, 0]
click at [330, 92] on span "Challenge Pyrenees '25 /challenge-pyrenees-25" at bounding box center [348, 93] width 61 height 4
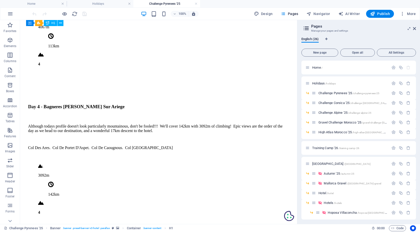
scroll to position [1364, 0]
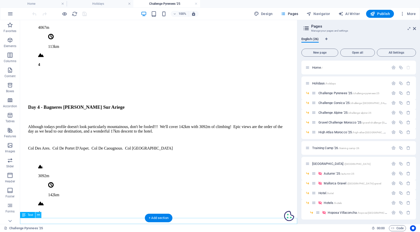
click at [38, 215] on icon at bounding box center [38, 215] width 3 height 5
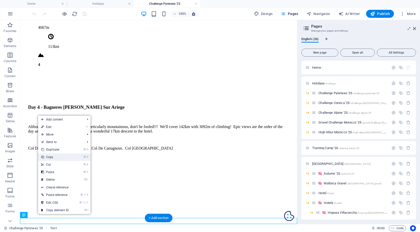
click at [55, 158] on link "⌘ C Copy" at bounding box center [55, 157] width 34 height 8
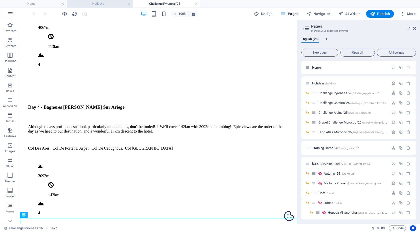
click at [97, 3] on h4 "Holidays" at bounding box center [100, 4] width 67 height 6
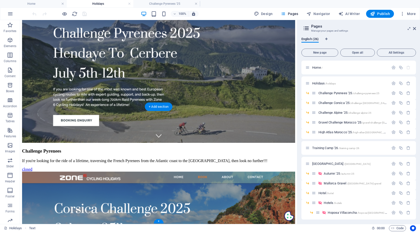
scroll to position [283, 0]
click at [27, 89] on figure at bounding box center [158, 89] width 273 height 0
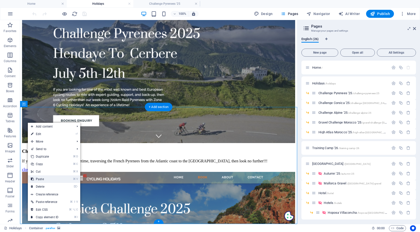
click at [48, 180] on link "⌘ V Paste" at bounding box center [45, 180] width 34 height 8
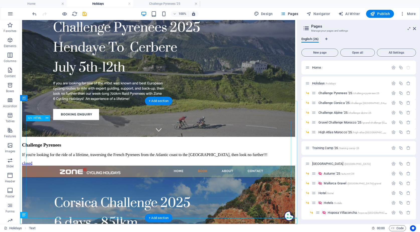
scroll to position [289, 0]
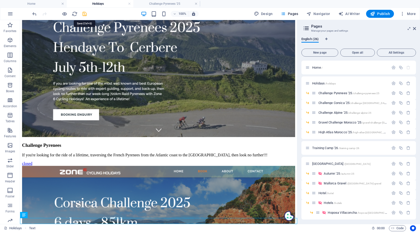
click at [86, 14] on icon "save" at bounding box center [85, 14] width 6 height 6
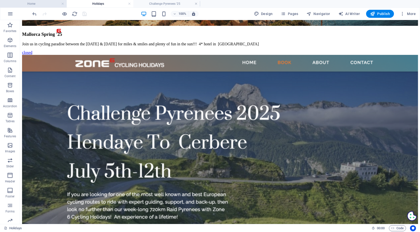
click at [47, 3] on h4 "Home" at bounding box center [33, 4] width 67 height 6
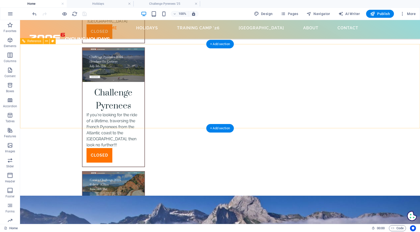
scroll to position [1699, 0]
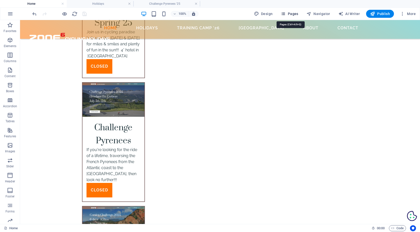
click at [290, 13] on span "Pages" at bounding box center [290, 13] width 18 height 5
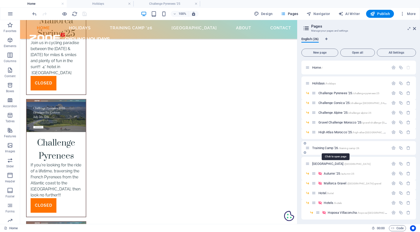
click at [328, 148] on span "Training Camp '26 /training-camp-26" at bounding box center [335, 148] width 47 height 4
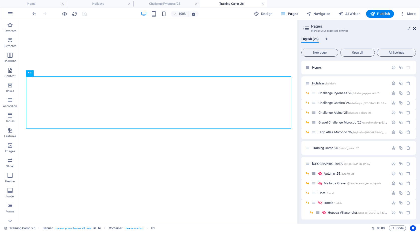
click at [415, 27] on icon at bounding box center [414, 29] width 3 height 4
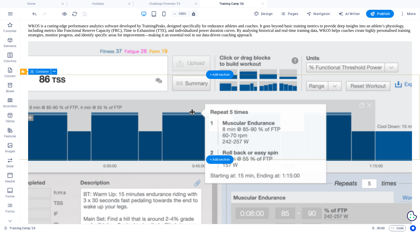
scroll to position [1400, 1]
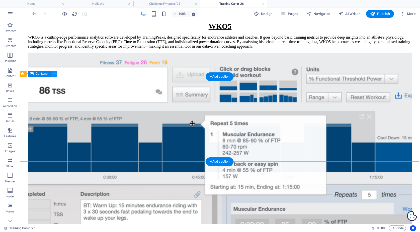
click at [54, 73] on icon at bounding box center [54, 73] width 3 height 5
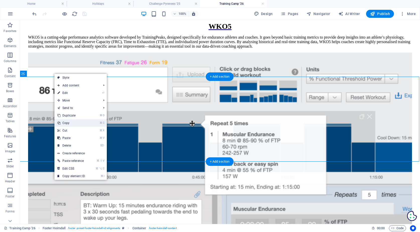
click at [64, 122] on link "⌘ C Copy" at bounding box center [71, 123] width 34 height 8
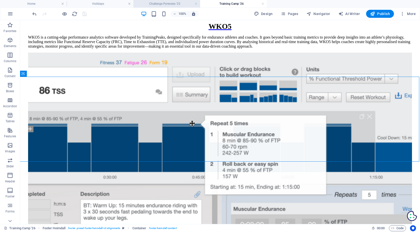
click at [157, 5] on h4 "Challenge Pyrenees '25" at bounding box center [166, 4] width 67 height 6
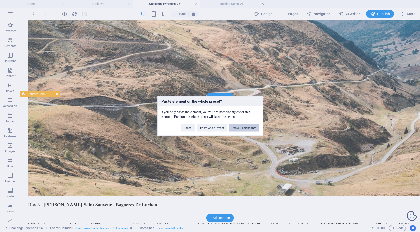
click at [241, 127] on button "Paste Element only" at bounding box center [244, 128] width 30 height 8
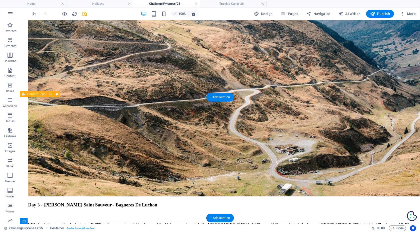
scroll to position [1445, 0]
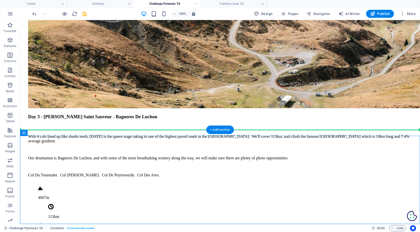
drag, startPoint x: 46, startPoint y: 153, endPoint x: 26, endPoint y: 119, distance: 39.3
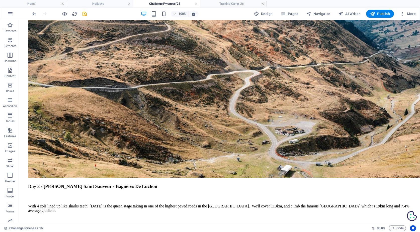
scroll to position [1379, 0]
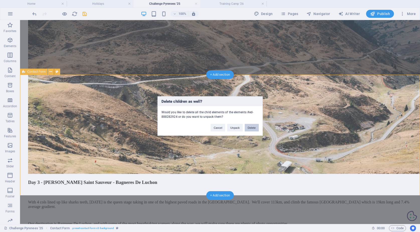
click at [254, 127] on button "Delete" at bounding box center [252, 128] width 14 height 8
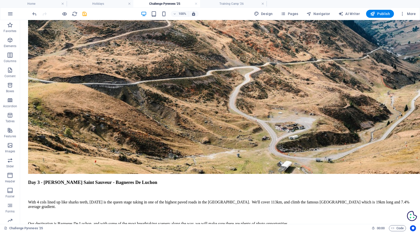
scroll to position [1324, 0]
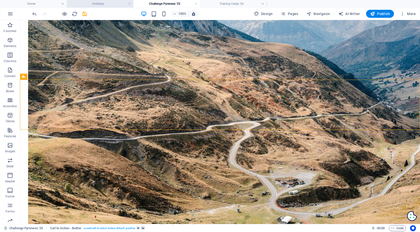
click at [94, 7] on li "Holidays" at bounding box center [100, 4] width 67 height 8
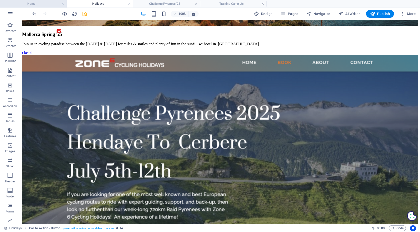
click at [35, 5] on h4 "Home" at bounding box center [33, 4] width 67 height 6
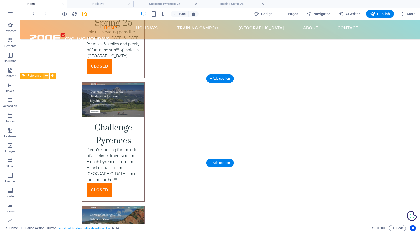
click at [46, 75] on icon at bounding box center [46, 75] width 3 height 5
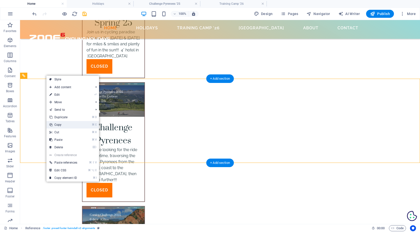
click at [60, 127] on link "⌘ C Copy" at bounding box center [63, 125] width 34 height 8
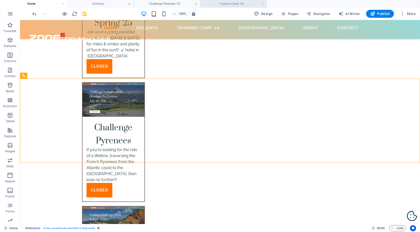
click at [242, 2] on h4 "Training Camp '26" at bounding box center [233, 4] width 67 height 6
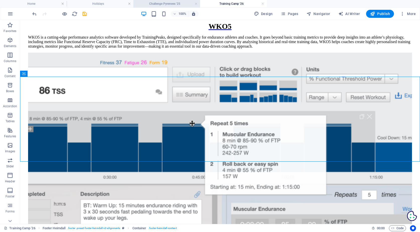
click at [173, 2] on h4 "Challenge Pyrenees '25" at bounding box center [166, 4] width 67 height 6
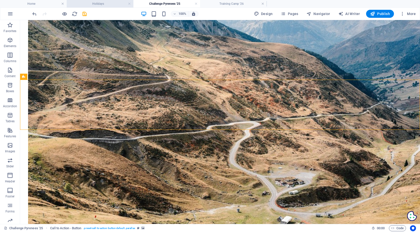
click at [100, 2] on h4 "Holidays" at bounding box center [100, 4] width 67 height 6
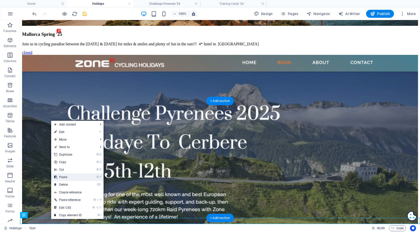
click at [69, 177] on link "⌘ V Paste" at bounding box center [68, 178] width 34 height 8
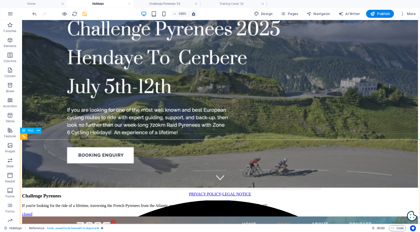
scroll to position [374, 0]
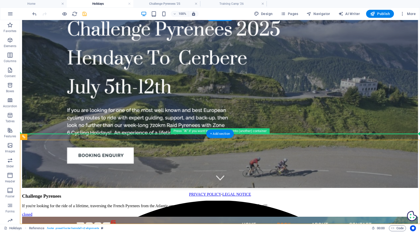
drag, startPoint x: 51, startPoint y: 156, endPoint x: 31, endPoint y: 124, distance: 37.6
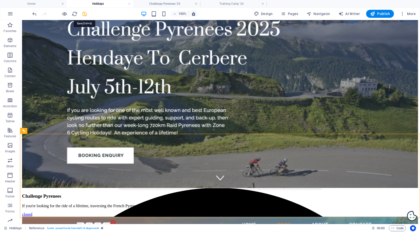
click at [85, 15] on icon "save" at bounding box center [85, 14] width 6 height 6
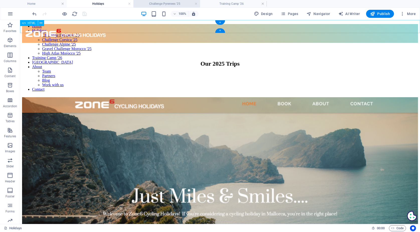
scroll to position [0, 0]
click at [112, 24] on div at bounding box center [220, 24] width 396 height 0
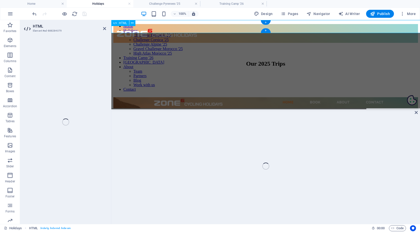
click at [113, 24] on div at bounding box center [265, 24] width 305 height 0
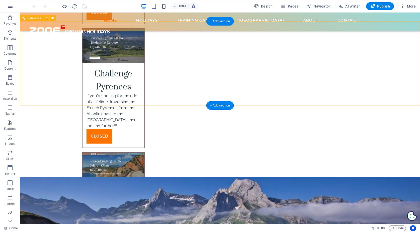
scroll to position [1711, 0]
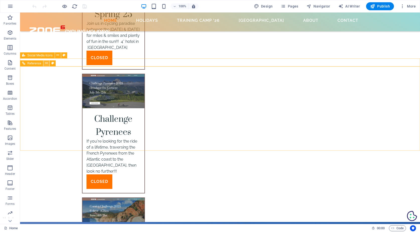
click at [46, 63] on icon at bounding box center [46, 63] width 3 height 5
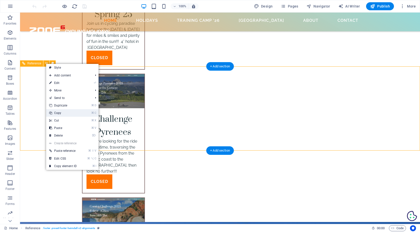
click at [66, 112] on link "⌘ C Copy" at bounding box center [63, 113] width 34 height 8
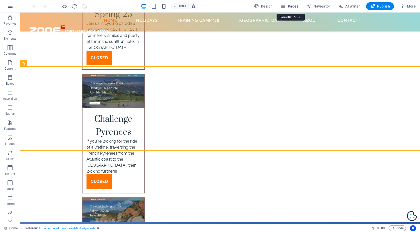
click at [293, 7] on span "Pages" at bounding box center [290, 6] width 18 height 5
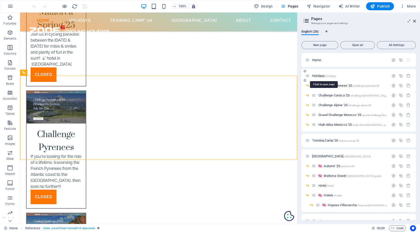
click at [320, 76] on span "Holidays /holidays" at bounding box center [324, 76] width 24 height 4
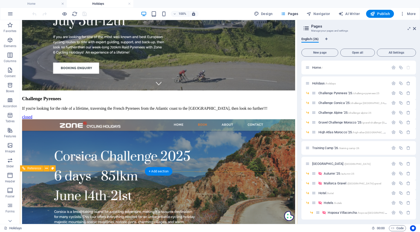
scroll to position [374, 0]
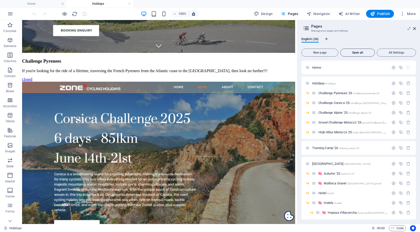
click at [362, 54] on button "Open all" at bounding box center [357, 53] width 35 height 8
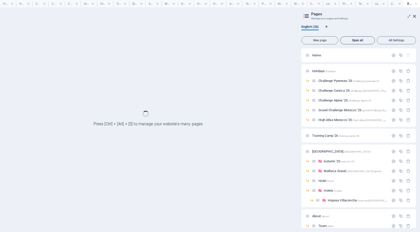
scroll to position [353, 0]
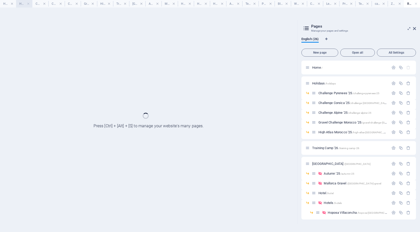
click at [21, 3] on h4 "Holidays" at bounding box center [24, 4] width 16 height 6
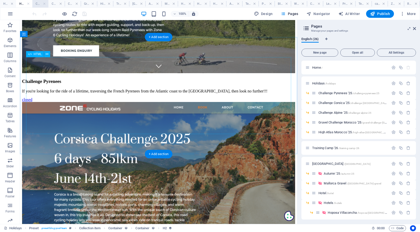
click at [39, 4] on h4 "Challenge Pyrenees '25" at bounding box center [40, 4] width 16 height 6
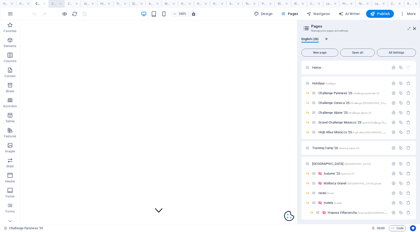
scroll to position [0, 0]
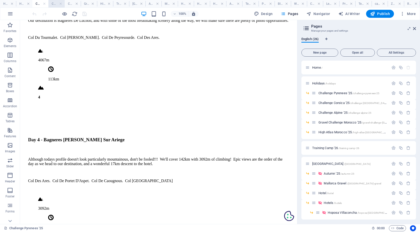
click at [55, 3] on h4 "Challenge Corsica '25" at bounding box center [56, 4] width 16 height 6
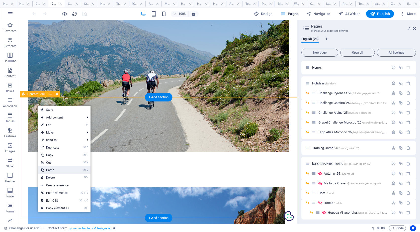
click at [53, 169] on link "⌘ V Paste" at bounding box center [55, 171] width 34 height 8
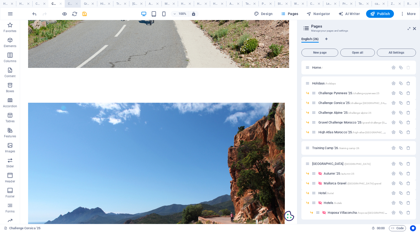
click at [69, 2] on h4 "Challenge Alpine '25" at bounding box center [73, 4] width 16 height 6
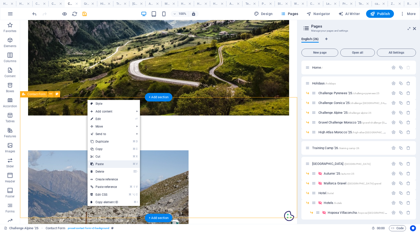
click at [102, 163] on link "⌘ V Paste" at bounding box center [105, 165] width 34 height 8
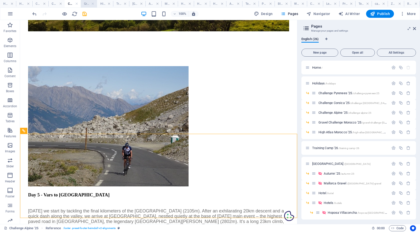
click at [86, 2] on h4 "Gravel Challenge Morocco '25" at bounding box center [89, 4] width 16 height 6
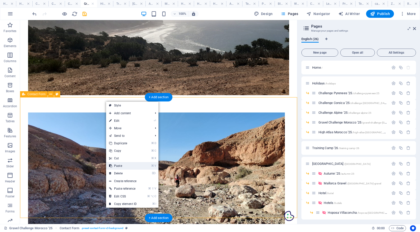
click at [123, 167] on link "⌘ V Paste" at bounding box center [123, 166] width 34 height 8
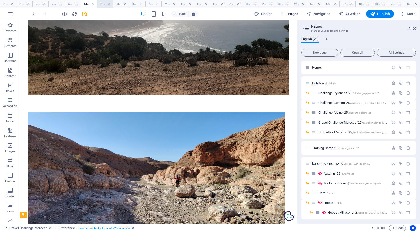
click at [103, 4] on h4 "High Atlas Morocco '25" at bounding box center [105, 4] width 16 height 6
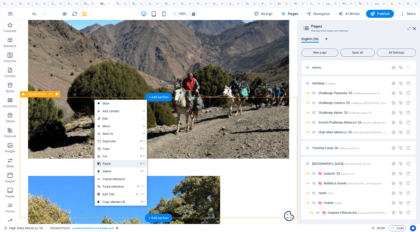
click at [113, 164] on link "⌘ V Paste" at bounding box center [112, 164] width 34 height 8
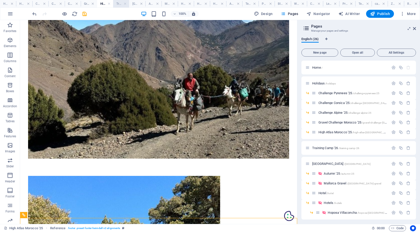
click at [118, 3] on h4 "Training Camp '26" at bounding box center [121, 4] width 16 height 6
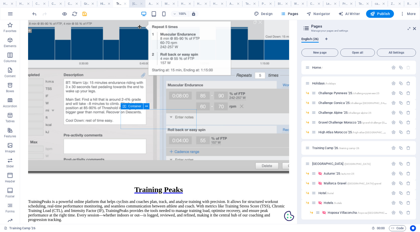
click at [134, 2] on h4 "[GEOGRAPHIC_DATA]" at bounding box center [137, 4] width 16 height 6
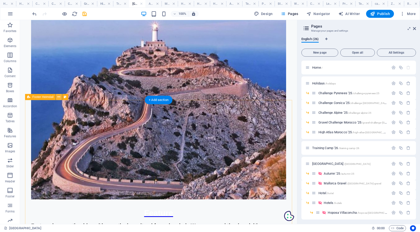
click at [59, 96] on icon at bounding box center [58, 97] width 3 height 5
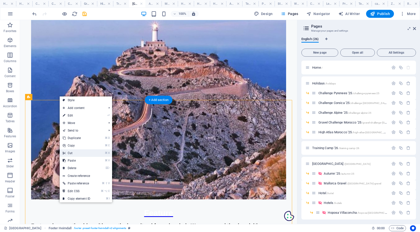
click at [79, 151] on link "⌘ X Cut" at bounding box center [77, 153] width 34 height 8
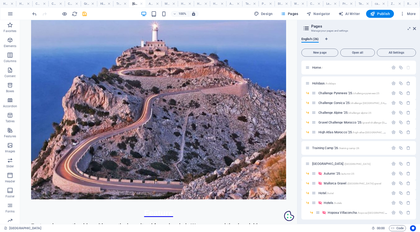
scroll to position [1725, 0]
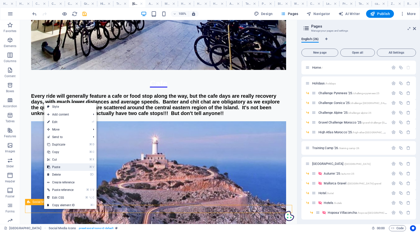
click at [63, 168] on link "⌘ V Paste" at bounding box center [61, 168] width 34 height 8
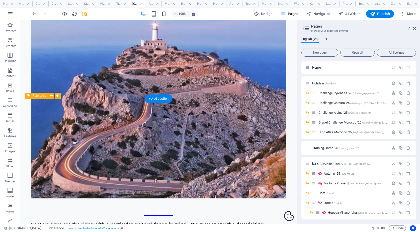
scroll to position [1840, 0]
click at [150, 4] on h4 "Autumn '25" at bounding box center [153, 4] width 16 height 6
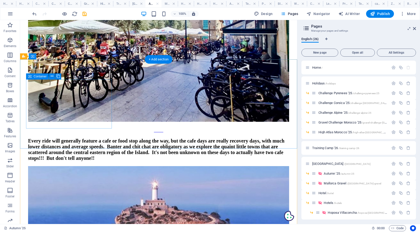
scroll to position [1655, 0]
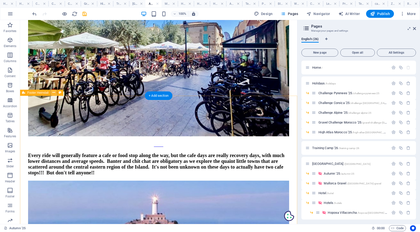
click at [54, 93] on icon at bounding box center [53, 92] width 3 height 5
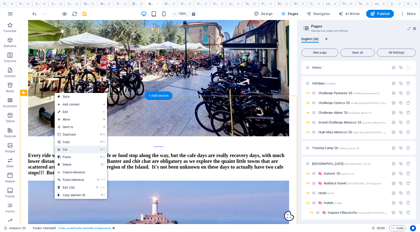
click at [73, 150] on link "⌘ X Cut" at bounding box center [72, 150] width 34 height 8
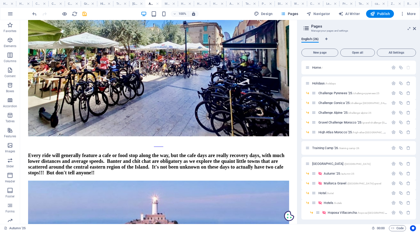
scroll to position [1537, 0]
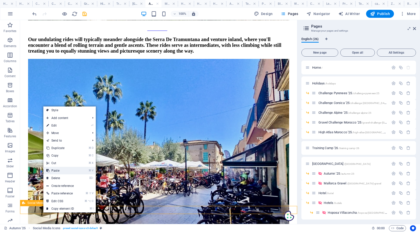
click at [55, 171] on link "⌘ V Paste" at bounding box center [60, 171] width 34 height 8
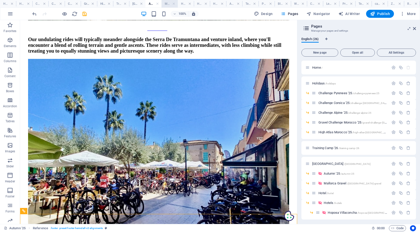
click at [167, 4] on h4 "Mallorca Gravel" at bounding box center [170, 4] width 16 height 6
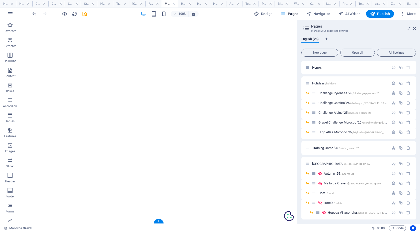
scroll to position [1012, 0]
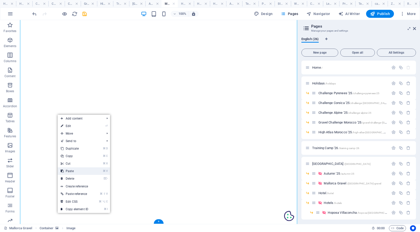
click at [73, 172] on link "⌘ V Paste" at bounding box center [75, 172] width 34 height 8
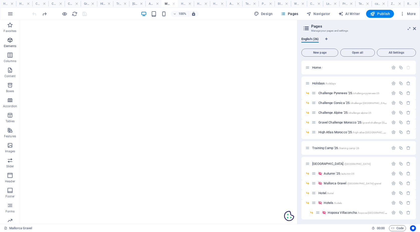
click at [9, 41] on icon "button" at bounding box center [10, 40] width 6 height 6
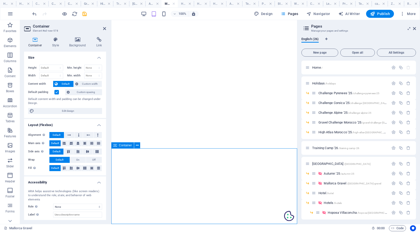
scroll to position [1413, 0]
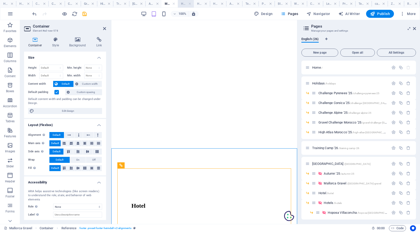
click at [182, 4] on h4 "Hotel" at bounding box center [186, 4] width 16 height 6
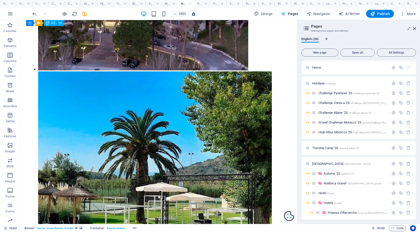
scroll to position [986, 0]
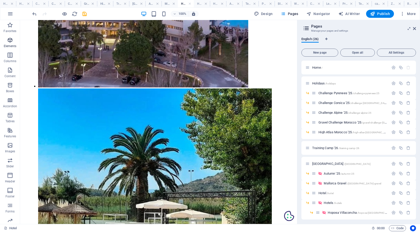
click at [9, 41] on icon "button" at bounding box center [10, 40] width 6 height 6
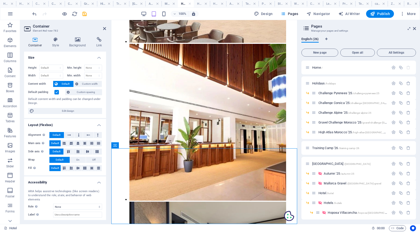
scroll to position [1113, 0]
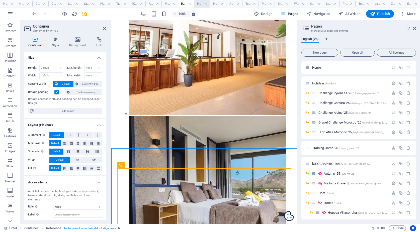
click at [201, 4] on h4 "Hotels" at bounding box center [202, 4] width 16 height 6
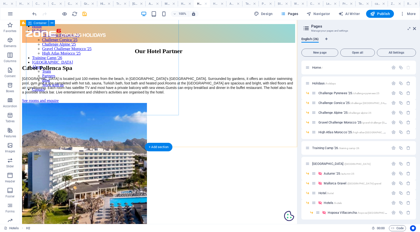
scroll to position [78, 0]
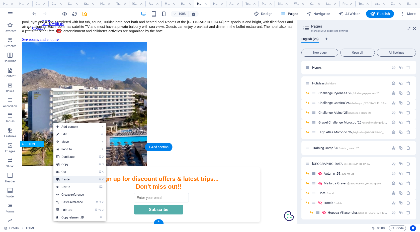
click at [69, 179] on link "⌘ V Paste" at bounding box center [70, 180] width 34 height 8
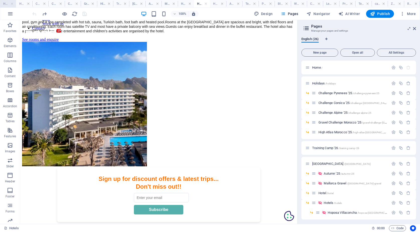
click at [9, 2] on h4 "Home" at bounding box center [8, 4] width 16 height 6
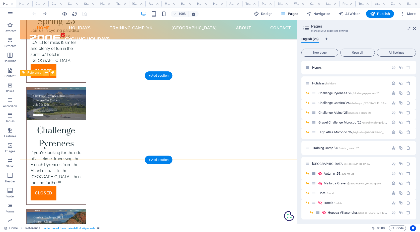
click at [47, 72] on icon at bounding box center [46, 72] width 3 height 5
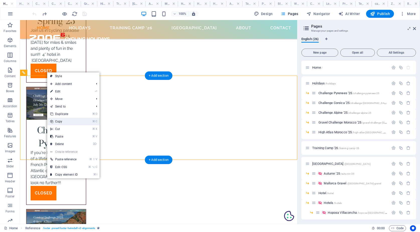
click at [69, 120] on link "⌘ C Copy" at bounding box center [64, 122] width 34 height 8
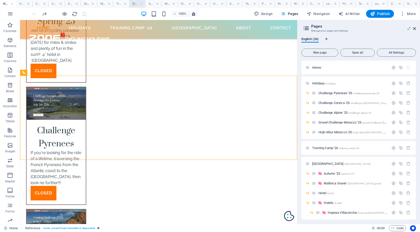
click at [134, 5] on h4 "[GEOGRAPHIC_DATA]" at bounding box center [137, 4] width 16 height 6
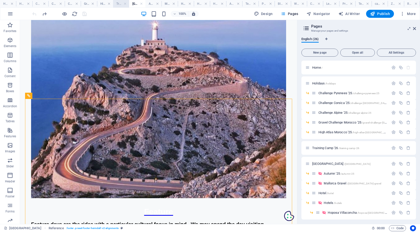
click at [119, 4] on h4 "Training Camp '26" at bounding box center [121, 4] width 16 height 6
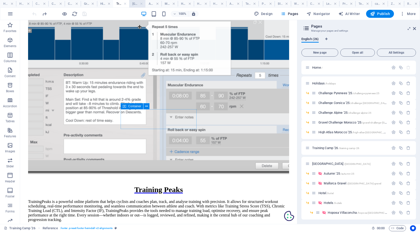
click at [135, 4] on h4 "[GEOGRAPHIC_DATA]" at bounding box center [137, 4] width 16 height 6
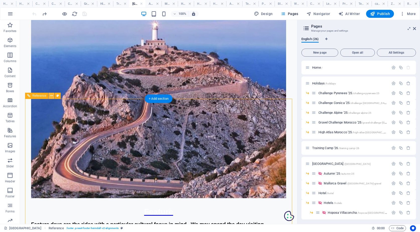
click at [51, 95] on icon at bounding box center [51, 95] width 3 height 5
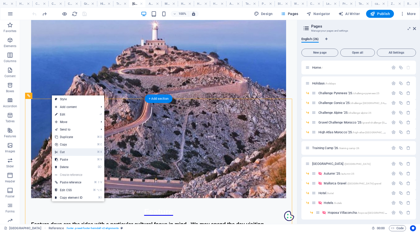
click at [70, 152] on link "⌘ X Cut" at bounding box center [69, 152] width 34 height 8
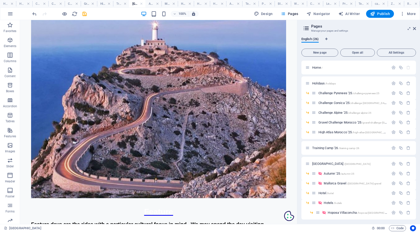
scroll to position [1725, 0]
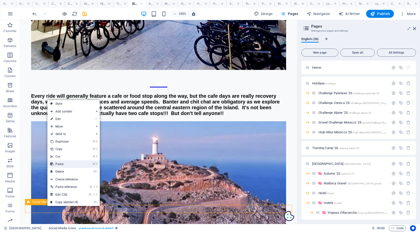
click at [64, 164] on link "⌘ V Paste" at bounding box center [64, 165] width 34 height 8
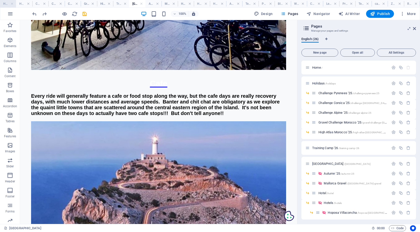
click at [9, 4] on h4 "Home" at bounding box center [8, 4] width 16 height 6
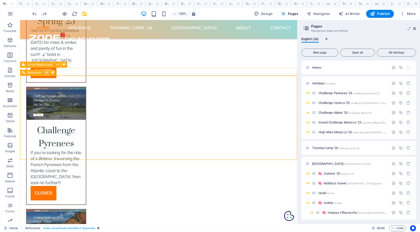
click at [46, 73] on icon at bounding box center [46, 72] width 3 height 5
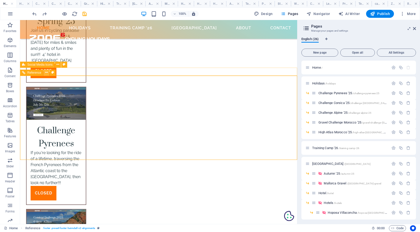
click at [46, 73] on icon at bounding box center [46, 72] width 3 height 5
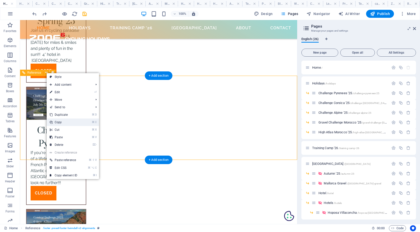
click at [61, 123] on link "⌘ C Copy" at bounding box center [64, 123] width 34 height 8
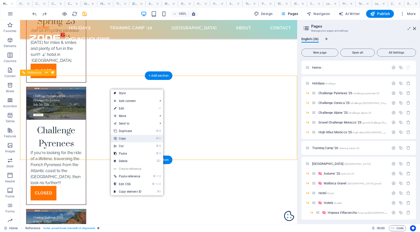
click at [127, 139] on link "⌘ C Copy" at bounding box center [128, 139] width 34 height 8
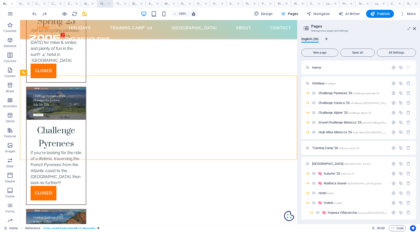
click at [101, 6] on h4 "High Atlas Morocco '25" at bounding box center [105, 4] width 16 height 6
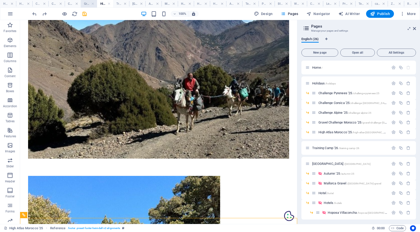
click at [87, 4] on h4 "Gravel Challenge Morocco '25" at bounding box center [89, 4] width 16 height 6
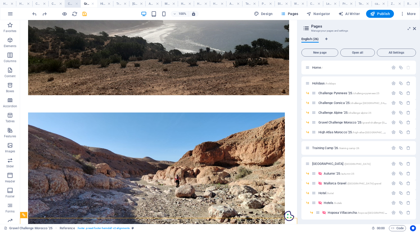
click at [70, 3] on h4 "Challenge Alpine '25" at bounding box center [73, 4] width 16 height 6
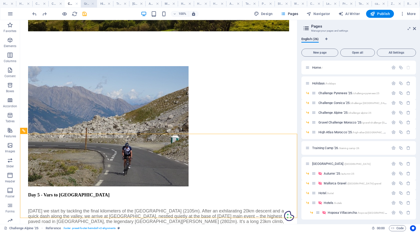
click at [90, 4] on h4 "Gravel Challenge Morocco '25" at bounding box center [89, 4] width 16 height 6
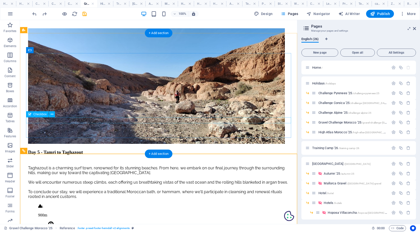
scroll to position [1342, 0]
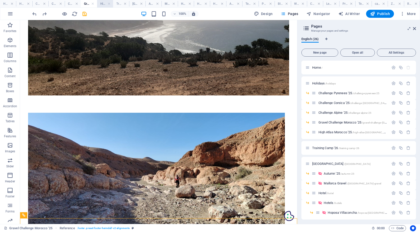
click at [103, 3] on h4 "High Atlas Morocco '25" at bounding box center [105, 4] width 16 height 6
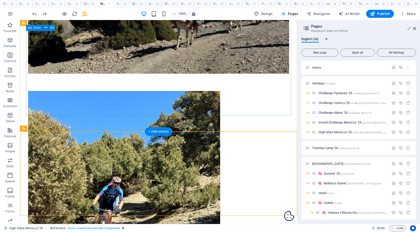
scroll to position [1487, 0]
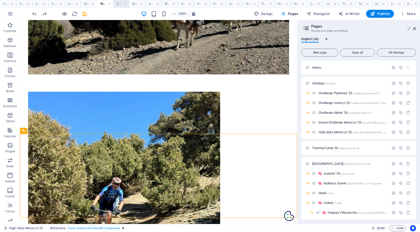
click at [118, 5] on h4 "Training Camp '26" at bounding box center [121, 4] width 16 height 6
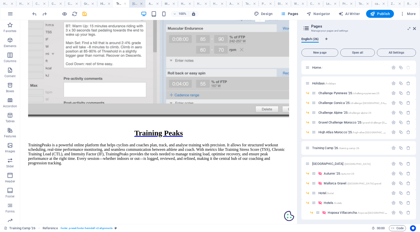
scroll to position [1459, 0]
click at [134, 4] on h4 "[GEOGRAPHIC_DATA]" at bounding box center [137, 4] width 16 height 6
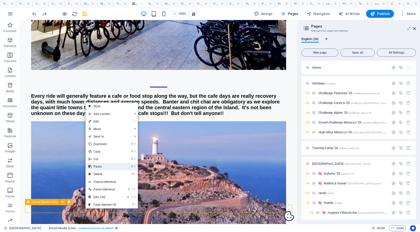
click at [99, 166] on link "⌘ V Paste" at bounding box center [103, 167] width 34 height 8
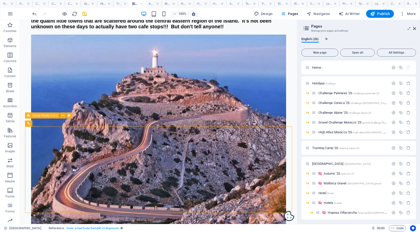
scroll to position [1812, 0]
click at [151, 4] on h4 "Autumn '25" at bounding box center [153, 4] width 16 height 6
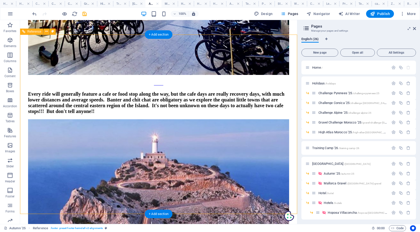
scroll to position [1716, 0]
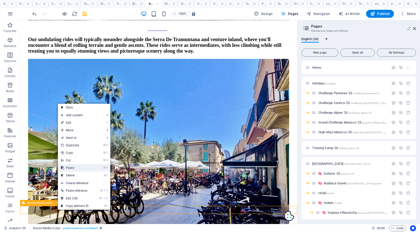
click at [77, 168] on link "⌘ V Paste" at bounding box center [75, 168] width 34 height 8
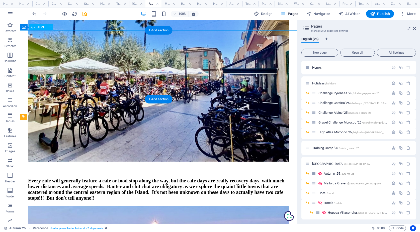
scroll to position [1621, 0]
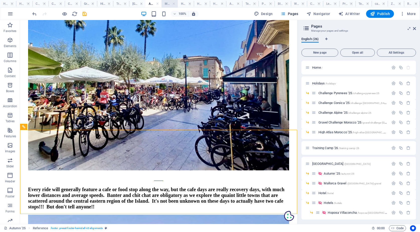
click at [166, 4] on h4 "Mallorca Gravel" at bounding box center [170, 4] width 16 height 6
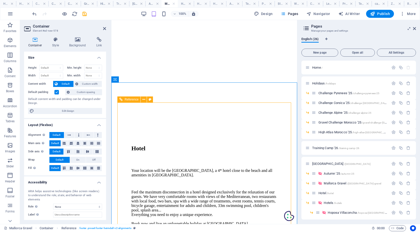
scroll to position [1461, 0]
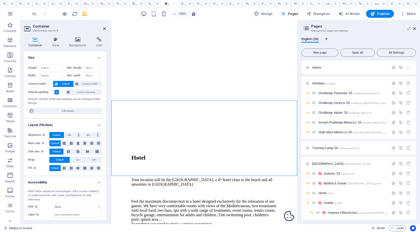
scroll to position [1413, 0]
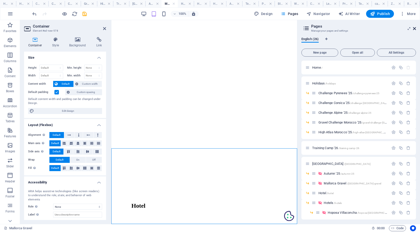
click at [415, 28] on icon at bounding box center [414, 29] width 3 height 4
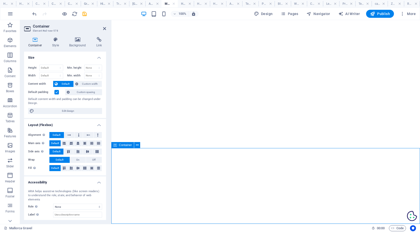
scroll to position [1060, 0]
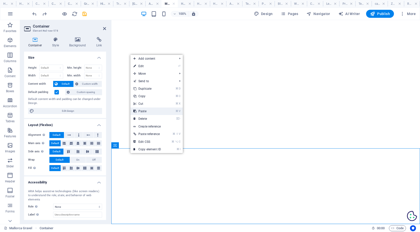
click at [145, 111] on link "⌘ V Paste" at bounding box center [147, 112] width 34 height 8
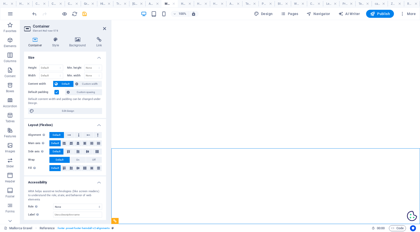
scroll to position [1144, 0]
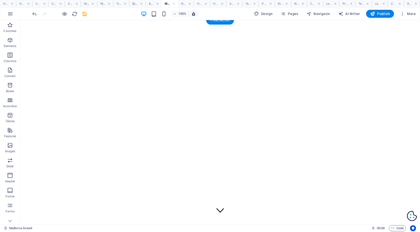
scroll to position [0, 0]
click at [186, 4] on h4 "Hotel" at bounding box center [186, 4] width 16 height 6
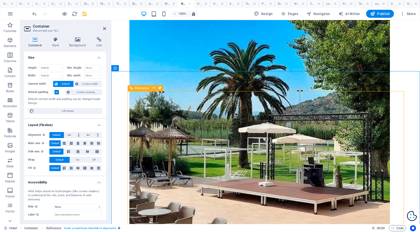
scroll to position [1116, 0]
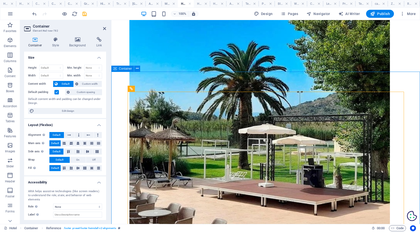
click at [124, 68] on span "Container" at bounding box center [125, 68] width 13 height 3
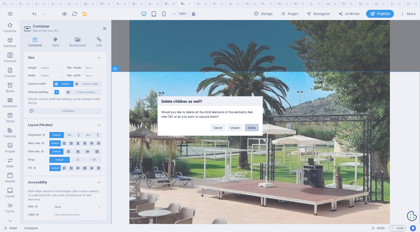
click at [248, 129] on button "Delete" at bounding box center [252, 128] width 14 height 8
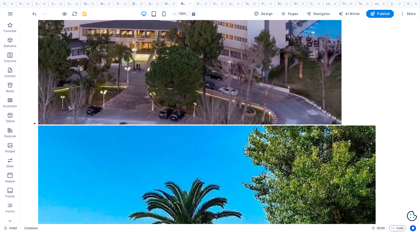
scroll to position [982, 0]
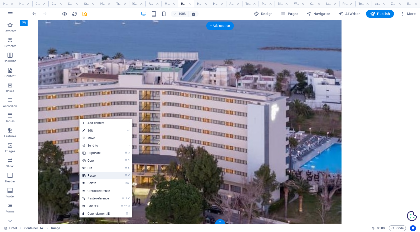
click at [96, 175] on link "⌘ V Paste" at bounding box center [96, 176] width 34 height 8
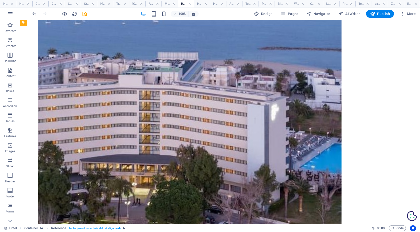
drag, startPoint x: 61, startPoint y: 114, endPoint x: 43, endPoint y: 217, distance: 104.1
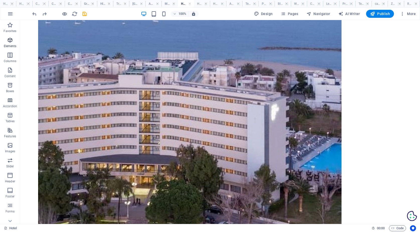
click at [11, 42] on icon "button" at bounding box center [10, 40] width 6 height 6
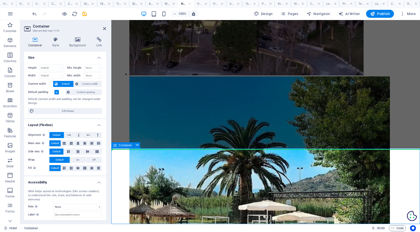
scroll to position [1040, 0]
click at [136, 144] on icon at bounding box center [137, 145] width 3 height 5
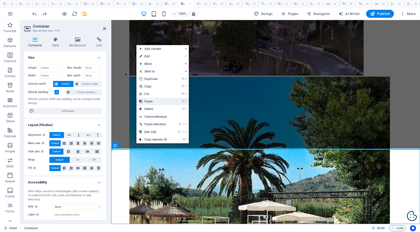
click at [153, 102] on link "⌘ V Paste" at bounding box center [153, 102] width 34 height 8
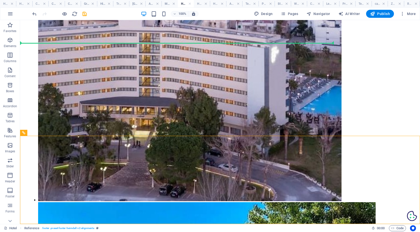
scroll to position [1146, 0]
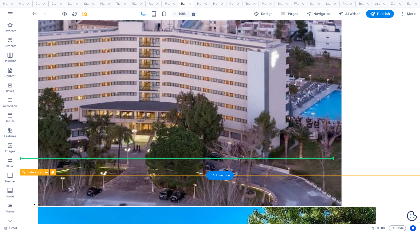
scroll to position [1024, 0]
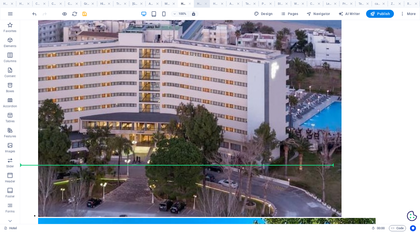
click at [201, 4] on h4 "Hotels" at bounding box center [202, 4] width 16 height 6
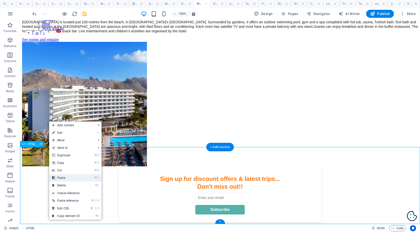
click at [68, 178] on link "⌘ V Paste" at bounding box center [66, 178] width 34 height 8
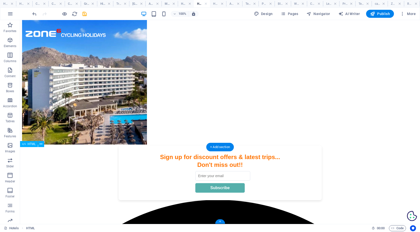
scroll to position [163, 0]
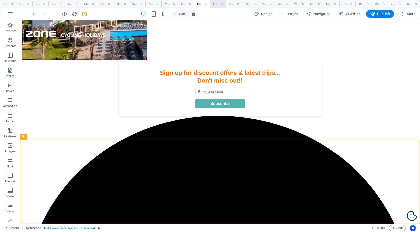
click at [215, 3] on h4 "Hoposa Villaconcha" at bounding box center [218, 4] width 16 height 6
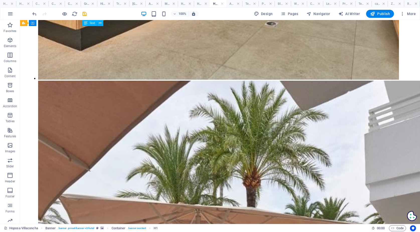
scroll to position [1010, 0]
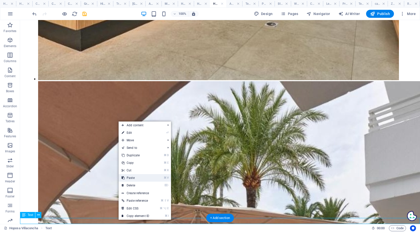
click at [138, 178] on link "⌘ V Paste" at bounding box center [136, 178] width 34 height 8
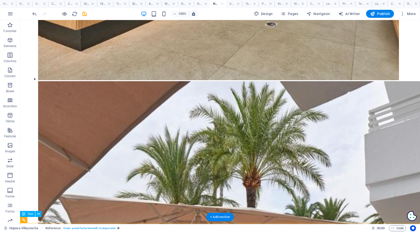
scroll to position [1094, 0]
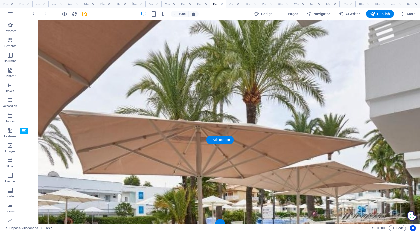
drag, startPoint x: 131, startPoint y: 137, endPoint x: 124, endPoint y: 214, distance: 77.1
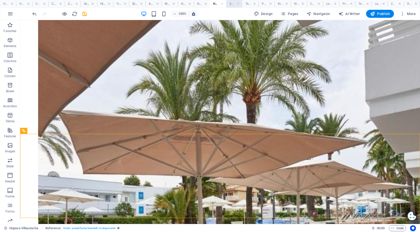
click at [229, 4] on h4 "About" at bounding box center [234, 4] width 16 height 6
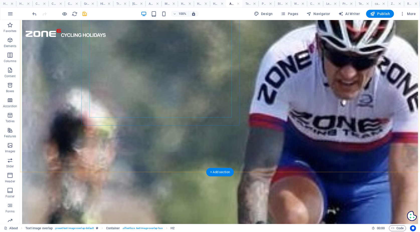
scroll to position [107, 0]
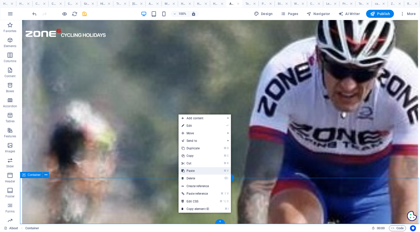
click at [198, 170] on link "⌘ V Paste" at bounding box center [196, 171] width 34 height 8
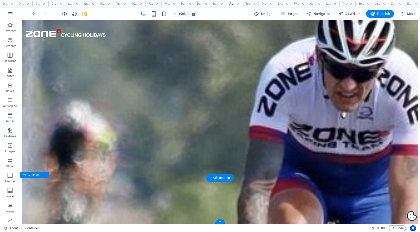
scroll to position [191, 0]
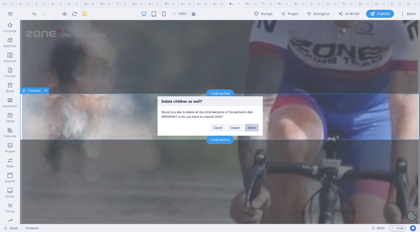
click at [254, 128] on button "Delete" at bounding box center [252, 128] width 14 height 8
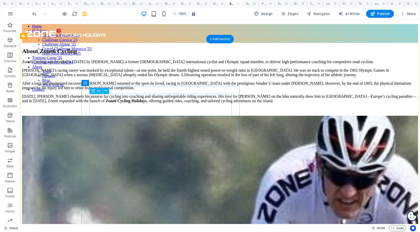
scroll to position [0, 0]
click at [248, 3] on h4 "Team" at bounding box center [250, 4] width 16 height 6
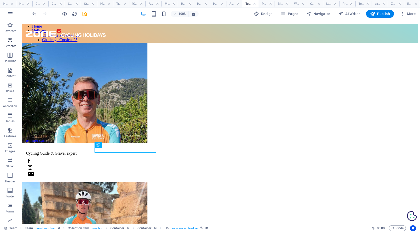
click at [10, 40] on icon "button" at bounding box center [10, 40] width 6 height 6
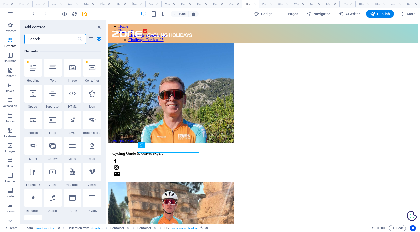
scroll to position [53, 0]
click at [264, 5] on h4 "Partners" at bounding box center [267, 4] width 16 height 6
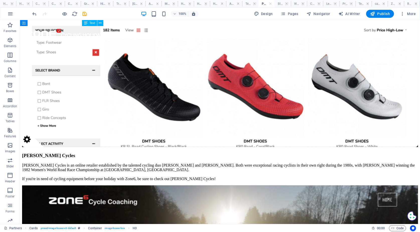
scroll to position [303, 0]
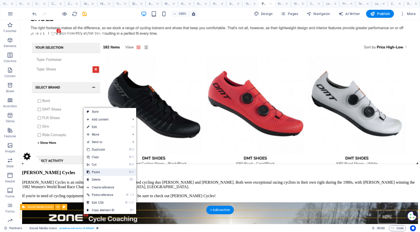
click at [100, 172] on link "⌘ V Paste" at bounding box center [101, 173] width 34 height 8
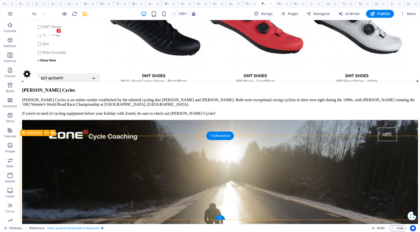
scroll to position [385, 0]
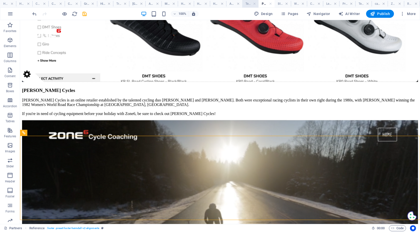
click at [249, 4] on h4 "Team" at bounding box center [250, 4] width 16 height 6
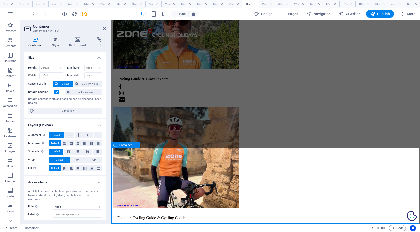
scroll to position [74, 0]
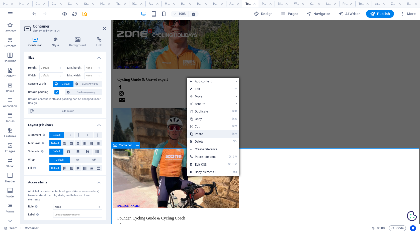
click at [207, 132] on link "⌘ V Paste" at bounding box center [204, 134] width 34 height 8
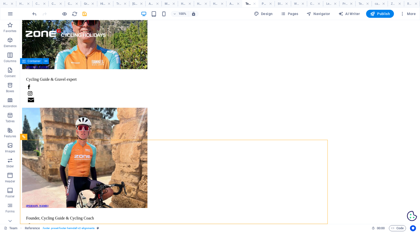
scroll to position [158, 0]
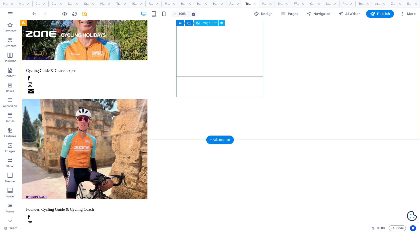
scroll to position [83, 0]
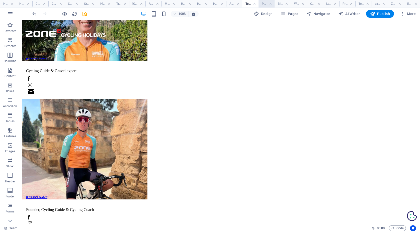
click at [267, 6] on h4 "Partners" at bounding box center [267, 4] width 16 height 6
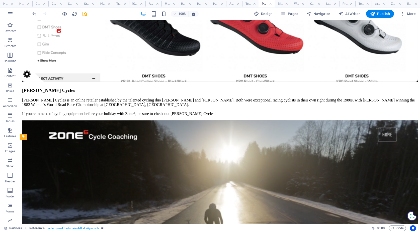
scroll to position [381, 0]
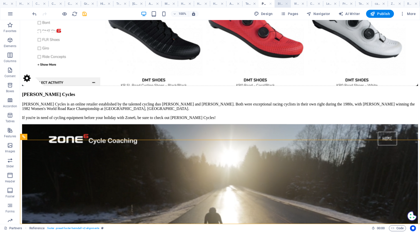
click at [281, 4] on h4 "Blog" at bounding box center [283, 4] width 16 height 6
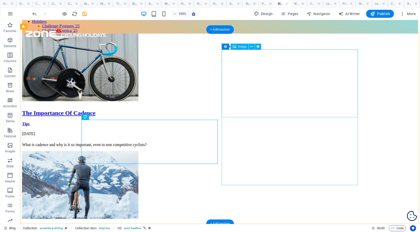
scroll to position [9, 0]
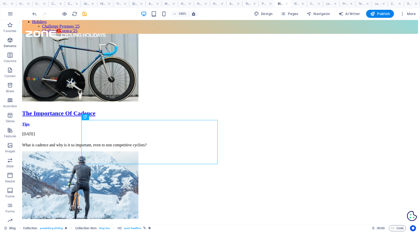
click at [11, 44] on span "Elements" at bounding box center [10, 43] width 20 height 12
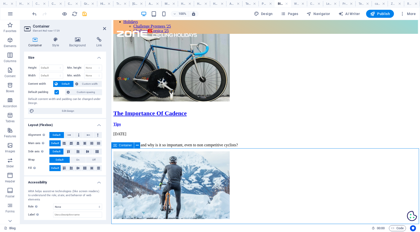
scroll to position [85, 0]
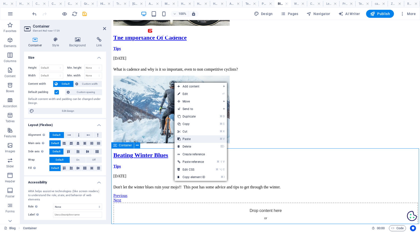
click at [198, 139] on link "⌘ V Paste" at bounding box center [192, 139] width 34 height 8
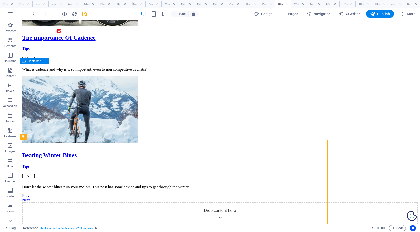
scroll to position [169, 0]
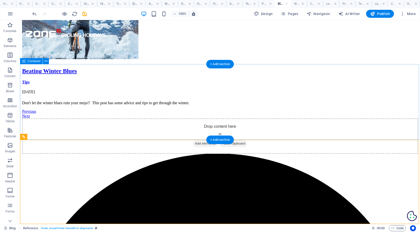
click at [120, 122] on div "Drop content here or Add elements Paste clipboard" at bounding box center [220, 136] width 396 height 36
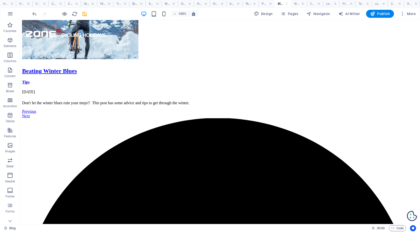
scroll to position [93, 0]
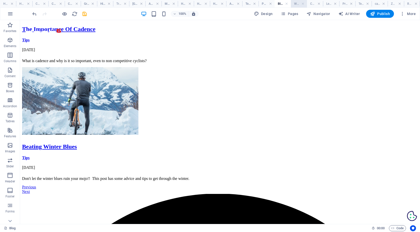
click at [297, 3] on h4 "Work with us" at bounding box center [299, 4] width 16 height 6
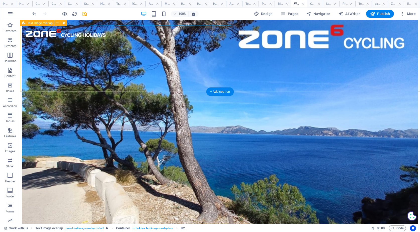
scroll to position [65, 0]
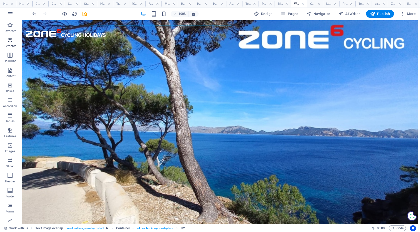
click at [9, 35] on button "Elements" at bounding box center [10, 42] width 20 height 15
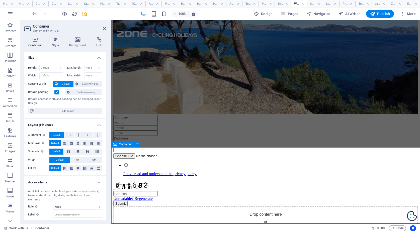
scroll to position [141, 0]
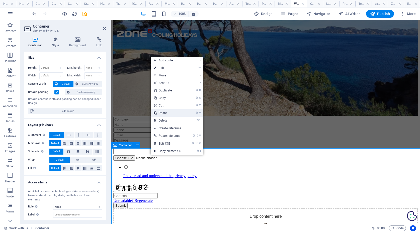
click at [170, 111] on link "⌘ V Paste" at bounding box center [168, 113] width 34 height 8
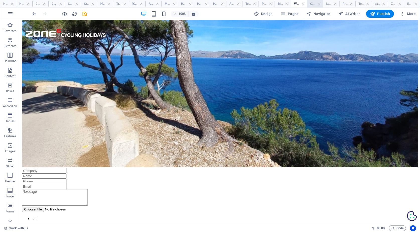
click at [312, 4] on h4 "Contact" at bounding box center [315, 4] width 16 height 6
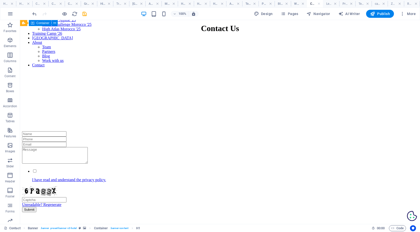
scroll to position [230, 0]
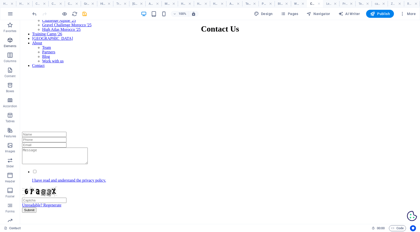
click at [9, 41] on icon "button" at bounding box center [10, 40] width 6 height 6
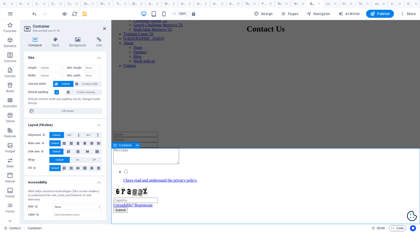
scroll to position [306, 0]
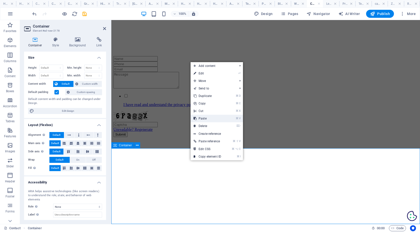
click at [208, 120] on link "⌘ V Paste" at bounding box center [208, 119] width 34 height 8
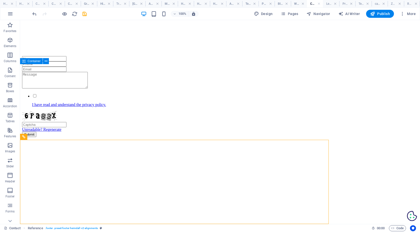
scroll to position [390, 0]
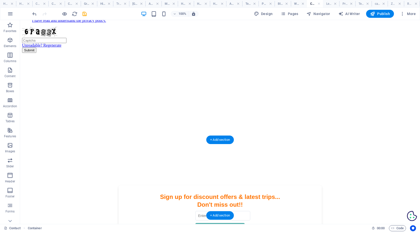
scroll to position [314, 0]
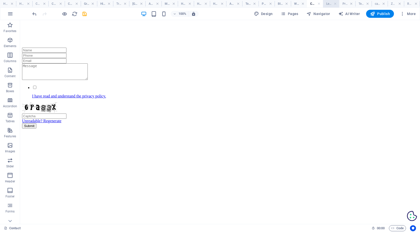
click at [331, 4] on h4 "Legal Notice" at bounding box center [331, 4] width 16 height 6
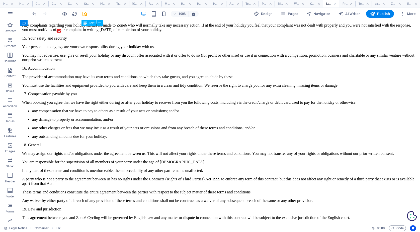
scroll to position [1039, 0]
click at [345, 3] on h4 "Privacy" at bounding box center [347, 4] width 16 height 6
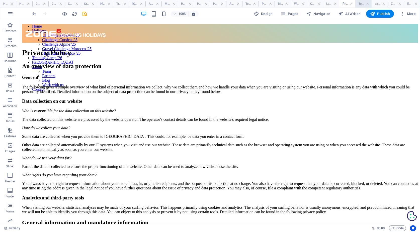
click at [360, 2] on h4 "Team: Single Page Layout" at bounding box center [363, 4] width 16 height 6
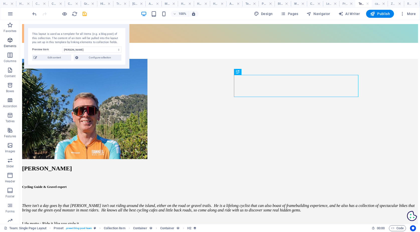
click at [11, 39] on icon "button" at bounding box center [10, 40] width 6 height 6
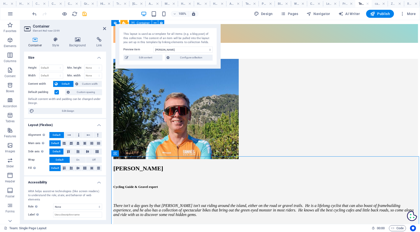
scroll to position [63, 0]
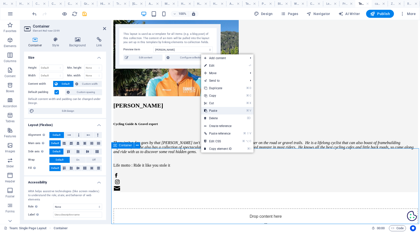
click at [218, 111] on link "⌘ V Paste" at bounding box center [218, 111] width 34 height 8
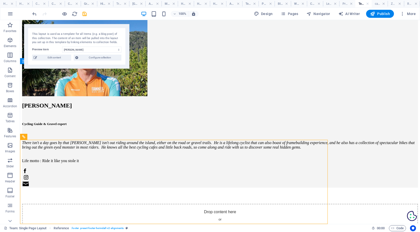
scroll to position [147, 0]
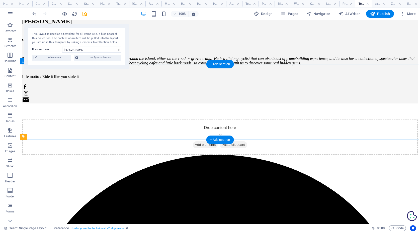
click at [173, 130] on div "Drop content here or Add elements Paste clipboard" at bounding box center [220, 138] width 396 height 36
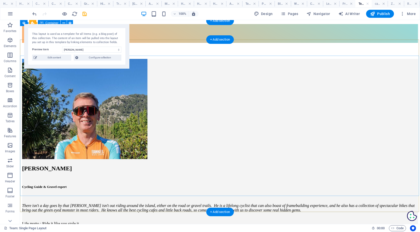
scroll to position [0, 0]
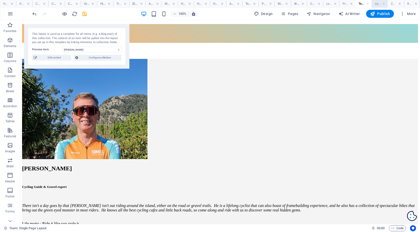
click at [379, 3] on h4 "calculator internal" at bounding box center [380, 4] width 16 height 6
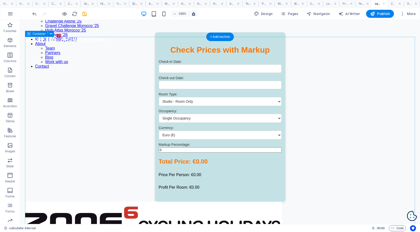
scroll to position [43, 0]
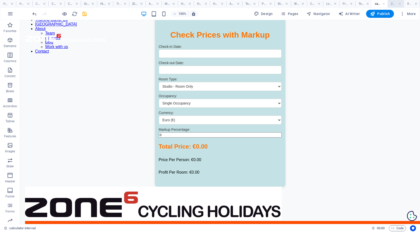
click at [393, 4] on h4 "Z6 Blog: Single Page Layout" at bounding box center [396, 4] width 16 height 6
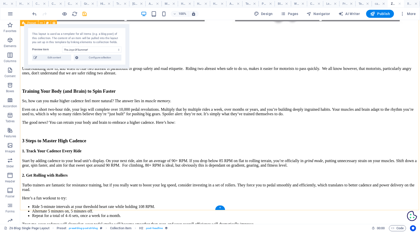
scroll to position [1100, 0]
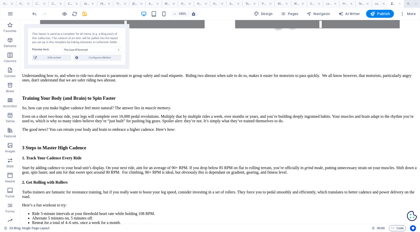
click at [407, 4] on h4 "Rooms: Single Page Layout" at bounding box center [412, 4] width 16 height 6
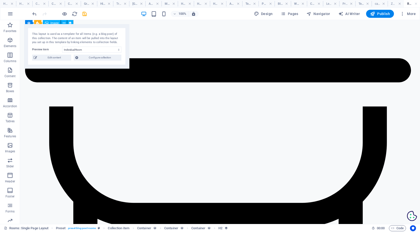
scroll to position [873, 0]
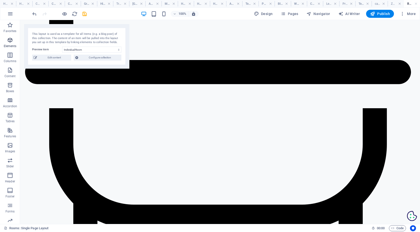
click at [11, 39] on icon "button" at bounding box center [10, 40] width 6 height 6
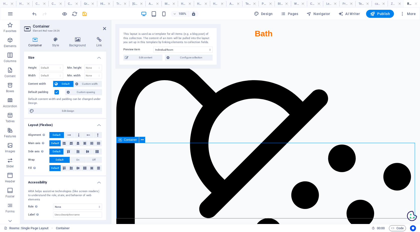
scroll to position [948, 0]
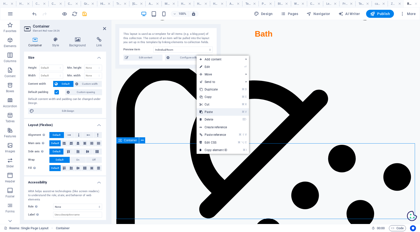
click at [219, 112] on link "⌘ V Paste" at bounding box center [214, 112] width 34 height 8
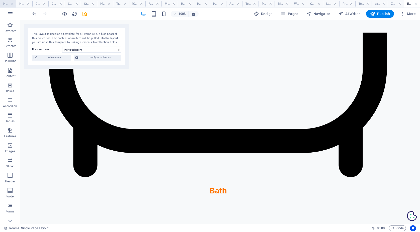
click at [6, 1] on h4 "Home" at bounding box center [8, 4] width 16 height 6
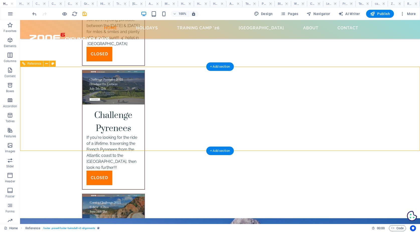
scroll to position [1686, 0]
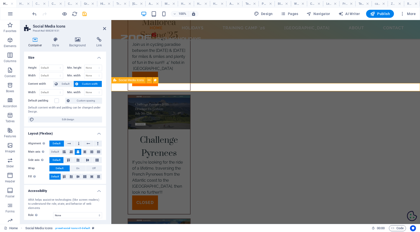
select select "rem"
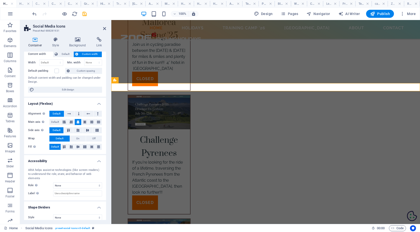
scroll to position [30, 0]
click at [55, 41] on icon at bounding box center [55, 39] width 15 height 5
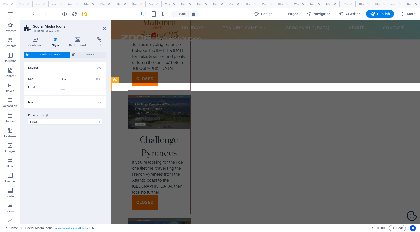
click at [61, 101] on h4 "Icon" at bounding box center [65, 103] width 82 height 12
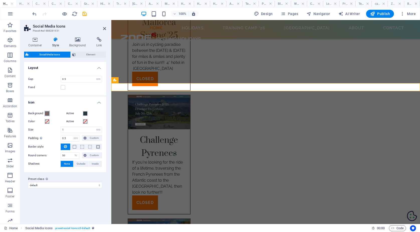
click at [47, 114] on span at bounding box center [47, 114] width 4 height 4
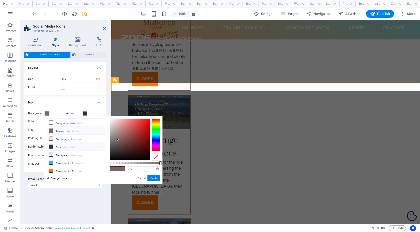
click at [56, 146] on li "Font color #253940" at bounding box center [76, 147] width 58 height 8
type input "#253940"
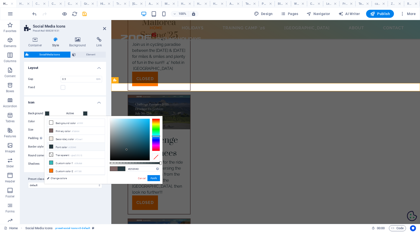
click at [52, 146] on icon at bounding box center [51, 147] width 4 height 4
click at [152, 177] on button "Apply" at bounding box center [153, 178] width 13 height 6
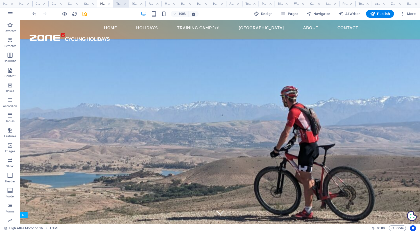
click at [118, 3] on h4 "Training Camp '26" at bounding box center [121, 4] width 16 height 6
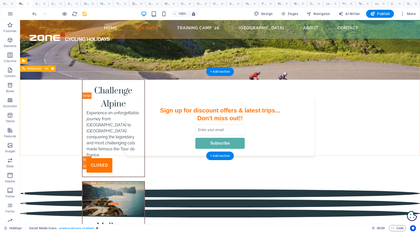
scroll to position [444, 0]
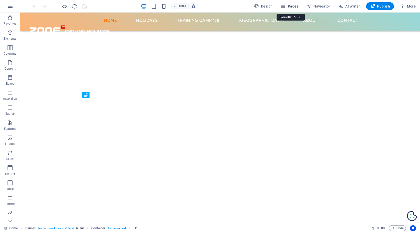
click at [290, 7] on span "Pages" at bounding box center [290, 6] width 18 height 5
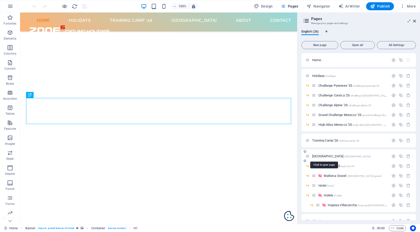
click at [322, 156] on span "[GEOGRAPHIC_DATA] /[GEOGRAPHIC_DATA]" at bounding box center [341, 156] width 58 height 4
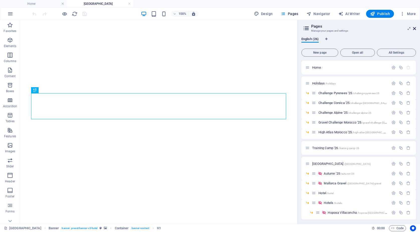
click at [416, 28] on icon at bounding box center [414, 29] width 3 height 4
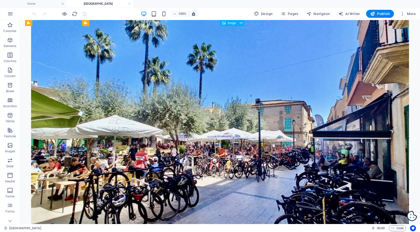
scroll to position [1797, 0]
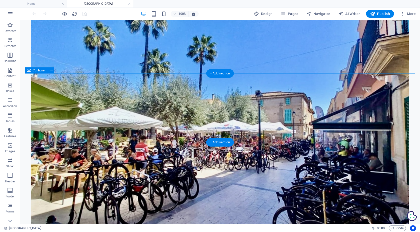
select select "px"
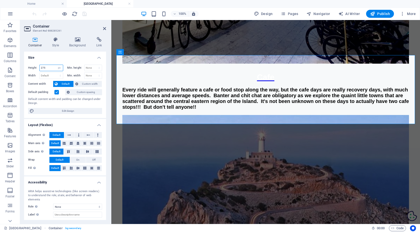
click at [48, 67] on input "275" at bounding box center [51, 68] width 23 height 6
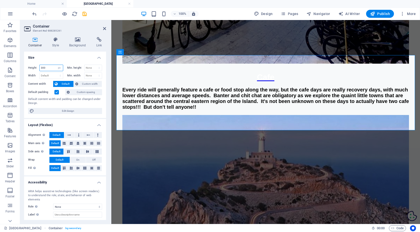
click at [50, 68] on input "300" at bounding box center [51, 68] width 23 height 6
type input "310"
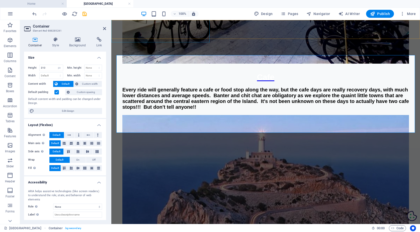
click at [46, 4] on h4 "Home" at bounding box center [33, 4] width 67 height 6
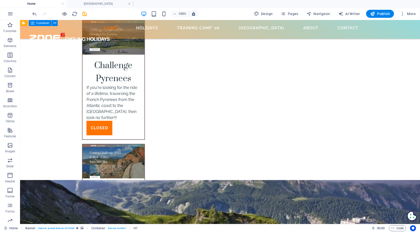
scroll to position [1706, 0]
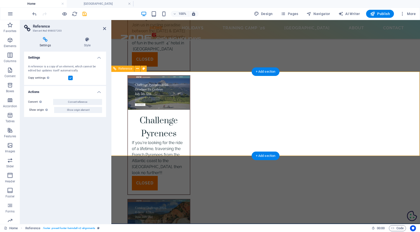
click at [87, 42] on icon at bounding box center [87, 39] width 38 height 5
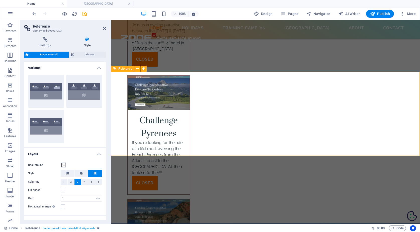
click at [104, 29] on icon at bounding box center [104, 29] width 3 height 4
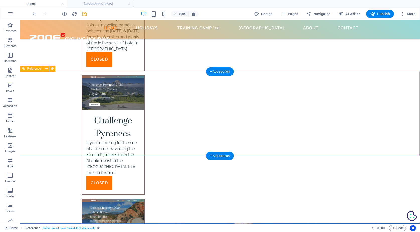
select select "rem"
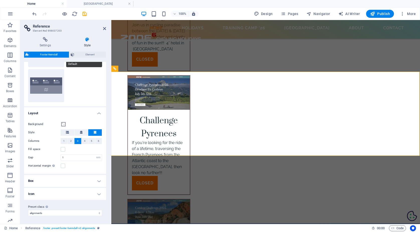
scroll to position [41, 0]
click at [96, 180] on h4 "Box" at bounding box center [65, 181] width 82 height 12
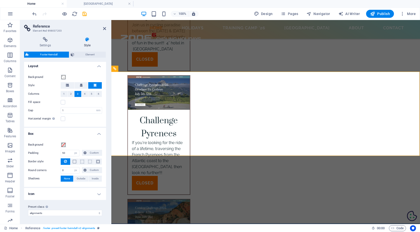
scroll to position [88, 0]
click at [90, 190] on h4 "Icon" at bounding box center [65, 194] width 82 height 12
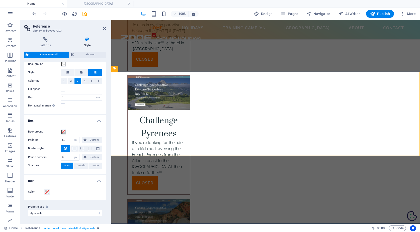
scroll to position [101, 0]
click at [90, 54] on span "Element" at bounding box center [90, 55] width 29 height 6
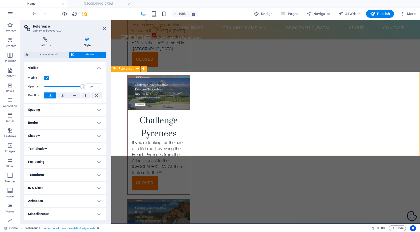
click at [104, 28] on icon at bounding box center [104, 29] width 3 height 4
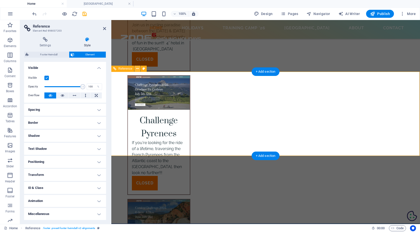
click at [136, 68] on icon at bounding box center [137, 68] width 3 height 5
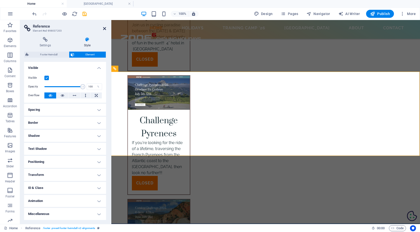
click at [105, 27] on icon at bounding box center [104, 29] width 3 height 4
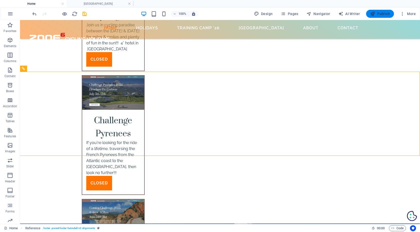
click at [382, 14] on span "Publish" at bounding box center [380, 13] width 20 height 5
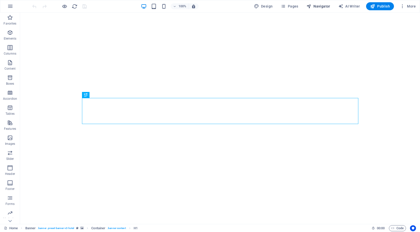
click at [320, 6] on span "Navigator" at bounding box center [318, 6] width 24 height 5
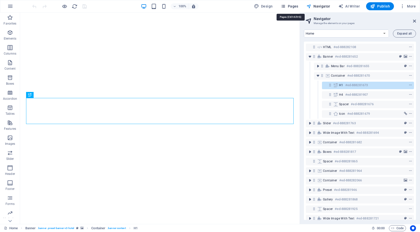
click at [292, 8] on span "Pages" at bounding box center [290, 6] width 18 height 5
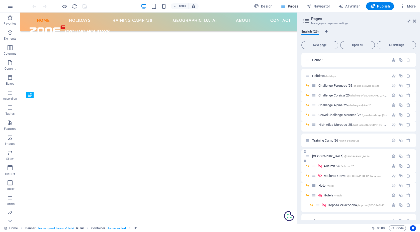
click at [320, 156] on span "[GEOGRAPHIC_DATA] /[GEOGRAPHIC_DATA]" at bounding box center [341, 156] width 58 height 4
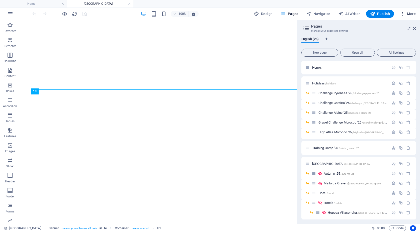
click at [415, 16] on span "More" at bounding box center [408, 13] width 16 height 5
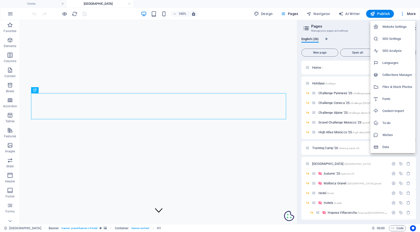
click at [358, 23] on div at bounding box center [210, 116] width 420 height 232
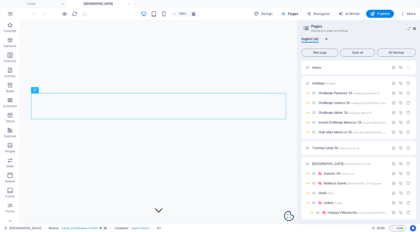
click at [415, 27] on icon at bounding box center [414, 29] width 3 height 4
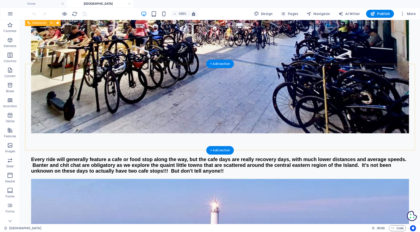
scroll to position [1892, 0]
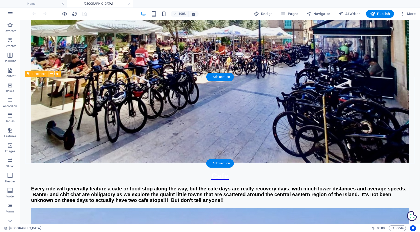
click at [50, 74] on icon at bounding box center [51, 73] width 3 height 5
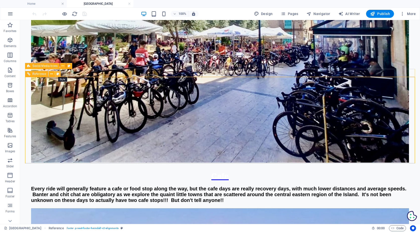
click at [58, 74] on icon at bounding box center [57, 73] width 3 height 5
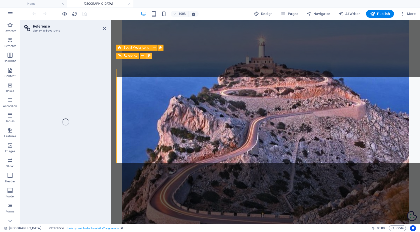
select select "rem"
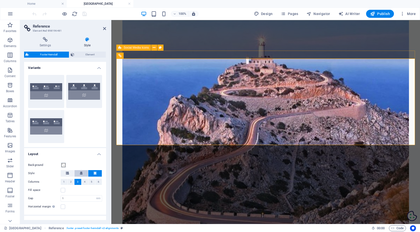
click at [81, 175] on span at bounding box center [81, 173] width 3 height 7
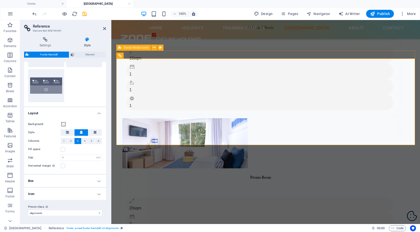
scroll to position [41, 0]
click at [99, 177] on h4 "Box" at bounding box center [65, 181] width 82 height 12
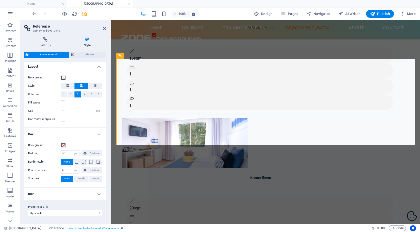
scroll to position [87, 0]
click at [79, 194] on h4 "Icon" at bounding box center [65, 194] width 82 height 12
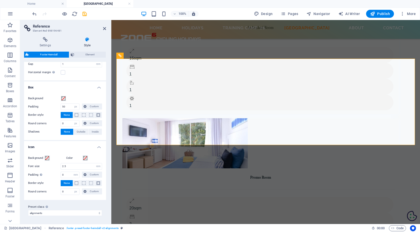
scroll to position [134, 0]
click at [91, 214] on select "alignments Add preset class" at bounding box center [65, 213] width 74 height 6
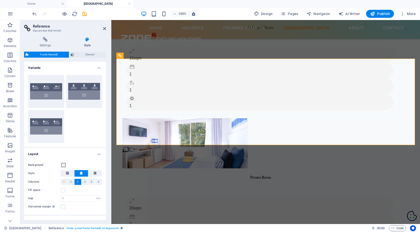
scroll to position [0, 0]
click at [86, 53] on span "Element" at bounding box center [90, 55] width 29 height 6
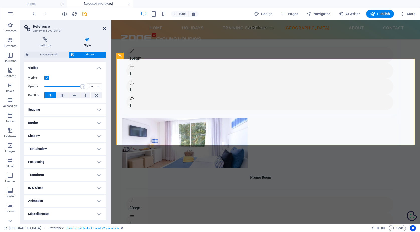
click at [103, 29] on icon at bounding box center [104, 29] width 3 height 4
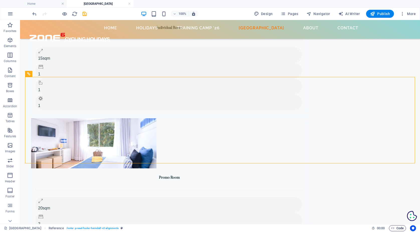
click at [399, 227] on span "Code" at bounding box center [397, 228] width 13 height 6
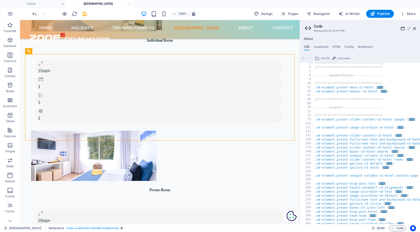
scroll to position [20, 0]
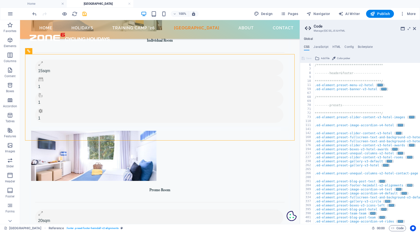
click at [411, 186] on span "..." at bounding box center [410, 185] width 6 height 3
type textarea ".ed-element.preset-footer-heimdall-v2-alignments {"
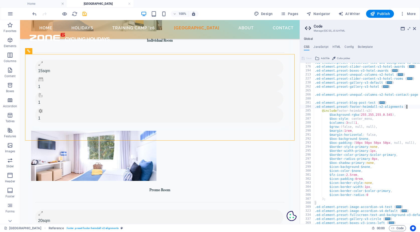
scroll to position [100, 0]
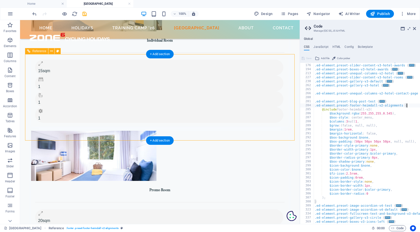
click at [415, 27] on icon at bounding box center [414, 29] width 3 height 4
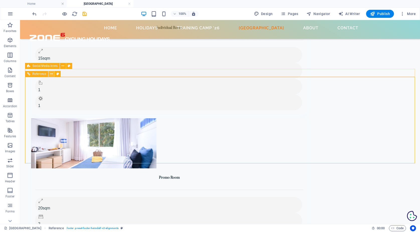
click at [51, 75] on icon at bounding box center [51, 73] width 3 height 5
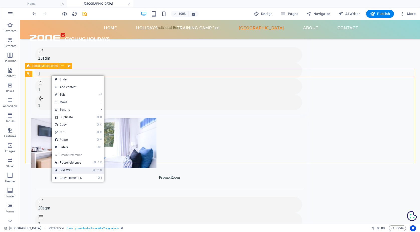
click at [67, 169] on link "⌘ ⌥ C Edit CSS" at bounding box center [69, 171] width 34 height 8
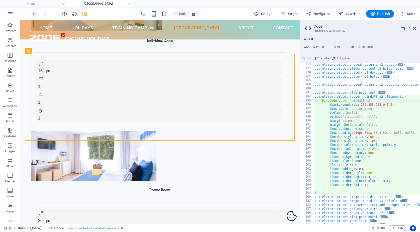
scroll to position [109, 0]
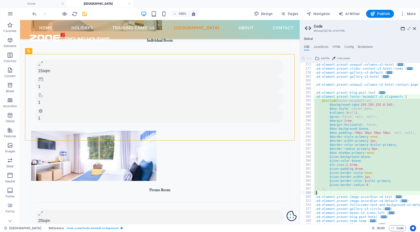
drag, startPoint x: 320, startPoint y: 101, endPoint x: 376, endPoint y: 193, distance: 107.9
click at [376, 193] on div ".ed-element.preset-unequal-columns-v2-hotel { ... } .ed-element.preset-slider-c…" at bounding box center [372, 148] width 116 height 170
type textarea "); }"
click at [415, 28] on icon at bounding box center [414, 29] width 3 height 4
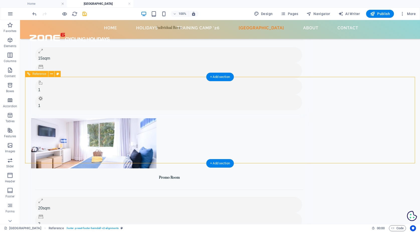
click at [34, 74] on span "Reference" at bounding box center [39, 73] width 14 height 3
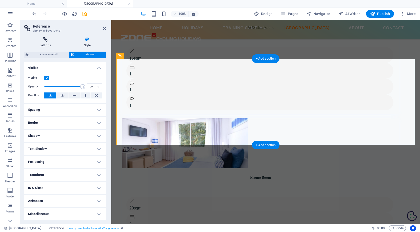
click at [44, 38] on icon at bounding box center [45, 39] width 42 height 5
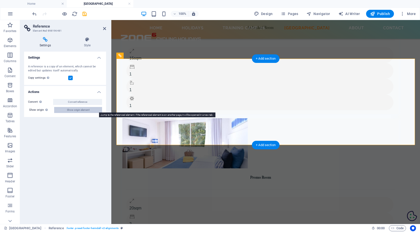
click at [78, 110] on span "Show origin element" at bounding box center [78, 110] width 23 height 6
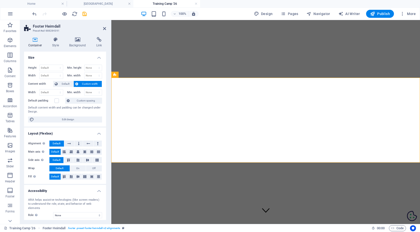
scroll to position [1399, 0]
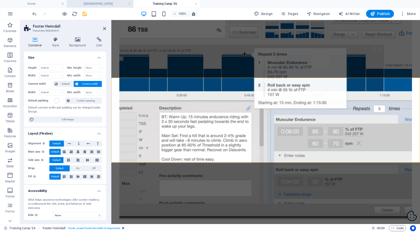
click at [102, 5] on h4 "[GEOGRAPHIC_DATA]" at bounding box center [100, 4] width 67 height 6
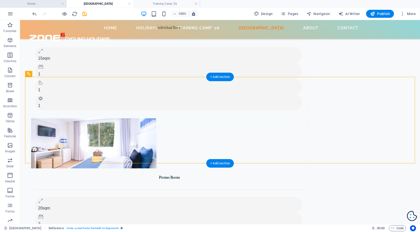
click at [49, 2] on h4 "Home" at bounding box center [33, 4] width 67 height 6
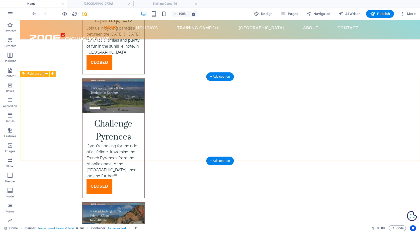
scroll to position [1701, 0]
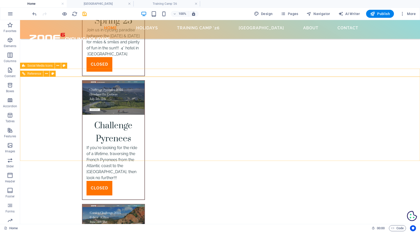
click at [36, 74] on span "Reference" at bounding box center [34, 73] width 14 height 3
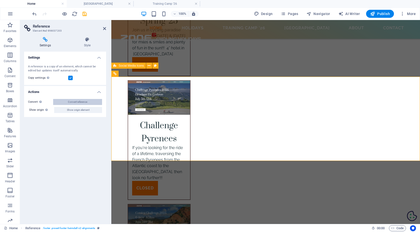
click at [75, 101] on span "Convert reference" at bounding box center [77, 102] width 19 height 6
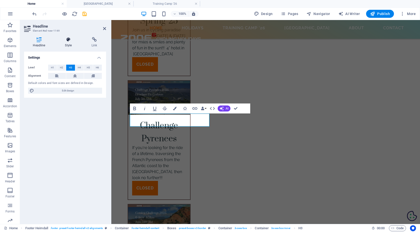
click at [68, 38] on icon at bounding box center [68, 39] width 25 height 5
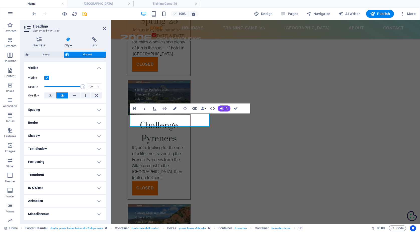
scroll to position [53, 0]
click at [175, 107] on icon "button" at bounding box center [175, 109] width 4 height 4
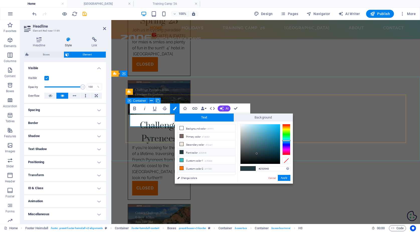
click at [201, 167] on li "Custom color 2 #ff7300" at bounding box center [207, 169] width 58 height 8
type input "#ff7300"
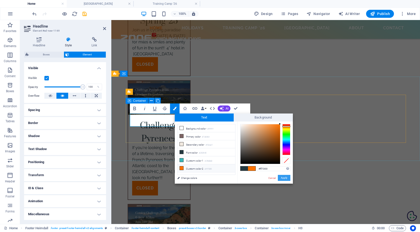
click at [284, 178] on button "Apply" at bounding box center [284, 178] width 13 height 6
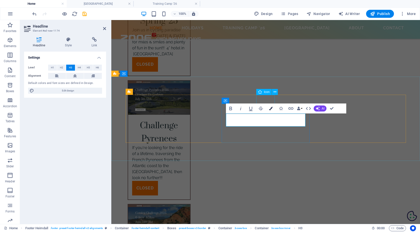
click at [272, 107] on icon "button" at bounding box center [271, 109] width 4 height 4
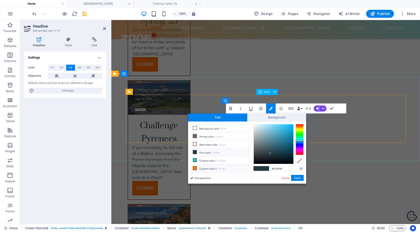
click at [210, 168] on li "Custom color 2 #ff7300" at bounding box center [220, 169] width 58 height 8
type input "#ff7300"
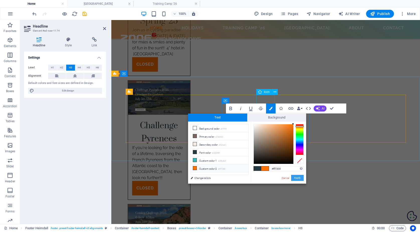
click at [296, 178] on button "Apply" at bounding box center [297, 178] width 13 height 6
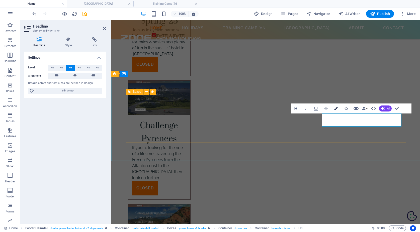
click at [337, 107] on icon "button" at bounding box center [336, 109] width 4 height 4
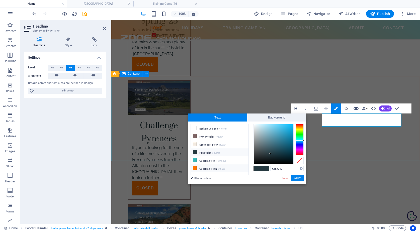
click at [205, 168] on li "Custom color 2 #ff7300" at bounding box center [220, 169] width 58 height 8
type input "#ff7300"
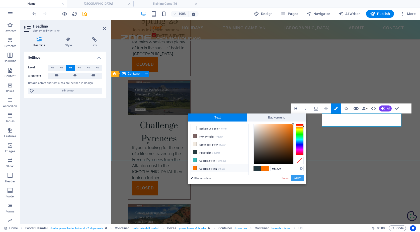
click at [299, 176] on button "Apply" at bounding box center [297, 178] width 13 height 6
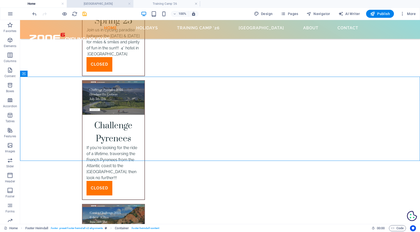
click at [100, 4] on h4 "[GEOGRAPHIC_DATA]" at bounding box center [100, 4] width 67 height 6
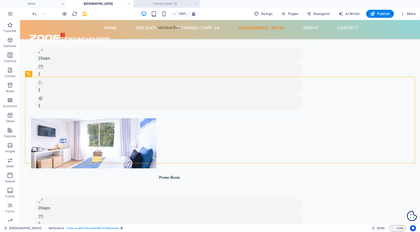
click at [157, 3] on h4 "Training Camp '26" at bounding box center [166, 4] width 67 height 6
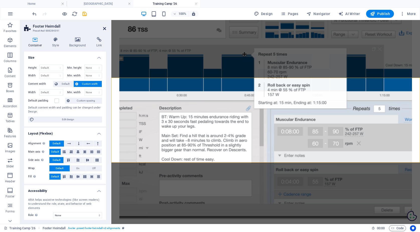
click at [105, 28] on icon at bounding box center [104, 29] width 3 height 4
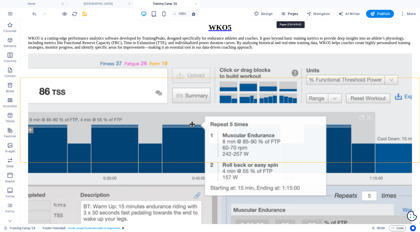
click at [287, 14] on span "Pages" at bounding box center [290, 13] width 18 height 5
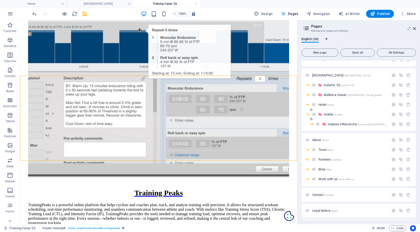
scroll to position [90, 0]
click at [318, 138] on span "About /about" at bounding box center [320, 139] width 17 height 4
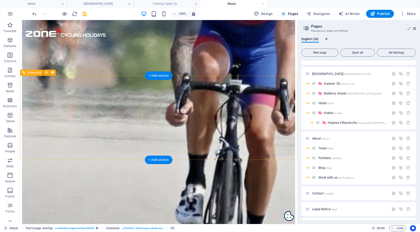
scroll to position [209, 0]
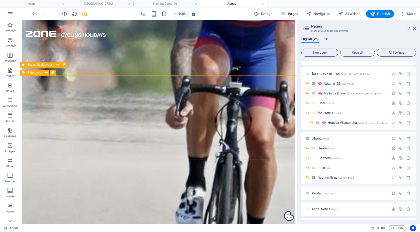
click at [32, 72] on span "Reference" at bounding box center [34, 72] width 14 height 3
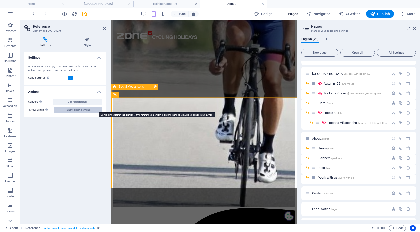
click at [81, 110] on span "Show origin element" at bounding box center [78, 110] width 23 height 6
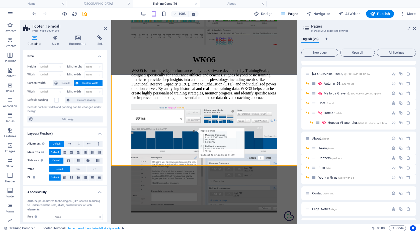
scroll to position [1630, 0]
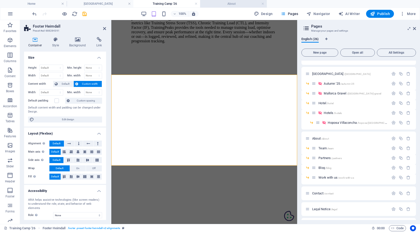
click at [237, 4] on h4 "About" at bounding box center [233, 4] width 67 height 6
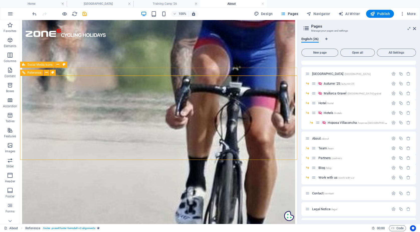
click at [30, 73] on span "Reference" at bounding box center [34, 72] width 14 height 3
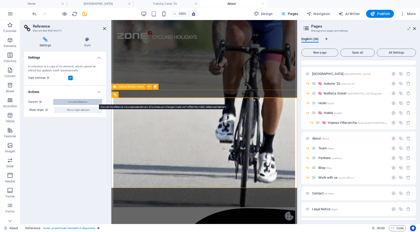
click at [83, 101] on span "Convert reference" at bounding box center [77, 102] width 19 height 6
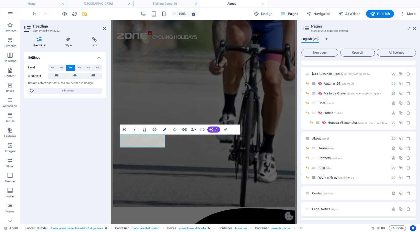
click at [165, 129] on icon "button" at bounding box center [165, 130] width 4 height 4
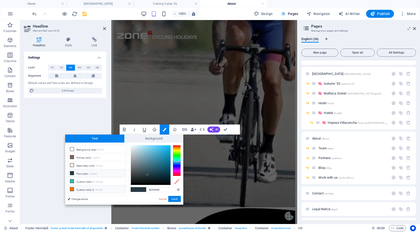
click at [89, 188] on li "Custom color 2 #ff7300" at bounding box center [97, 190] width 58 height 8
type input "#ff7300"
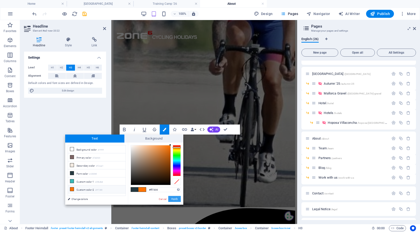
click at [174, 199] on button "Apply" at bounding box center [174, 199] width 13 height 6
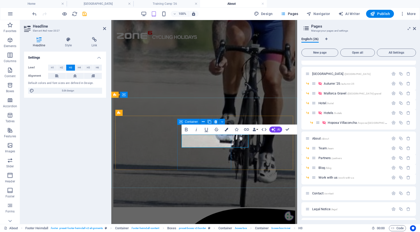
click at [228, 130] on icon "button" at bounding box center [227, 130] width 4 height 4
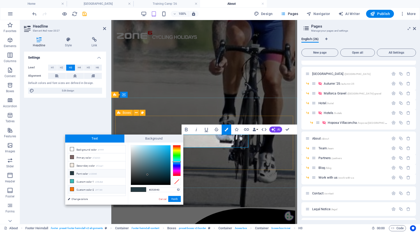
click at [94, 189] on li "Custom color 2 #ff7300" at bounding box center [97, 190] width 58 height 8
type input "#ff7300"
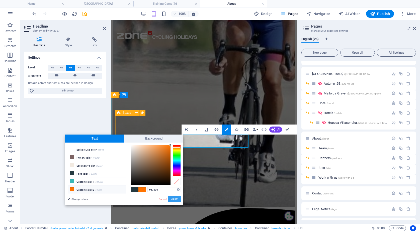
click at [176, 201] on button "Apply" at bounding box center [174, 199] width 13 height 6
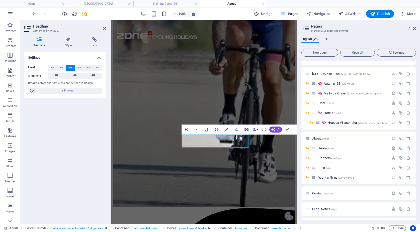
click at [416, 28] on aside "Pages Manage your pages and settings English (26) New page Open all All Setting…" at bounding box center [358, 122] width 123 height 204
click at [414, 28] on icon at bounding box center [414, 29] width 3 height 4
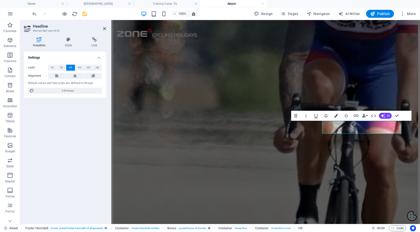
click at [338, 117] on icon "button" at bounding box center [336, 116] width 4 height 4
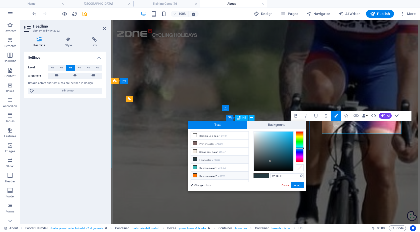
click at [201, 178] on li "Custom color 2 #ff7300" at bounding box center [220, 176] width 58 height 8
type input "#ff7300"
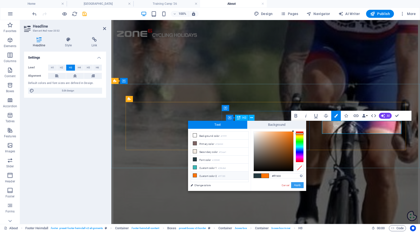
click at [300, 183] on button "Apply" at bounding box center [297, 185] width 13 height 6
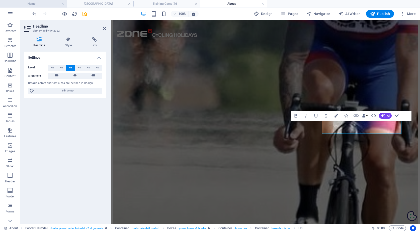
click at [37, 5] on h4 "Home" at bounding box center [33, 4] width 67 height 6
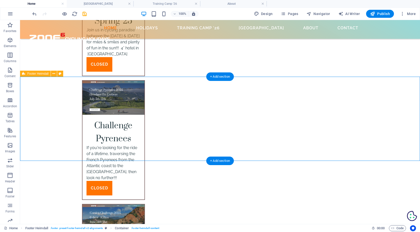
click at [37, 74] on span "Footer Heimdall" at bounding box center [37, 73] width 21 height 3
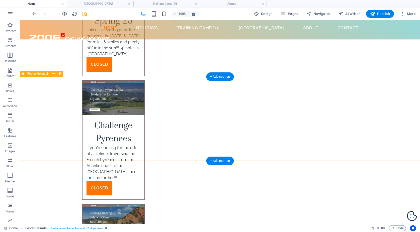
click at [37, 74] on span "Footer Heimdall" at bounding box center [37, 73] width 21 height 3
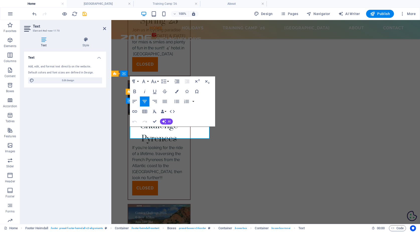
click at [135, 90] on icon "button" at bounding box center [134, 92] width 3 height 4
click at [105, 26] on h2 "Text" at bounding box center [69, 26] width 73 height 5
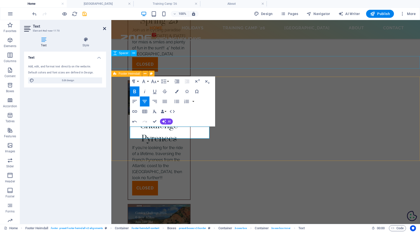
click at [104, 28] on icon at bounding box center [104, 29] width 3 height 4
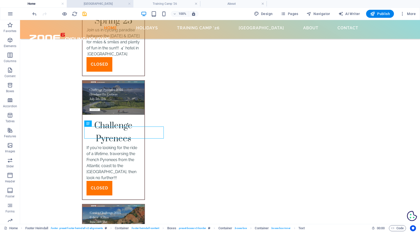
click at [103, 5] on h4 "[GEOGRAPHIC_DATA]" at bounding box center [100, 4] width 67 height 6
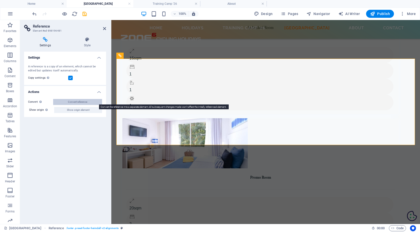
click at [78, 102] on span "Convert reference" at bounding box center [77, 102] width 19 height 6
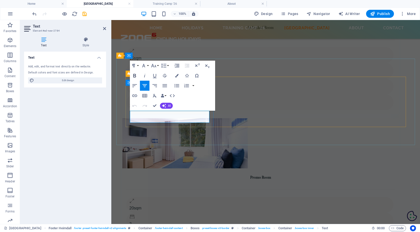
click at [134, 76] on icon "button" at bounding box center [134, 76] width 3 height 4
click at [157, 3] on h4 "Training Camp '26" at bounding box center [166, 4] width 67 height 6
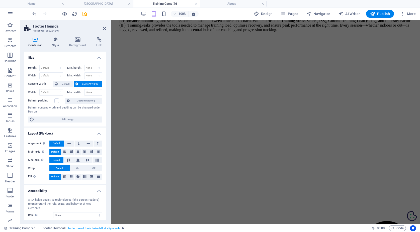
scroll to position [1461, 0]
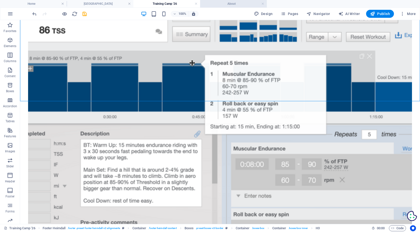
click at [235, 3] on h4 "About" at bounding box center [233, 4] width 67 height 6
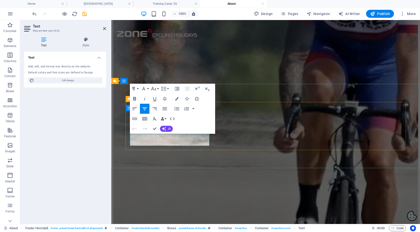
click at [135, 97] on icon "button" at bounding box center [135, 99] width 6 height 6
click at [162, 63] on div "About Zone6 Cycling Zone6 Cycling was founded in [DATE] by [PERSON_NAME], a for…" at bounding box center [265, 105] width 305 height 542
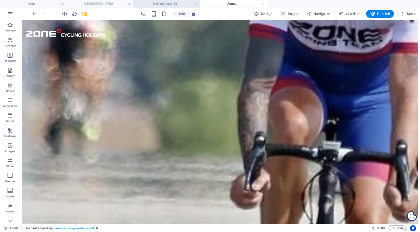
click at [174, 2] on h4 "Training Camp '26" at bounding box center [166, 4] width 67 height 6
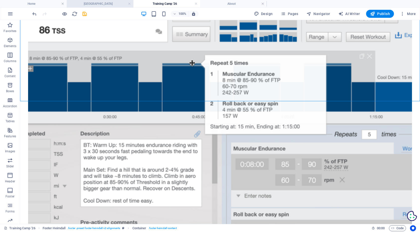
click at [111, 4] on h4 "[GEOGRAPHIC_DATA]" at bounding box center [100, 4] width 67 height 6
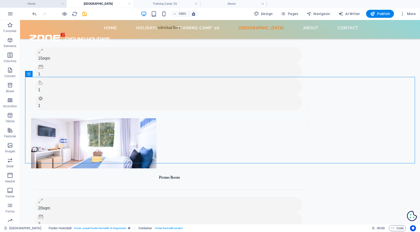
click at [44, 5] on h4 "Home" at bounding box center [33, 4] width 67 height 6
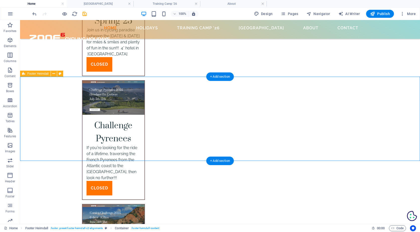
click at [32, 73] on span "Footer Heimdall" at bounding box center [37, 73] width 21 height 3
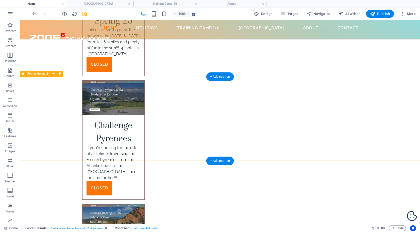
click at [32, 73] on span "Footer Heimdall" at bounding box center [37, 73] width 21 height 3
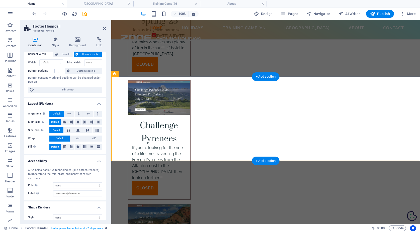
scroll to position [30, 0]
click at [104, 30] on icon at bounding box center [104, 29] width 3 height 4
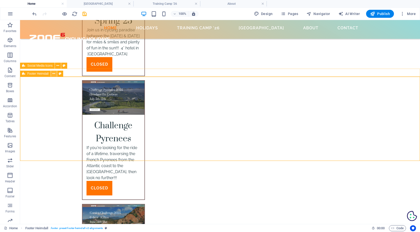
click at [53, 73] on icon at bounding box center [53, 73] width 3 height 5
click at [383, 13] on span "Publish" at bounding box center [380, 13] width 20 height 5
